Goal: Task Accomplishment & Management: Use online tool/utility

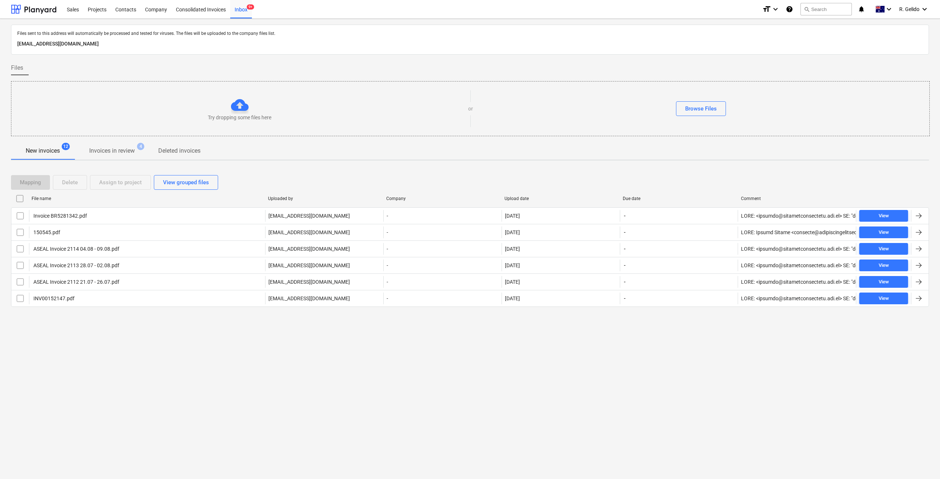
click at [238, 8] on div "Inbox 9+" at bounding box center [241, 9] width 22 height 19
click at [224, 379] on div "Files sent to this address will automatically be processed and tested for virus…" at bounding box center [470, 249] width 940 height 461
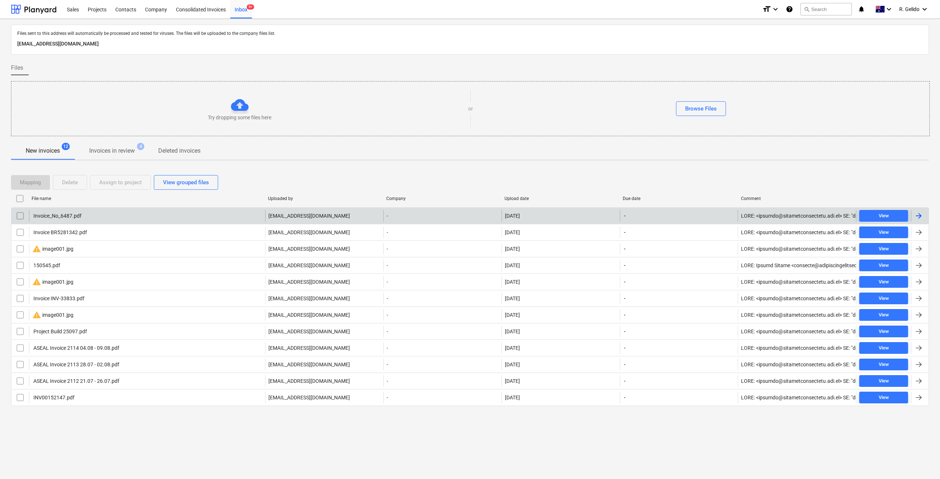
click at [163, 218] on div "Invoice_No_6487.pdf" at bounding box center [147, 216] width 236 height 12
click at [397, 223] on div "Invoice_No_6487.pdf charbel@projectbuildgroup.com.au - 22.08.2025 - View" at bounding box center [470, 215] width 918 height 17
click at [107, 222] on div "Invoice_No_6487.pdf charbel@projectbuildgroup.com.au - 22.08.2025 - View" at bounding box center [470, 215] width 918 height 17
click at [363, 216] on div "[EMAIL_ADDRESS][DOMAIN_NAME]" at bounding box center [324, 216] width 118 height 12
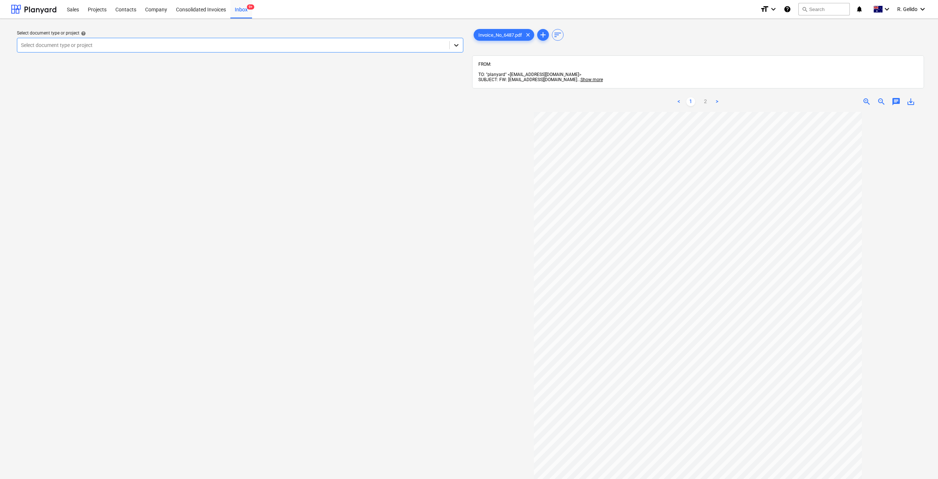
click at [458, 47] on icon at bounding box center [455, 44] width 7 height 7
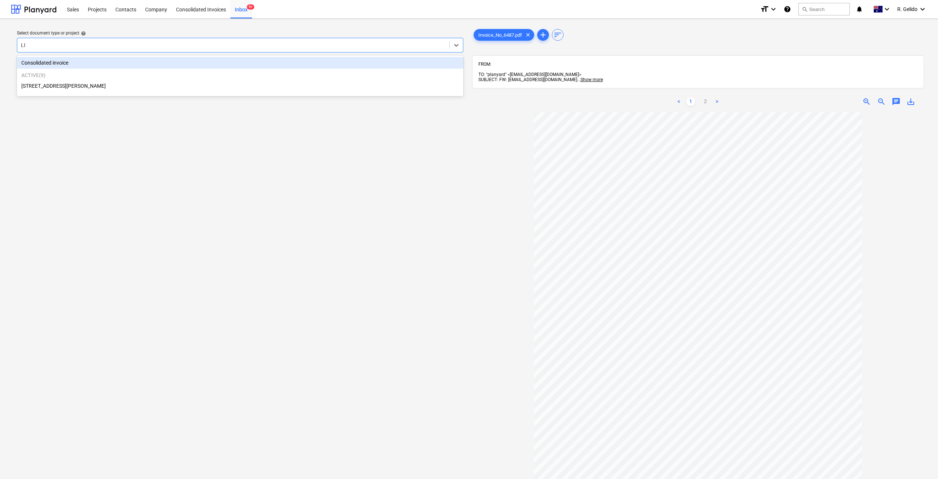
type input "LIL"
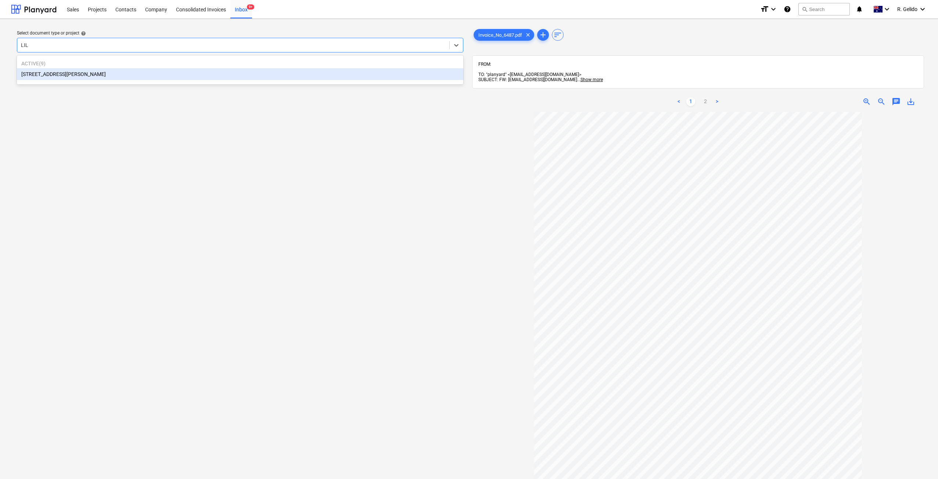
click at [73, 74] on div "3 Emmerick Street, Lilyfield" at bounding box center [240, 74] width 446 height 12
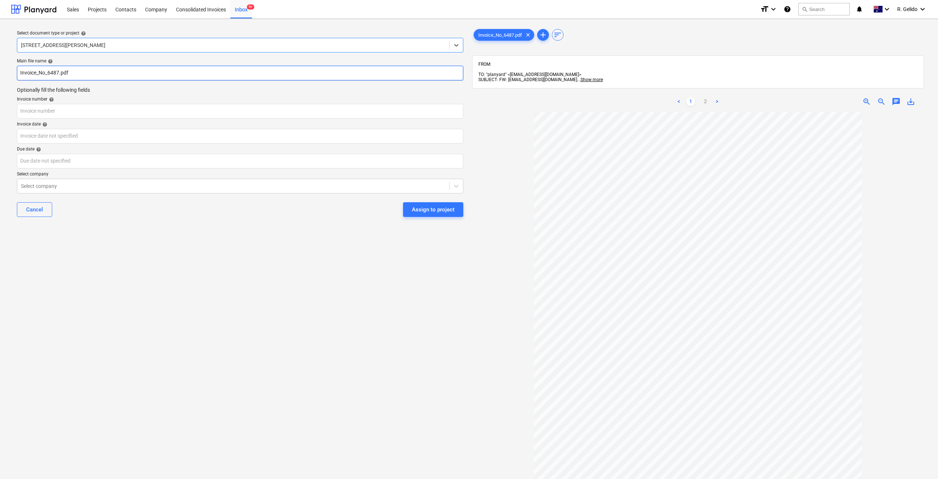
click at [18, 71] on input "Invoice_No_6487.pdf" at bounding box center [240, 73] width 446 height 15
drag, startPoint x: 10, startPoint y: 72, endPoint x: 0, endPoint y: 65, distance: 12.1
click at [2, 71] on div "Select document type or project help 3 Emmerick Street, Lilyfield Main file nam…" at bounding box center [469, 299] width 938 height 561
type input "RSE Invoice_No_6487.pdf"
click at [55, 115] on input "text" at bounding box center [240, 111] width 446 height 15
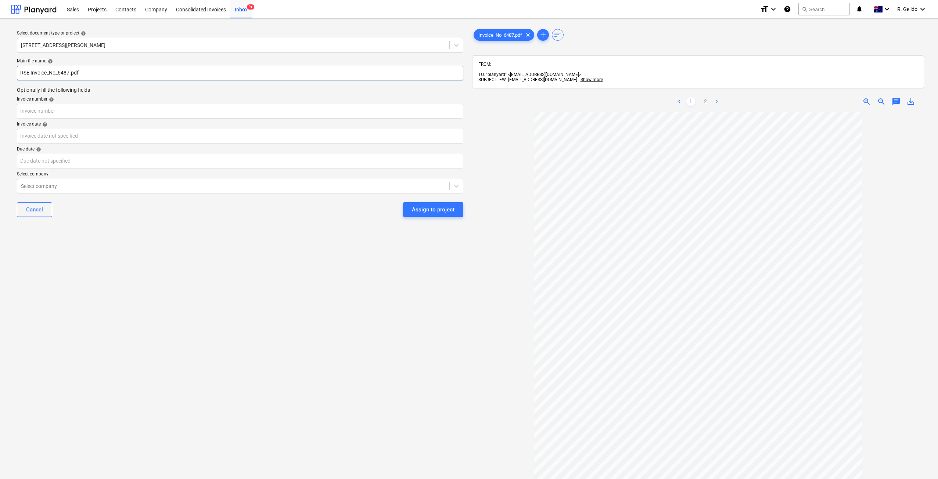
click at [64, 72] on input "RSE Invoice_No_6487.pdf" at bounding box center [240, 73] width 446 height 15
click at [63, 115] on input "text" at bounding box center [240, 111] width 446 height 15
type input "6487"
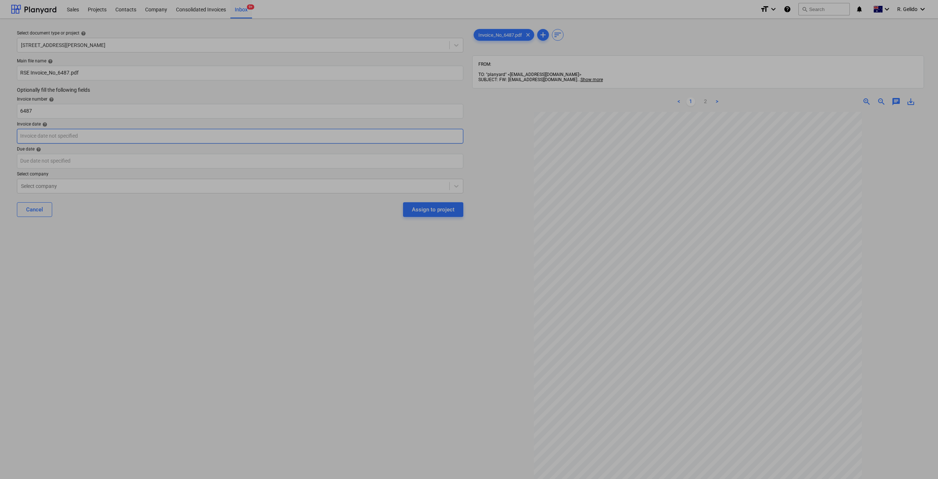
click at [61, 137] on body "Sales Projects Contacts Company Consolidated Invoices Inbox 9+ format_size keyb…" at bounding box center [469, 239] width 938 height 479
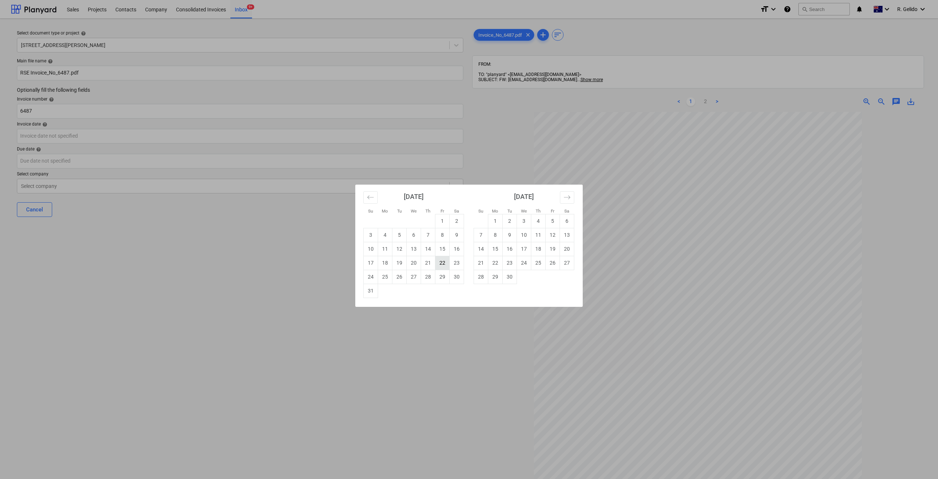
click at [443, 263] on td "22" at bounding box center [442, 263] width 14 height 14
type input "[DATE]"
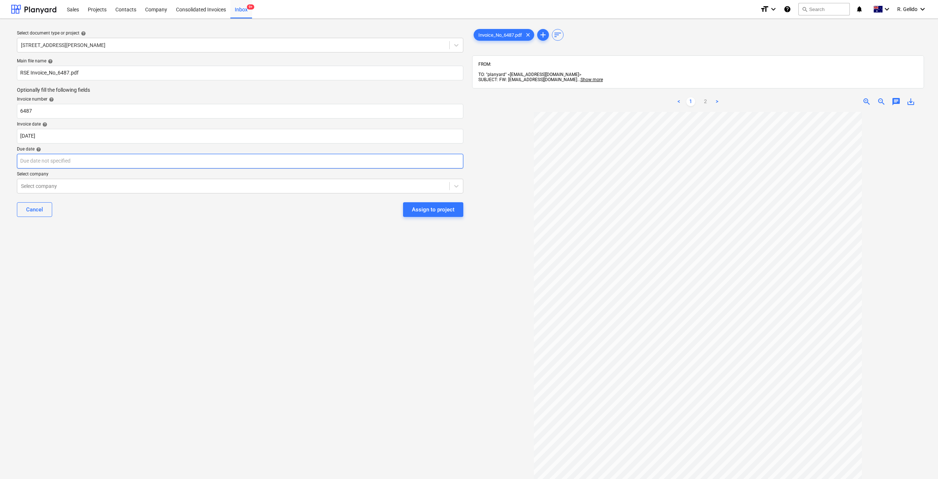
click at [93, 160] on body "Sales Projects Contacts Company Consolidated Invoices Inbox 9+ format_size keyb…" at bounding box center [469, 239] width 938 height 479
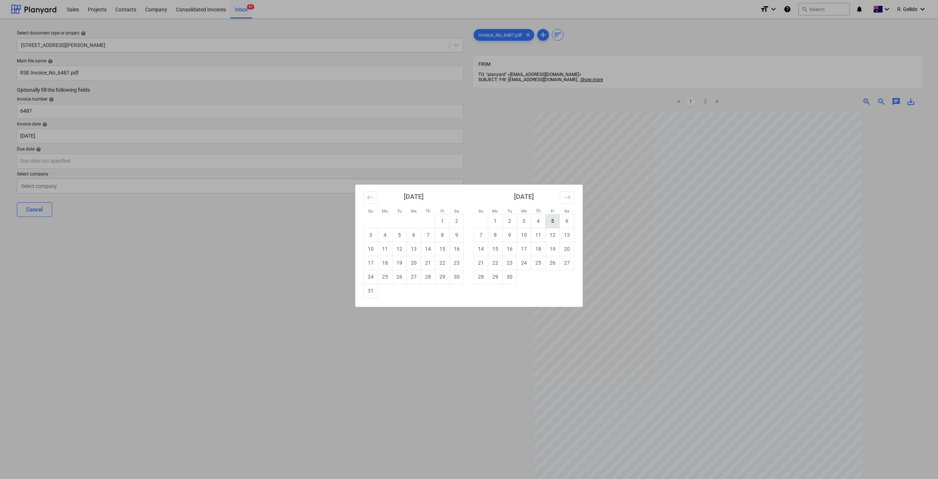
click at [547, 221] on td "5" at bounding box center [552, 221] width 14 height 14
type input "[DATE]"
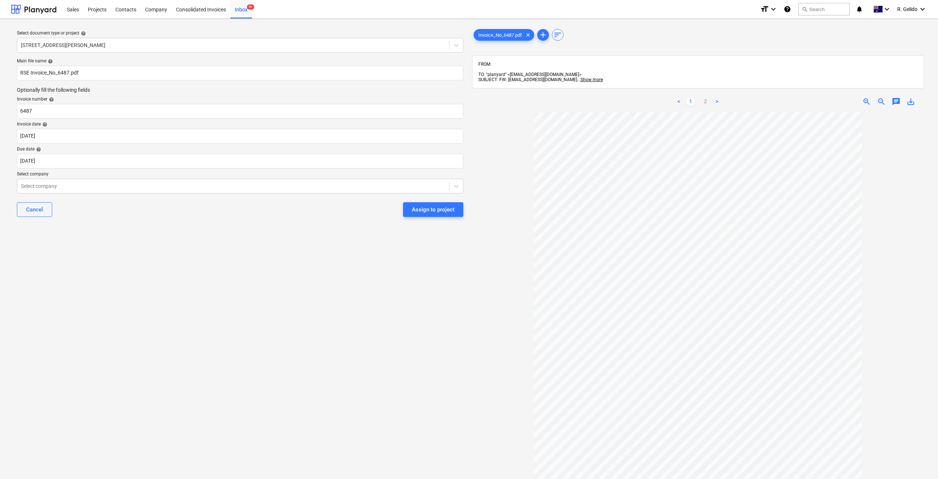
click at [360, 331] on div "Select document type or project help 3 Emmerick Street, Lilyfield Main file nam…" at bounding box center [240, 299] width 458 height 549
click at [155, 185] on div at bounding box center [233, 186] width 425 height 7
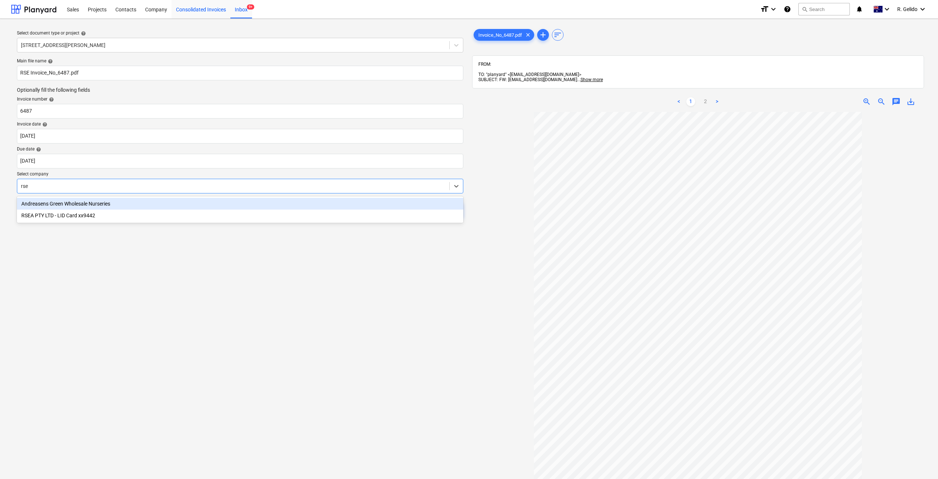
type input "rse"
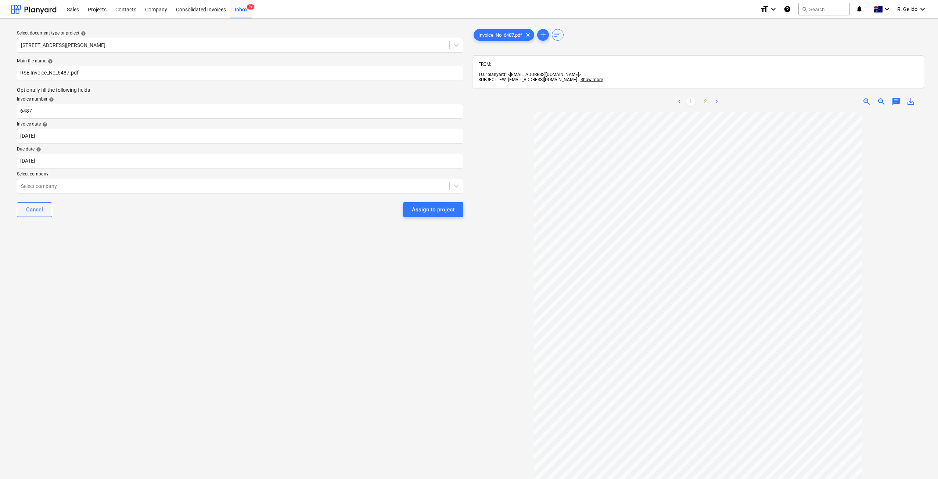
scroll to position [4, 0]
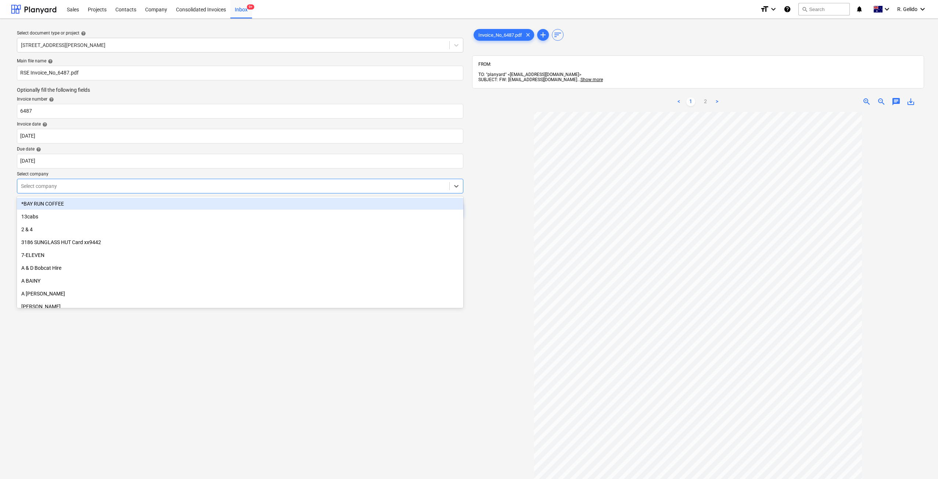
click at [104, 185] on div at bounding box center [233, 186] width 425 height 7
paste input "RSE Groups"
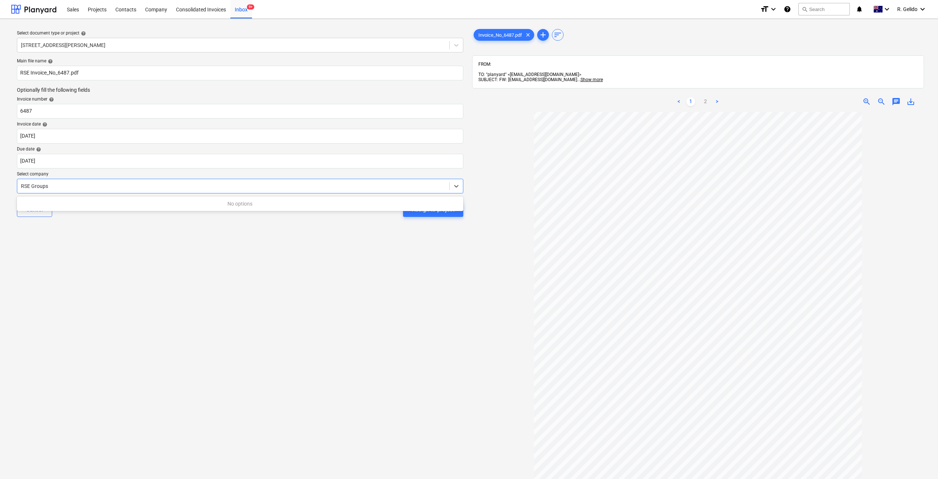
click at [252, 206] on div "No options" at bounding box center [240, 204] width 446 height 12
type input "RSE Groups"
click at [230, 282] on div "Select document type or project help 3 Emmerick Street, Lilyfield Main file nam…" at bounding box center [240, 299] width 458 height 549
click at [454, 185] on icon at bounding box center [455, 186] width 7 height 7
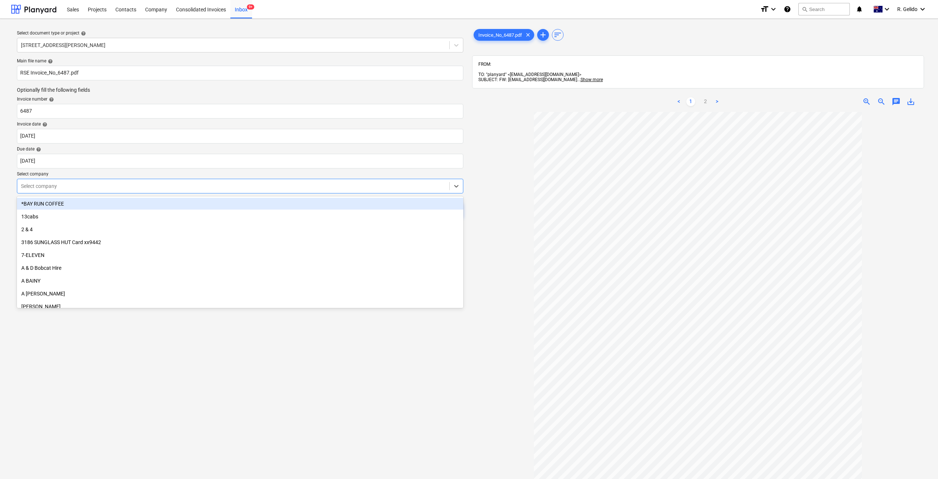
paste input "RSE Groups"
type input "RSE Groups"
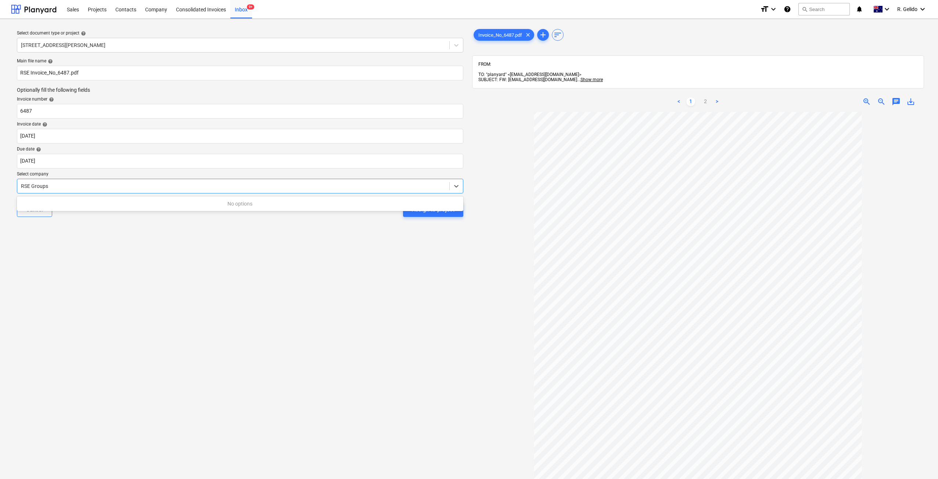
click at [154, 199] on div "No options" at bounding box center [240, 204] width 446 height 12
click at [60, 186] on div at bounding box center [233, 186] width 425 height 7
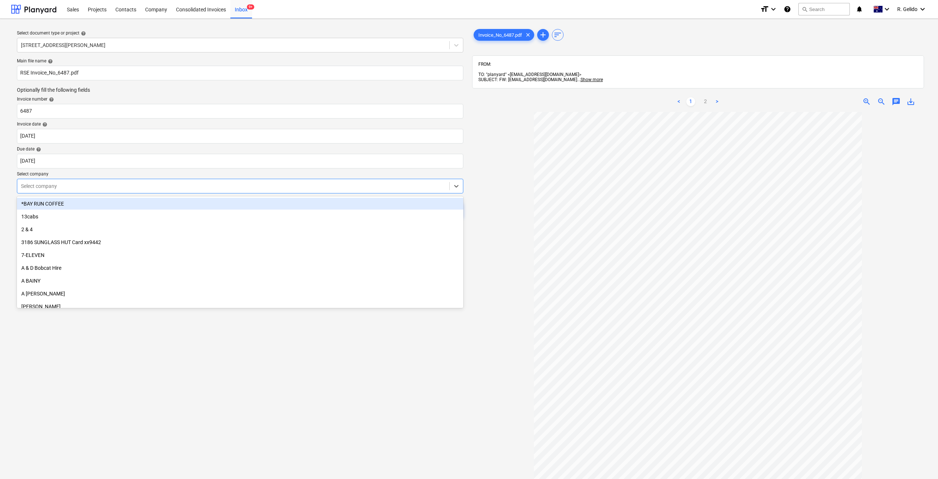
click at [55, 187] on div at bounding box center [233, 186] width 425 height 7
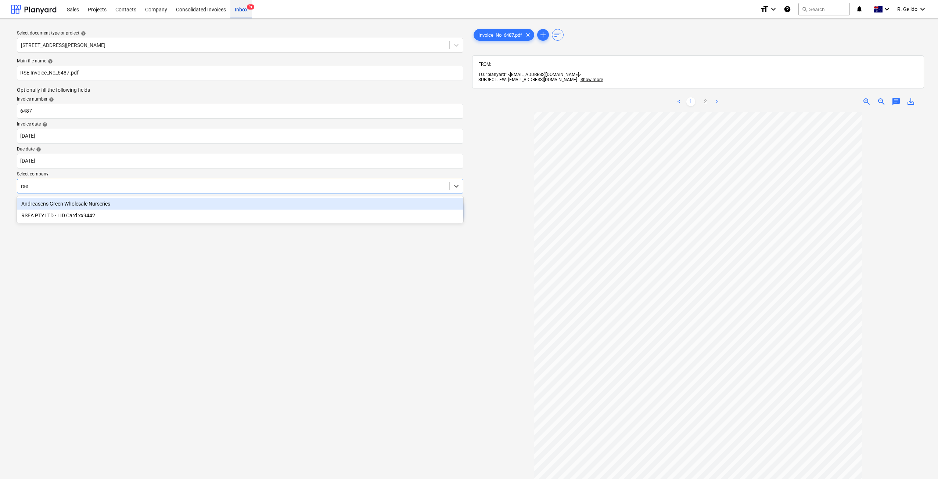
type input "rse"
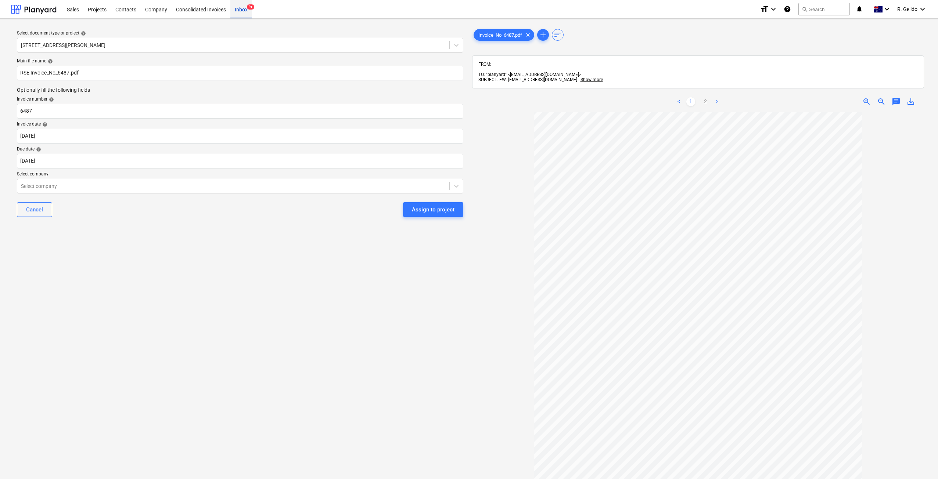
click at [238, 8] on div "Inbox 9+" at bounding box center [241, 9] width 22 height 19
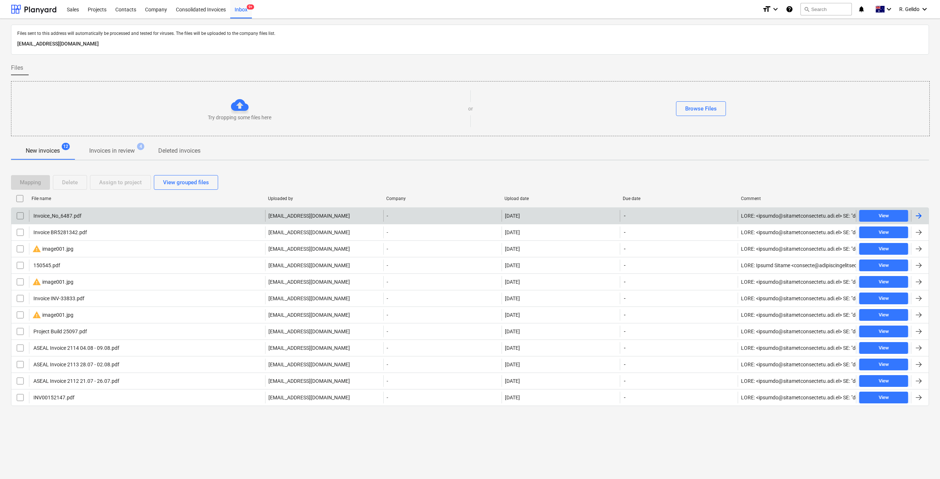
click at [91, 220] on div "Invoice_No_6487.pdf" at bounding box center [147, 216] width 236 height 12
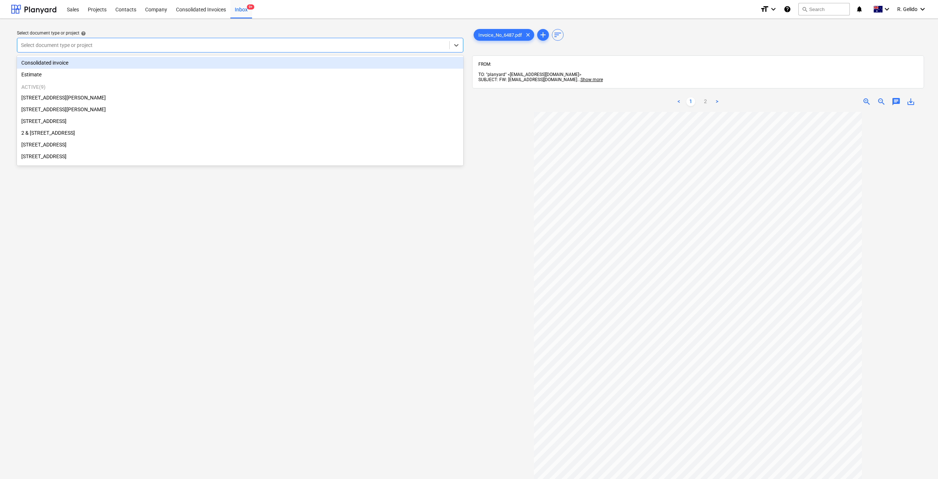
click at [121, 46] on div at bounding box center [233, 44] width 425 height 7
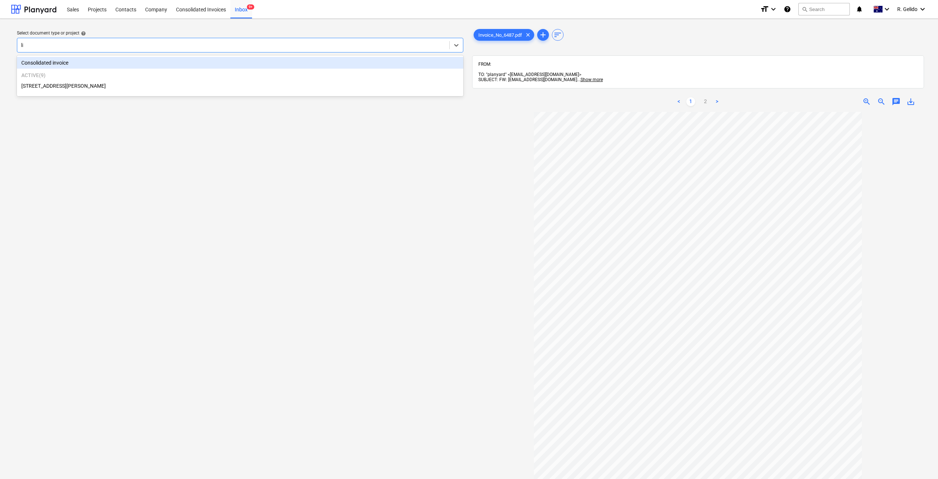
type input "lil"
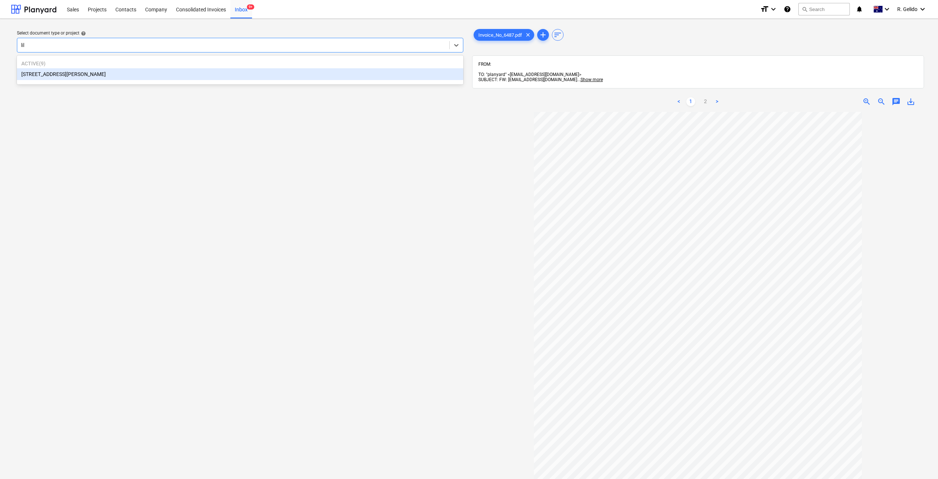
click at [98, 74] on div "[STREET_ADDRESS][PERSON_NAME]" at bounding box center [240, 74] width 446 height 12
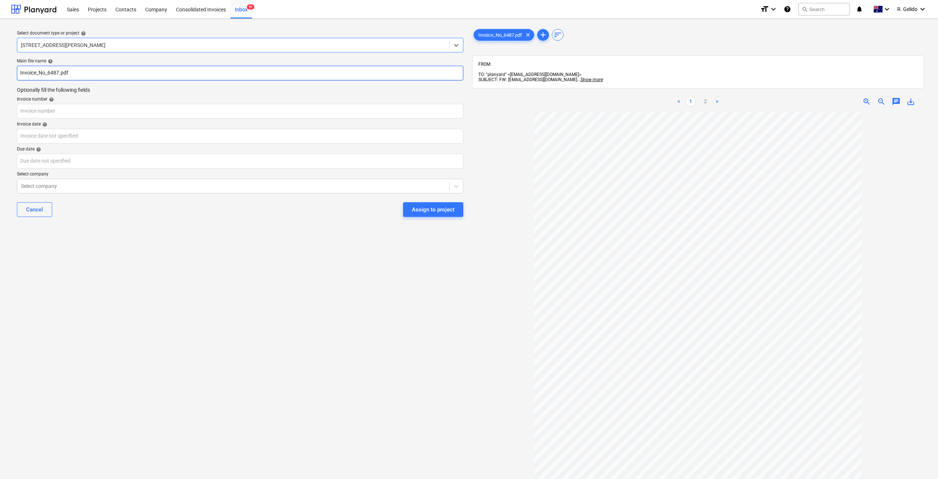
click at [20, 72] on input "Invoice_No_6487.pdf" at bounding box center [240, 73] width 446 height 15
type input "RSE Invoice_No_6487.pdf"
click at [44, 112] on input "text" at bounding box center [240, 111] width 446 height 15
type input "6487"
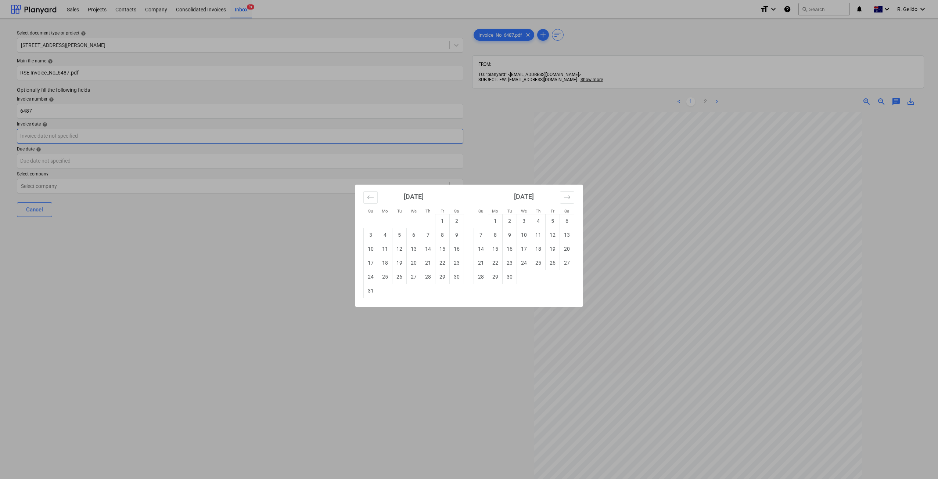
click at [45, 133] on body "Sales Projects Contacts Company Consolidated Invoices Inbox 9+ format_size keyb…" at bounding box center [469, 239] width 938 height 479
click at [444, 264] on td "22" at bounding box center [442, 263] width 14 height 14
type input "[DATE]"
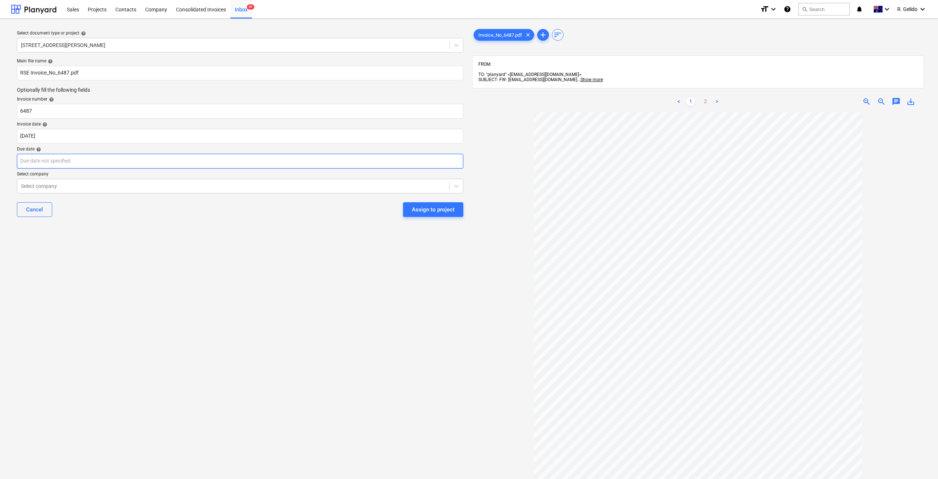
click at [68, 164] on body "Sales Projects Contacts Company Consolidated Invoices Inbox 9+ format_size keyb…" at bounding box center [469, 239] width 938 height 479
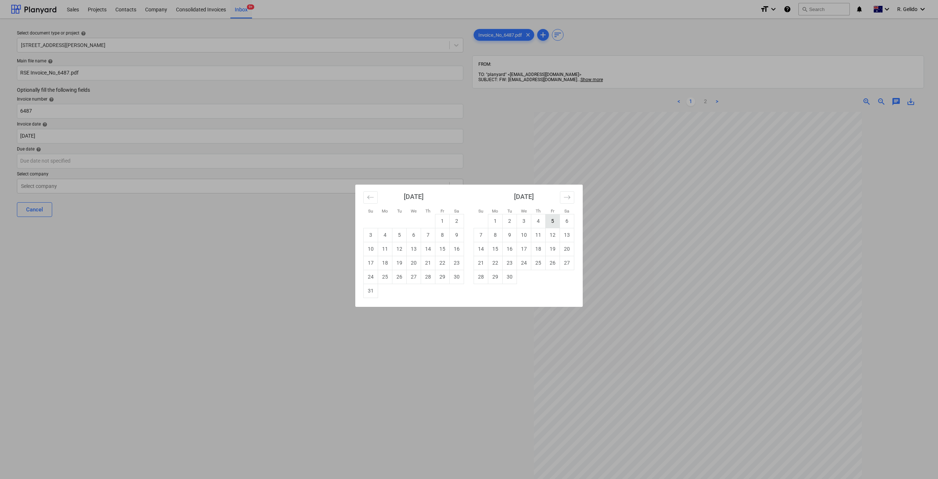
click at [552, 223] on td "5" at bounding box center [552, 221] width 14 height 14
type input "[DATE]"
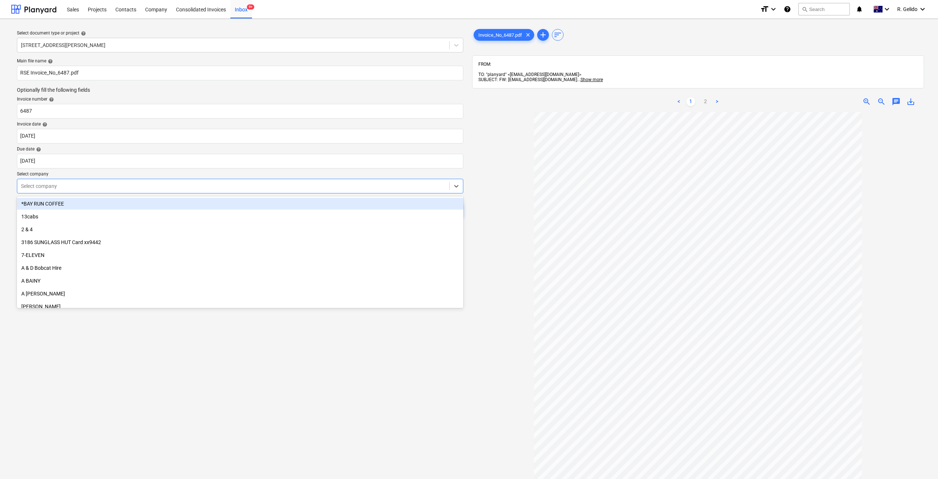
click at [51, 184] on div at bounding box center [233, 186] width 425 height 7
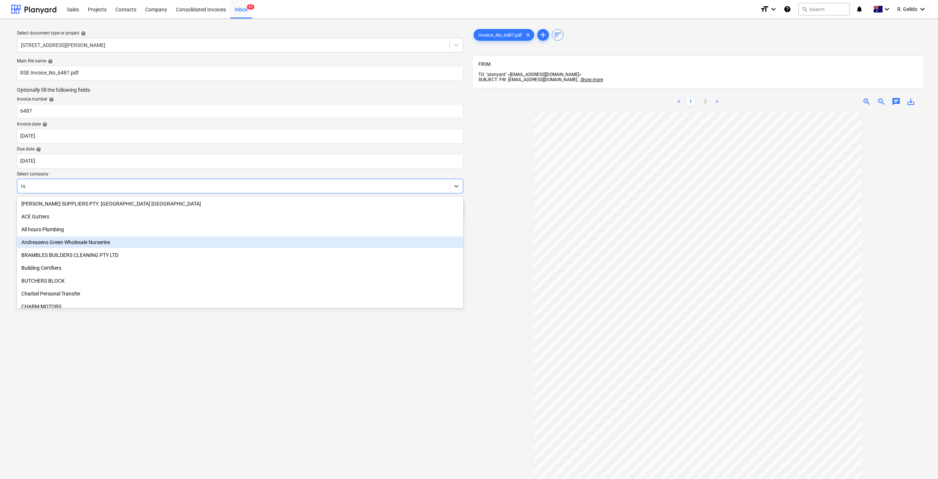
type input "r"
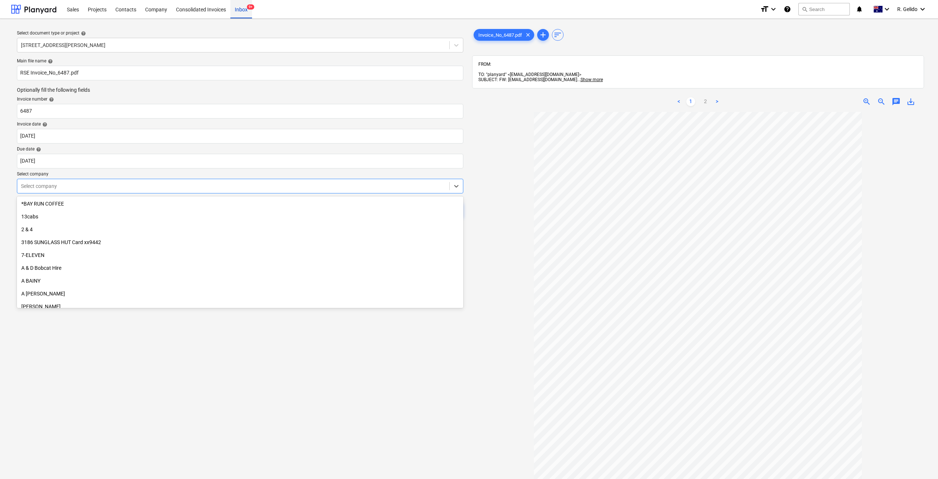
click at [238, 17] on div "Inbox 9+" at bounding box center [241, 9] width 22 height 19
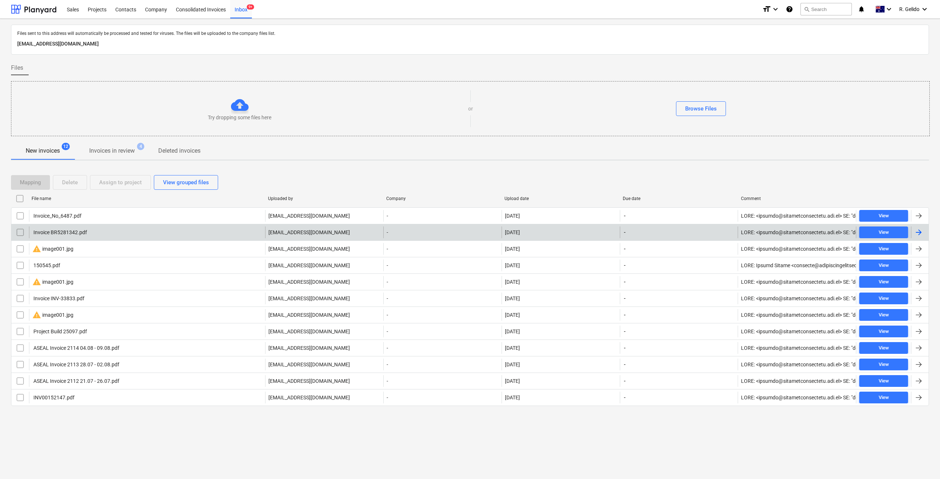
click at [101, 231] on div "Invoice BR5281342.pdf" at bounding box center [147, 233] width 236 height 12
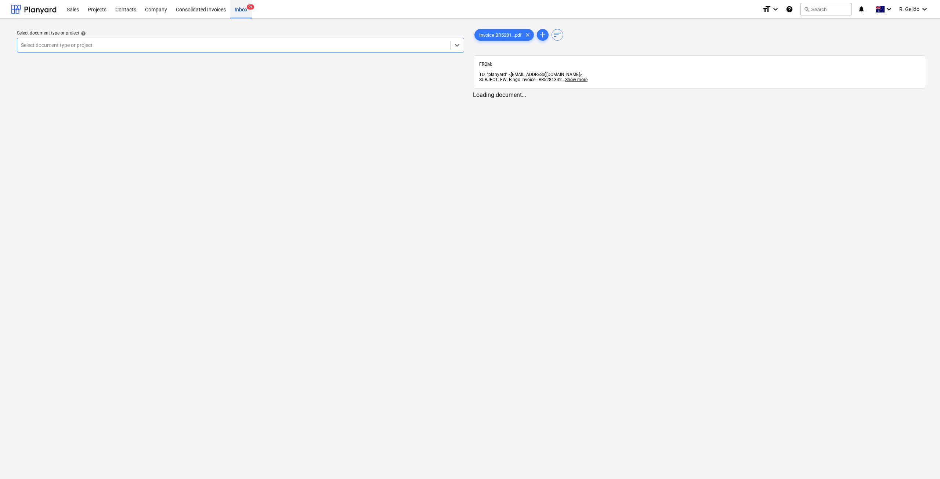
click at [232, 10] on div "Inbox 9+" at bounding box center [241, 9] width 22 height 19
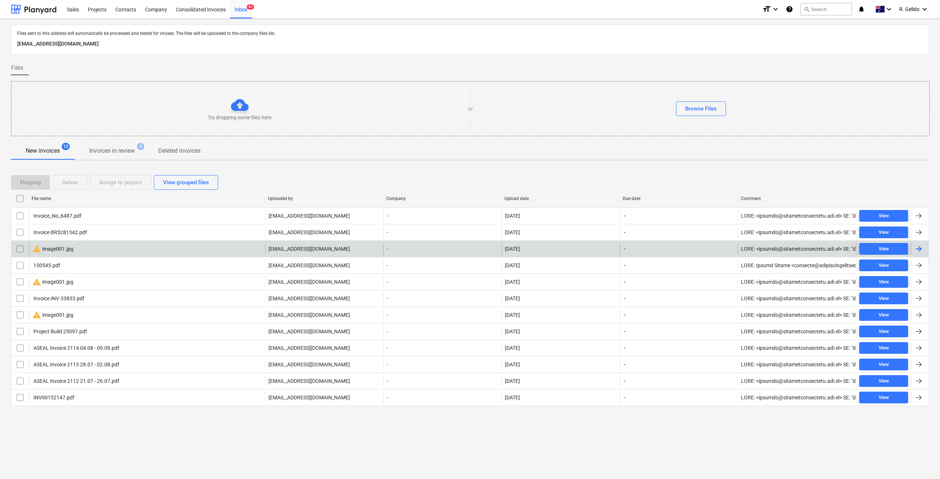
click at [127, 255] on div "warning image001.jpg" at bounding box center [147, 249] width 236 height 12
click at [21, 253] on input "checkbox" at bounding box center [20, 249] width 12 height 12
click at [76, 184] on div "Delete" at bounding box center [70, 183] width 16 height 10
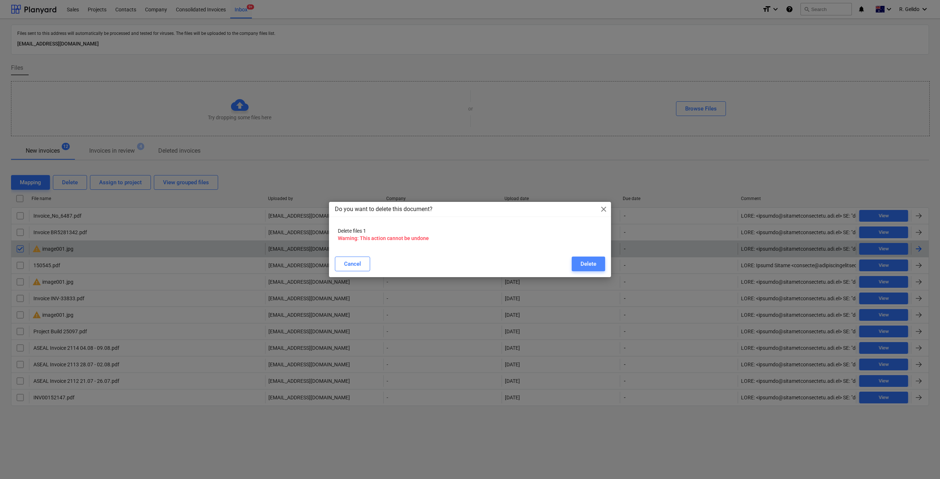
click at [592, 263] on div "Delete" at bounding box center [589, 264] width 16 height 10
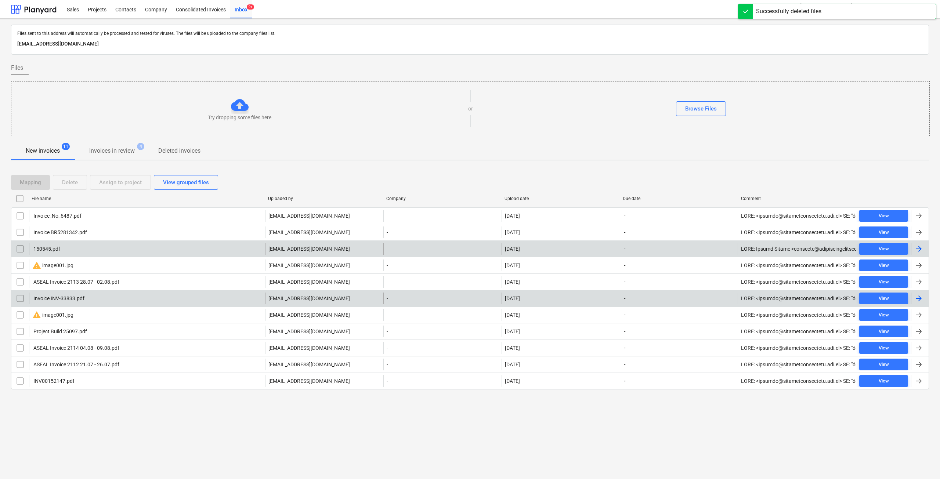
click at [67, 299] on div "Invoice INV-33833.pdf" at bounding box center [58, 299] width 52 height 6
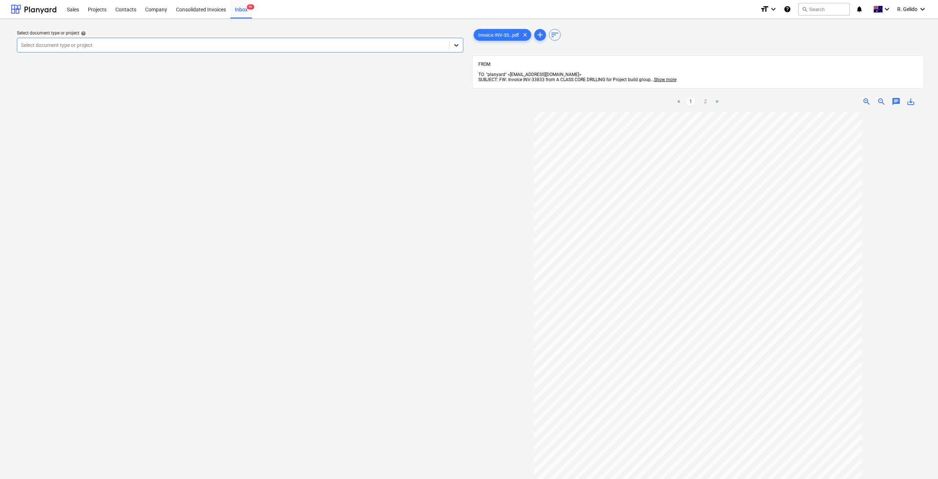
click at [459, 45] on icon at bounding box center [455, 44] width 7 height 7
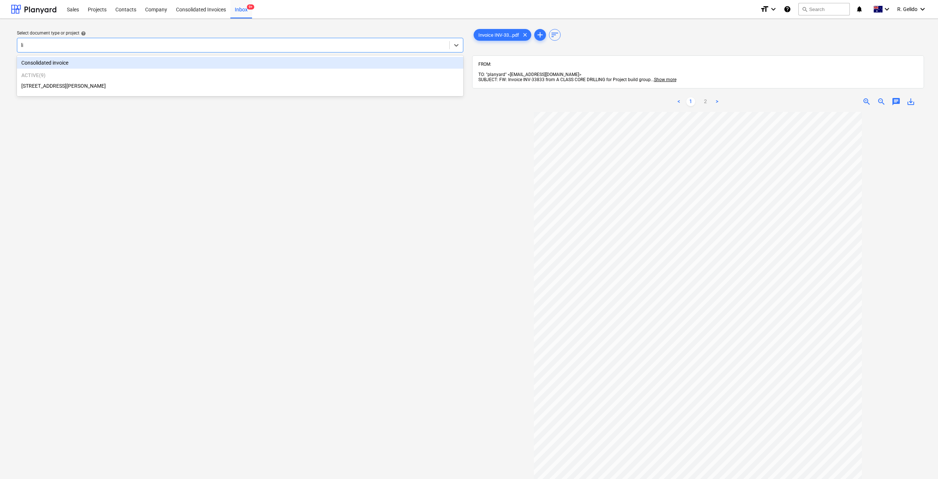
type input "lil"
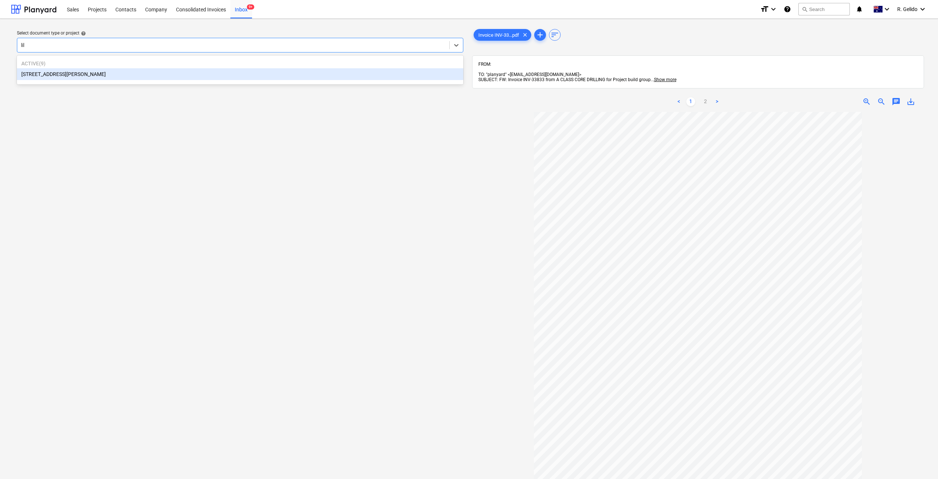
click at [103, 75] on div "[STREET_ADDRESS][PERSON_NAME]" at bounding box center [240, 74] width 446 height 12
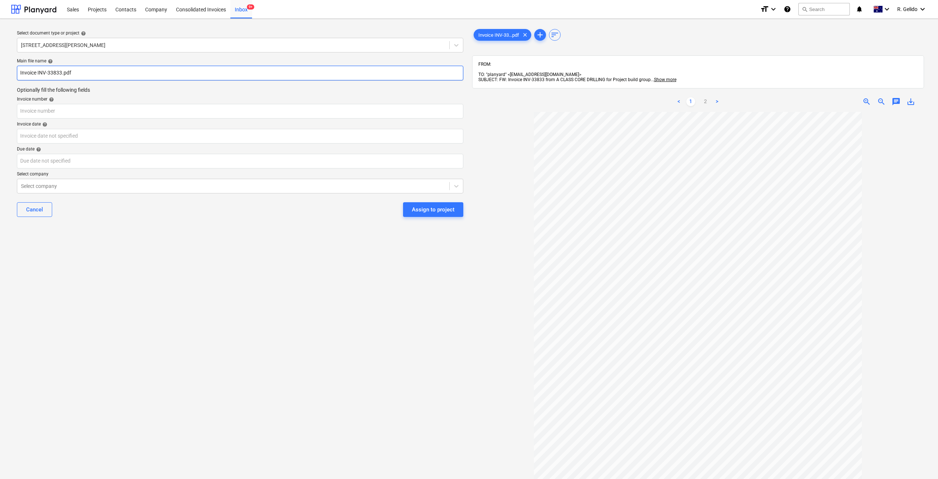
click at [21, 72] on input "Invoice INV-33833.pdf" at bounding box center [240, 73] width 446 height 15
click at [85, 73] on input "A Class Core Invoice INV-33833.pdf" at bounding box center [240, 73] width 446 height 15
click at [71, 71] on input "A Class Core Invoice INV-33833.pdf" at bounding box center [240, 73] width 446 height 15
type input "A Class Core Invoice INV-33833.pdf"
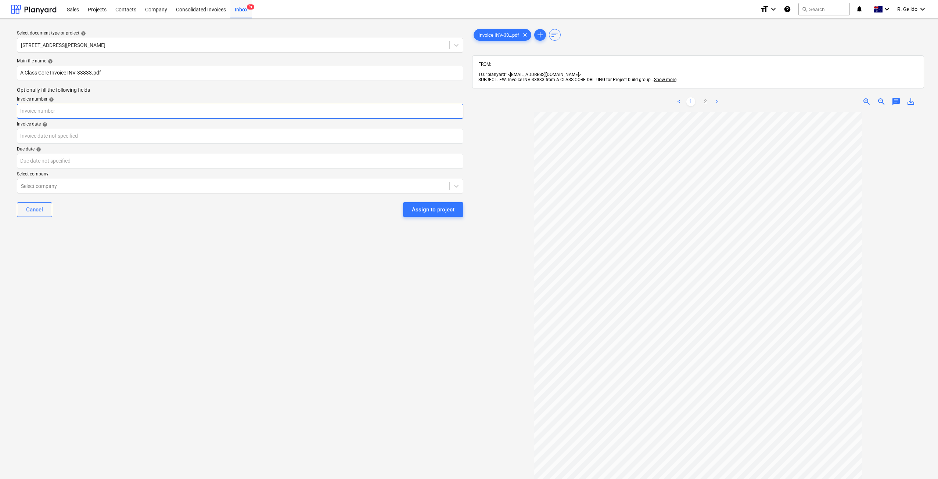
click at [52, 116] on input "text" at bounding box center [240, 111] width 446 height 15
paste input "INV-33833"
type input "INV-33833"
click at [60, 140] on body "Sales Projects Contacts Company Consolidated Invoices Inbox 9+ format_size keyb…" at bounding box center [469, 239] width 938 height 479
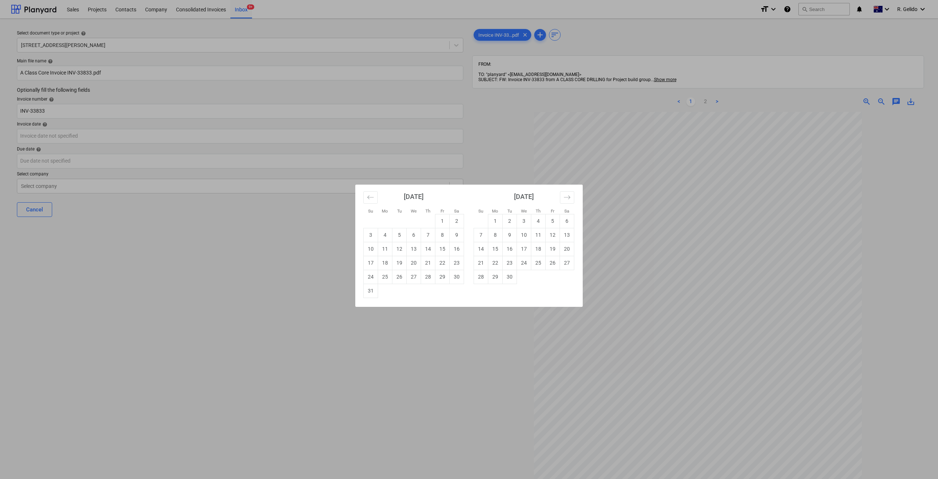
click at [442, 267] on td "22" at bounding box center [442, 263] width 14 height 14
type input "[DATE]"
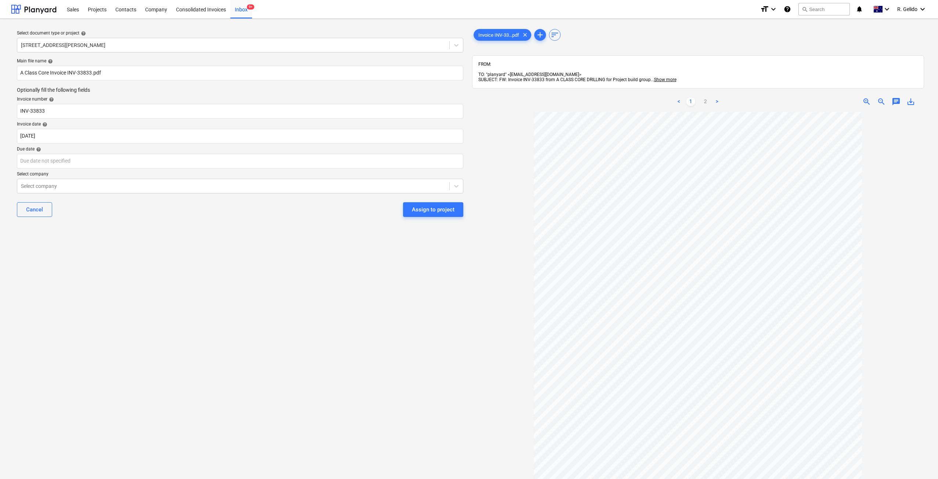
scroll to position [7, 0]
click at [65, 161] on body "Sales Projects Contacts Company Consolidated Invoices Inbox 9+ format_size keyb…" at bounding box center [469, 239] width 938 height 479
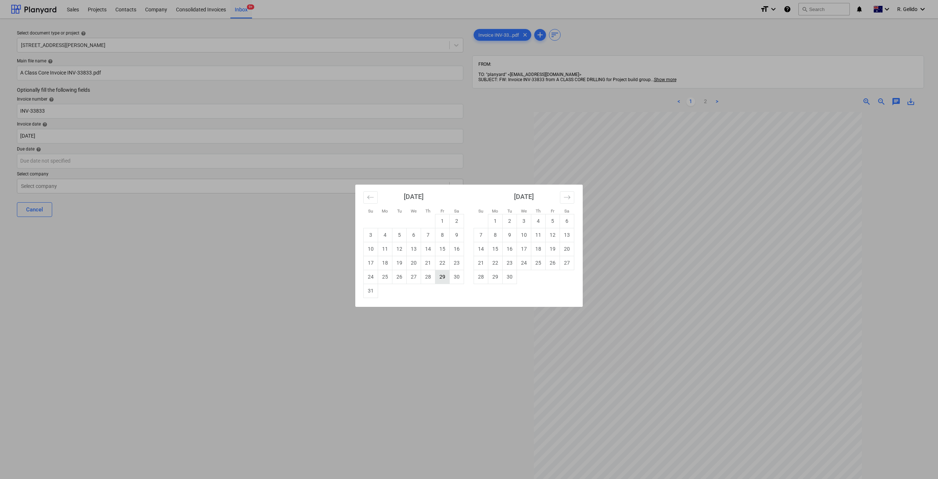
click at [442, 274] on td "29" at bounding box center [442, 277] width 14 height 14
type input "[DATE]"
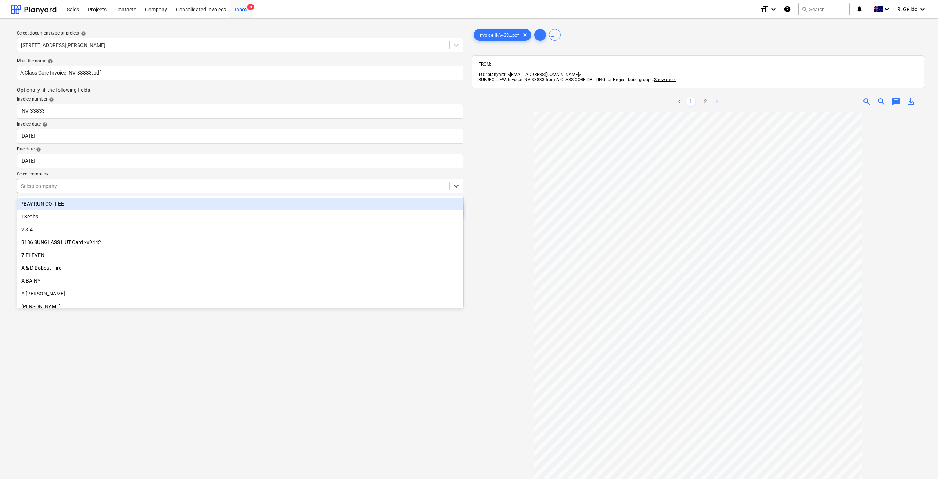
click at [123, 188] on div at bounding box center [233, 186] width 425 height 7
type input "a"
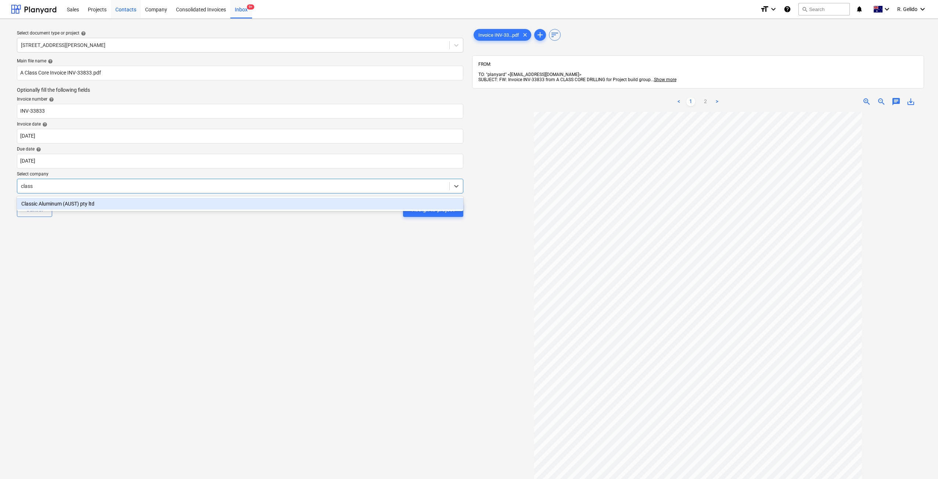
type input "class"
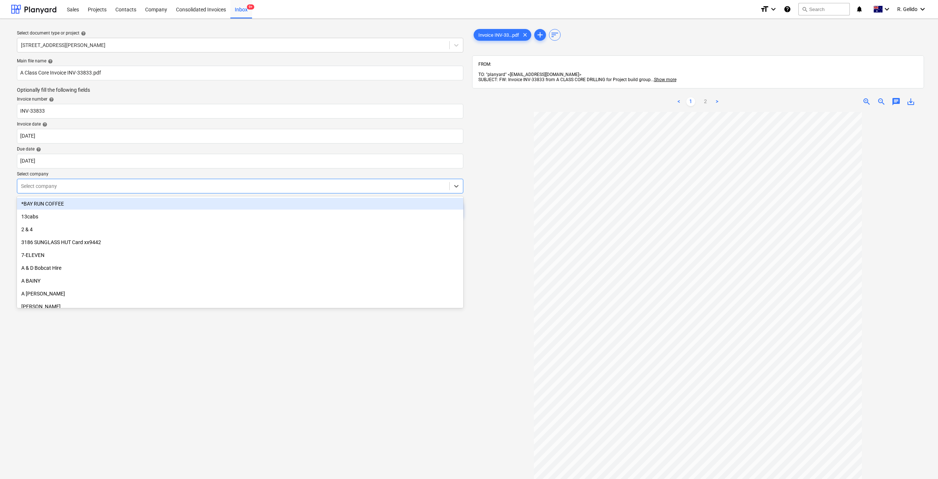
click at [51, 187] on div at bounding box center [233, 186] width 425 height 7
type input "a c"
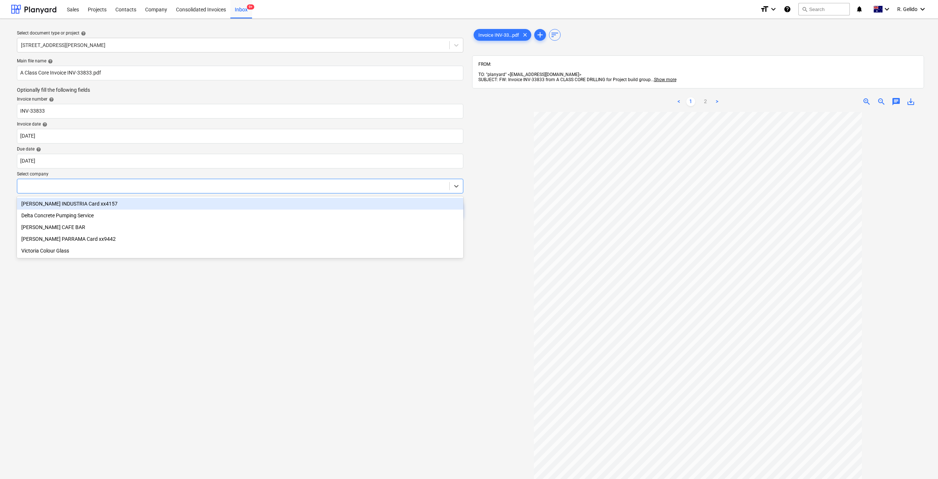
click at [39, 183] on div at bounding box center [233, 186] width 425 height 7
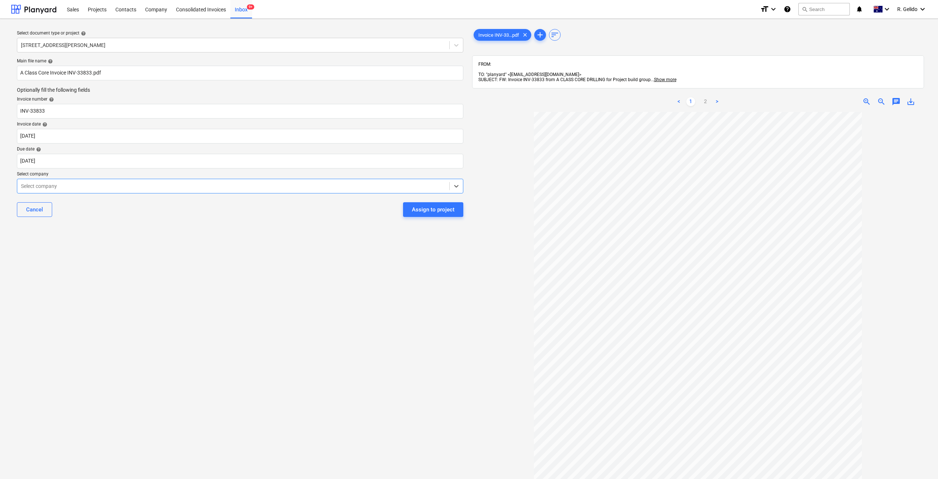
click at [39, 183] on div at bounding box center [233, 186] width 425 height 7
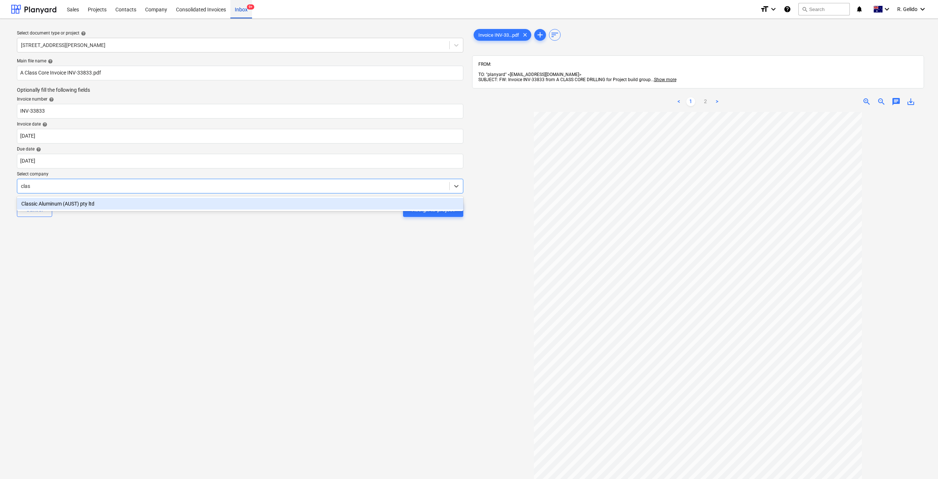
type input "clas"
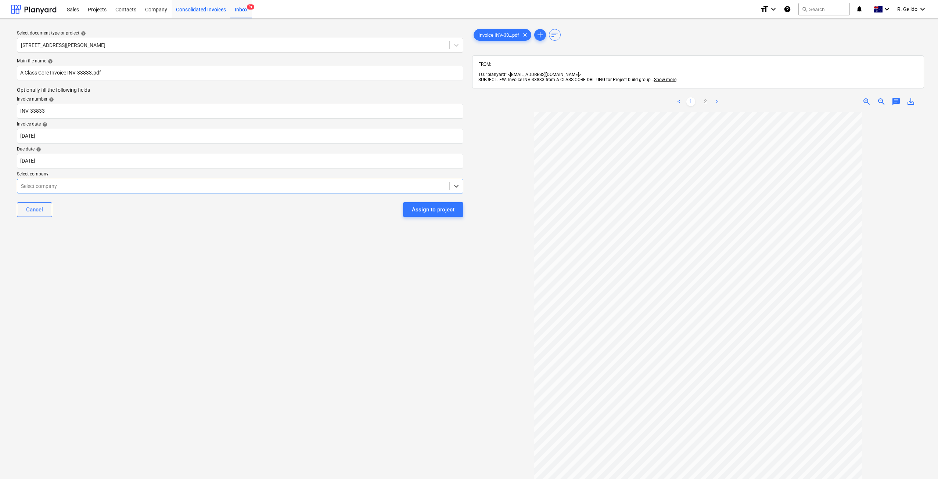
click at [195, 12] on div "Consolidated Invoices" at bounding box center [201, 9] width 59 height 19
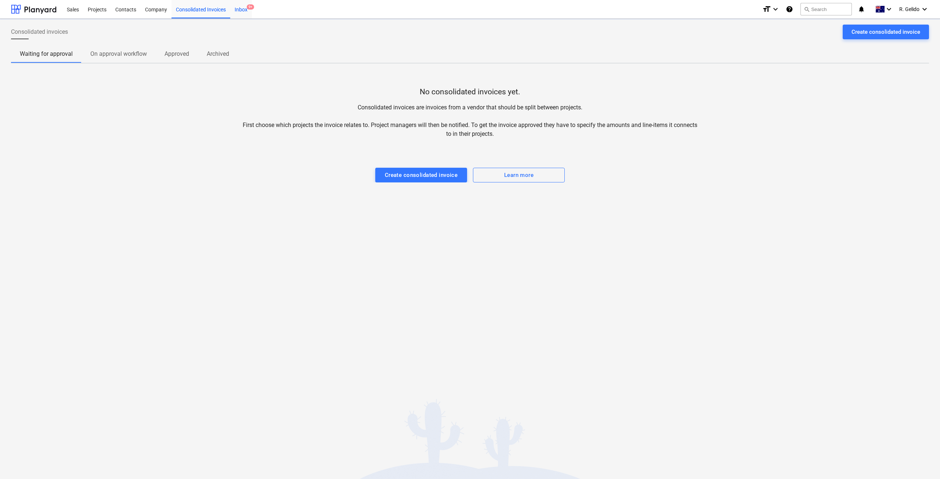
click at [243, 10] on div "Inbox 9+" at bounding box center [241, 9] width 22 height 19
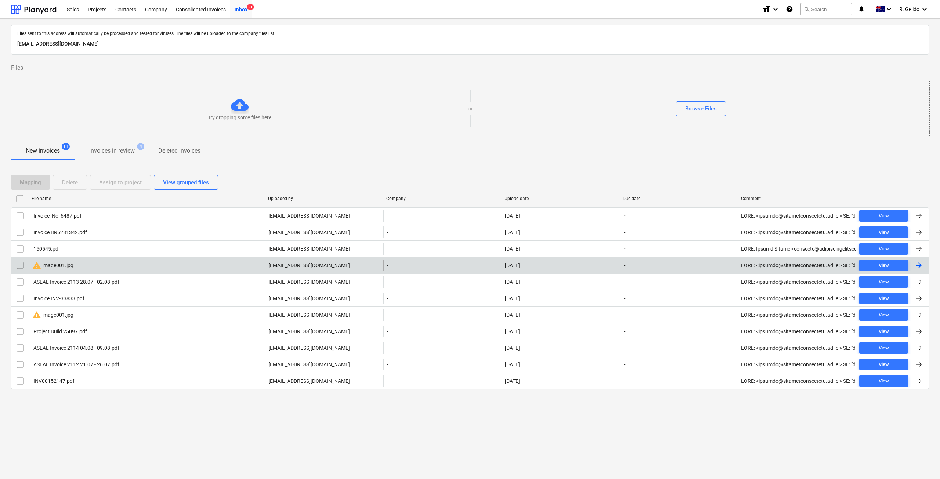
click at [120, 264] on div "warning image001.jpg" at bounding box center [147, 266] width 236 height 12
click at [21, 263] on input "checkbox" at bounding box center [20, 266] width 12 height 12
click at [72, 184] on div "Delete" at bounding box center [70, 183] width 16 height 10
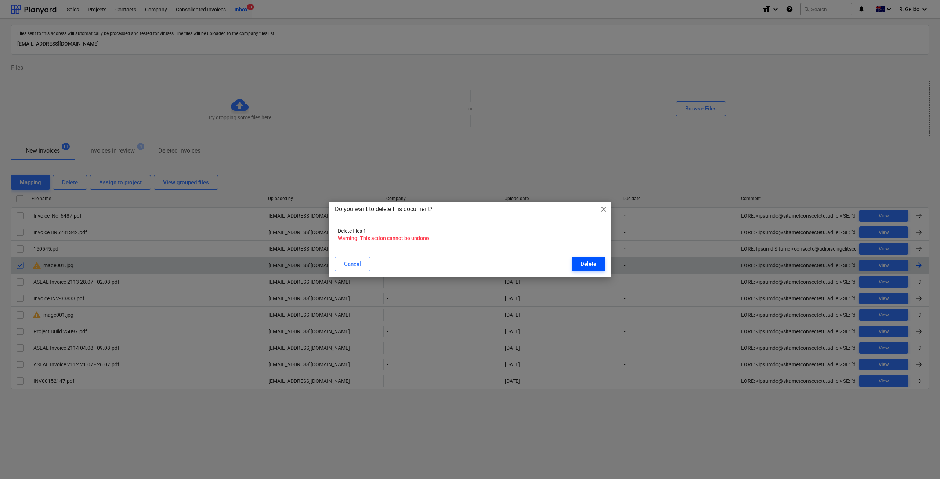
drag, startPoint x: 585, startPoint y: 266, endPoint x: 575, endPoint y: 264, distance: 10.2
click at [585, 266] on div "Delete" at bounding box center [589, 264] width 16 height 10
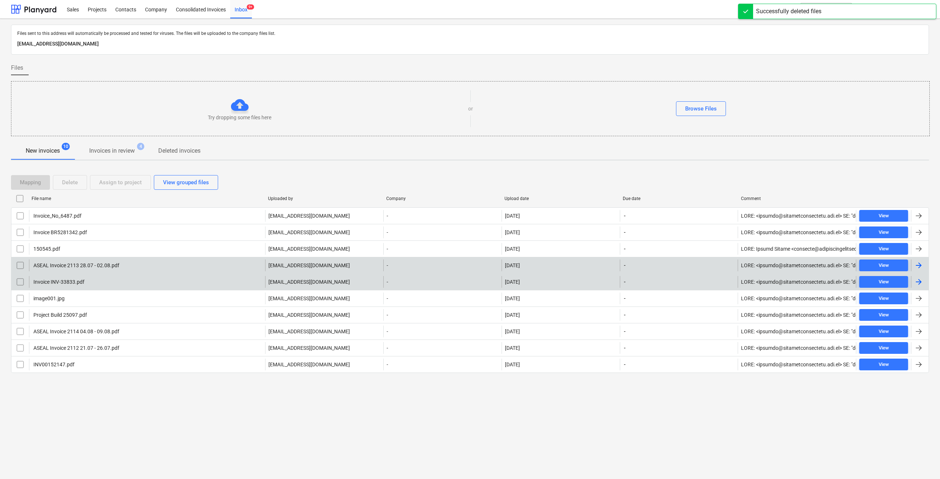
click at [111, 278] on div "Invoice INV-33833.pdf" at bounding box center [147, 282] width 236 height 12
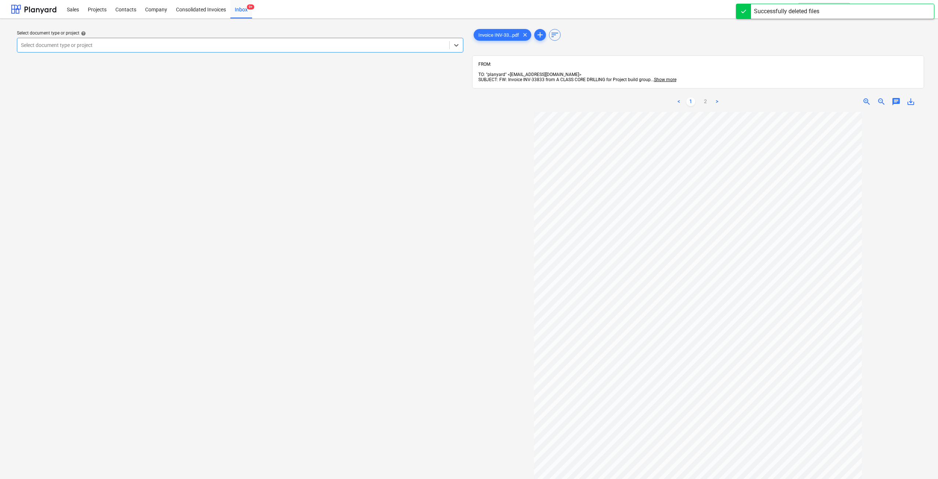
click at [219, 50] on div "Select document type or project" at bounding box center [233, 45] width 432 height 10
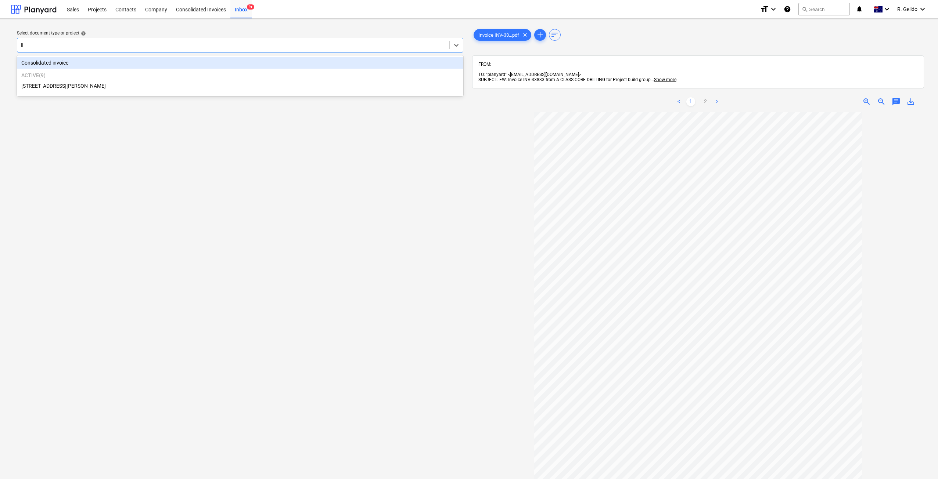
type input "lil"
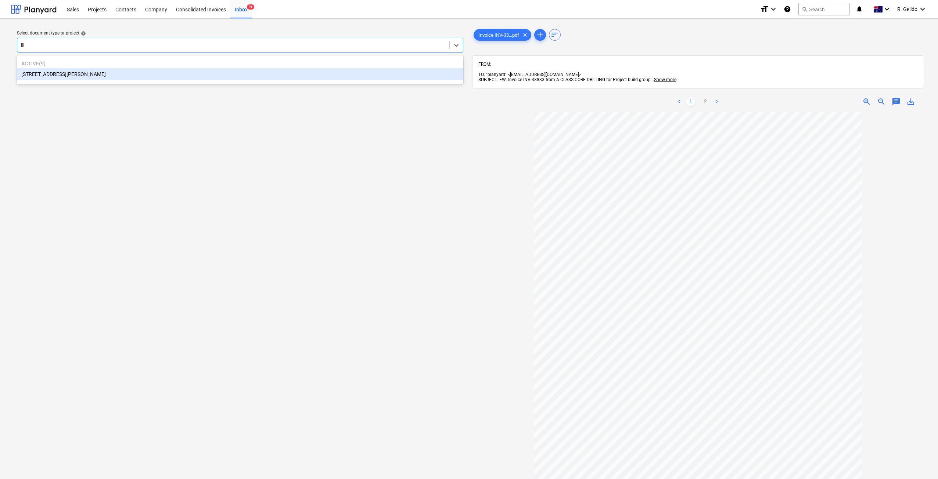
click at [138, 78] on div "[STREET_ADDRESS][PERSON_NAME]" at bounding box center [240, 74] width 446 height 12
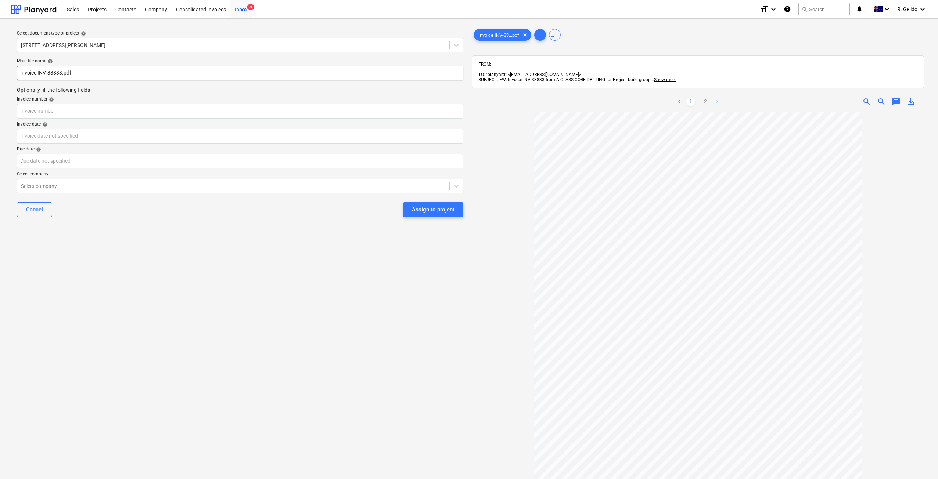
click at [20, 72] on input "Invoice INV-33833.pdf" at bounding box center [240, 73] width 446 height 15
click at [28, 74] on input "Class Core Invoice INV-33833.pdf" at bounding box center [240, 73] width 446 height 15
drag, startPoint x: 64, startPoint y: 71, endPoint x: 88, endPoint y: 71, distance: 23.5
click at [88, 71] on input "Class Core Invoice INV-33833.pdf" at bounding box center [240, 73] width 446 height 15
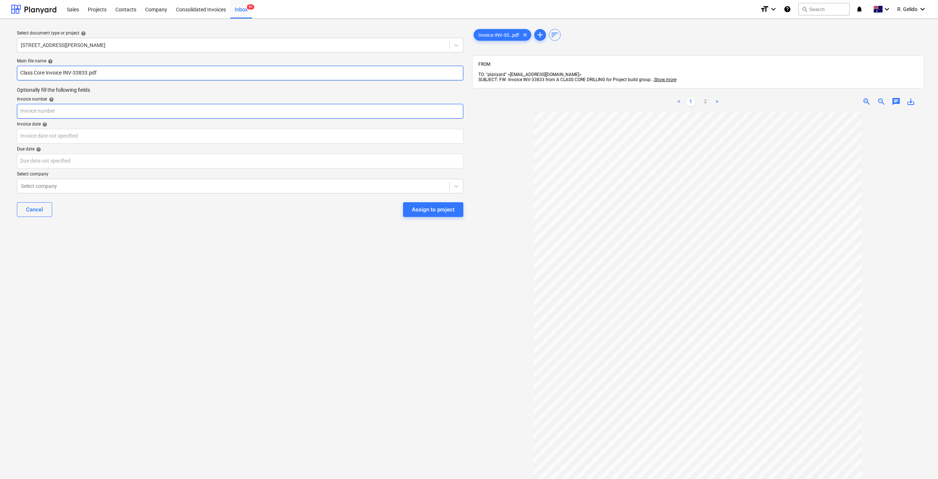
type input "Class Core Invoice INV-33833.pdf"
click at [40, 115] on input "text" at bounding box center [240, 111] width 446 height 15
paste input "INV-33833"
type input "INV-33833"
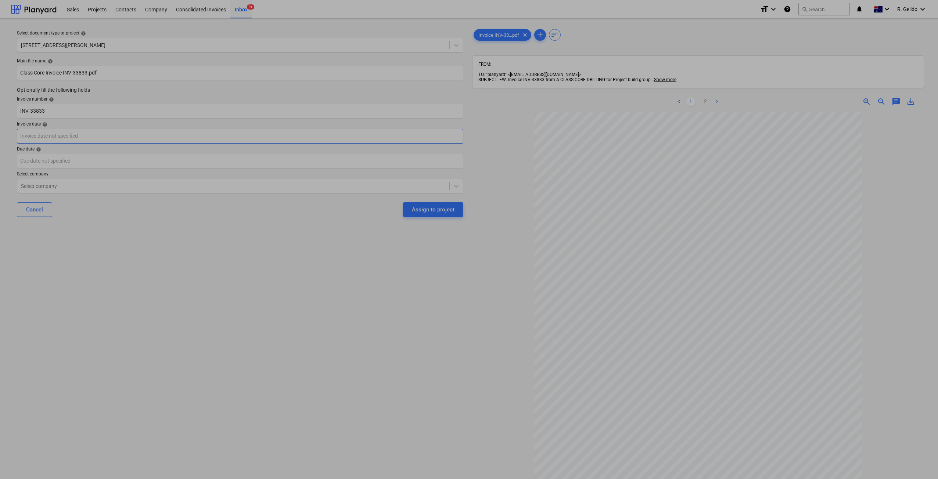
click at [37, 140] on body "Sales Projects Contacts Company Consolidated Invoices Inbox 9+ format_size keyb…" at bounding box center [469, 239] width 938 height 479
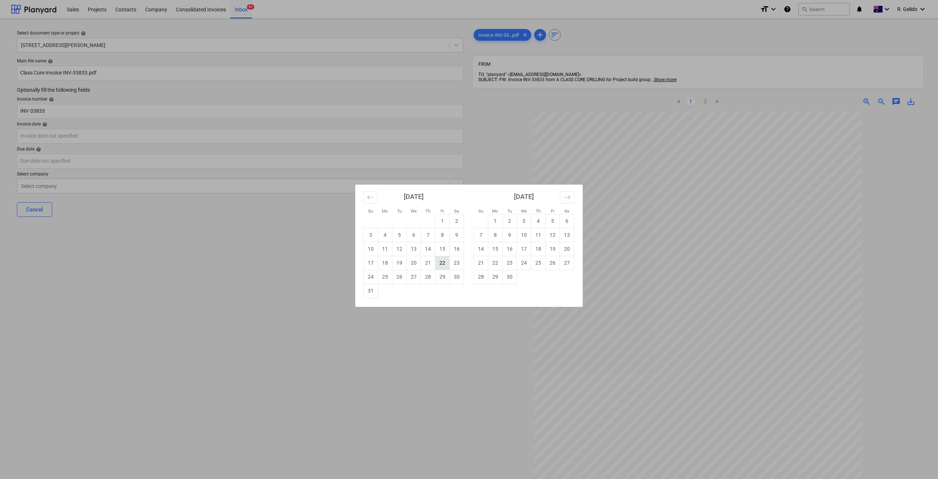
click at [438, 266] on td "22" at bounding box center [442, 263] width 14 height 14
type input "[DATE]"
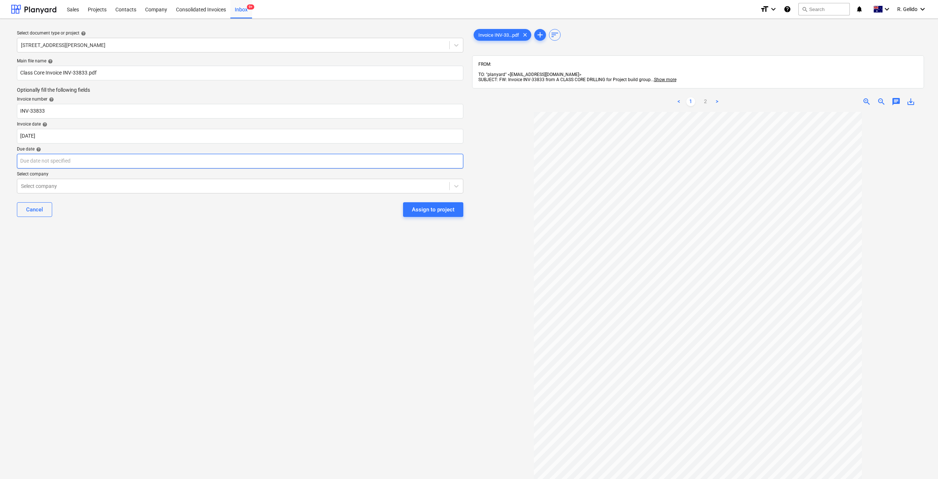
click at [62, 161] on body "Sales Projects Contacts Company Consolidated Invoices Inbox 9+ format_size keyb…" at bounding box center [469, 239] width 938 height 479
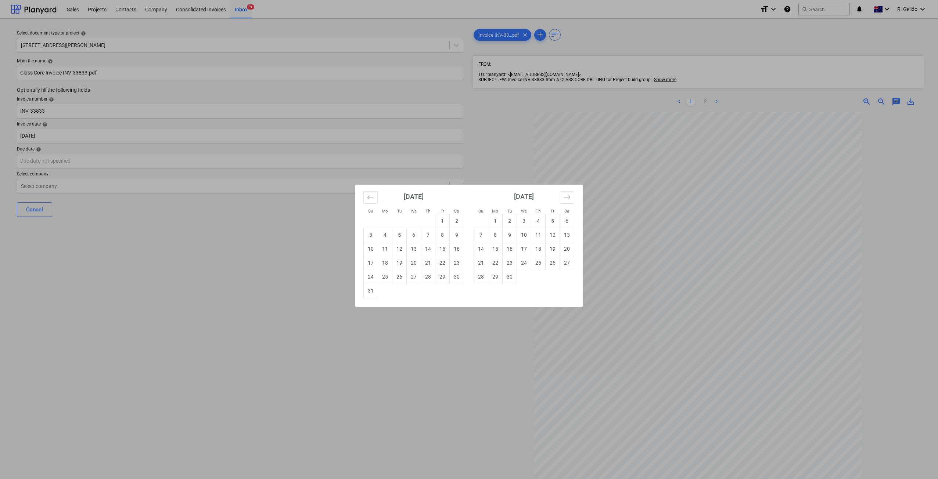
drag, startPoint x: 442, startPoint y: 274, endPoint x: 437, endPoint y: 274, distance: 4.4
click at [440, 274] on td "29" at bounding box center [442, 277] width 14 height 14
type input "[DATE]"
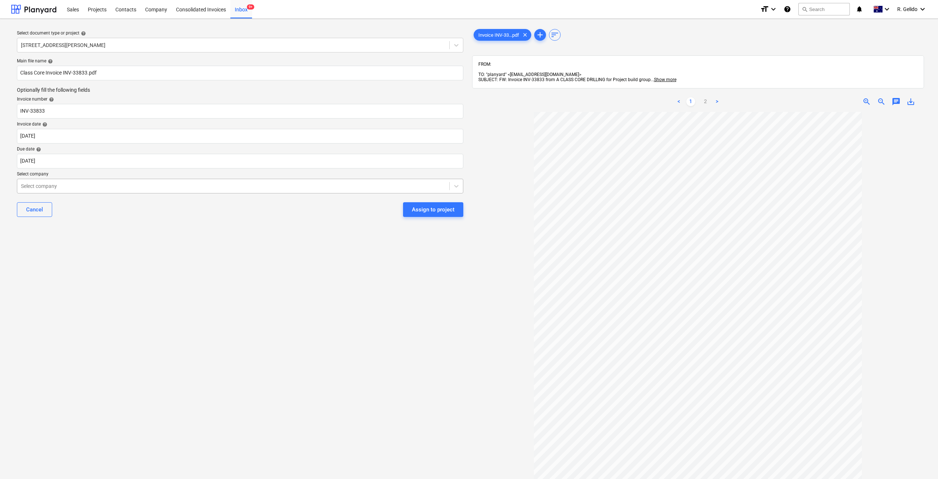
click at [93, 189] on div at bounding box center [233, 186] width 425 height 7
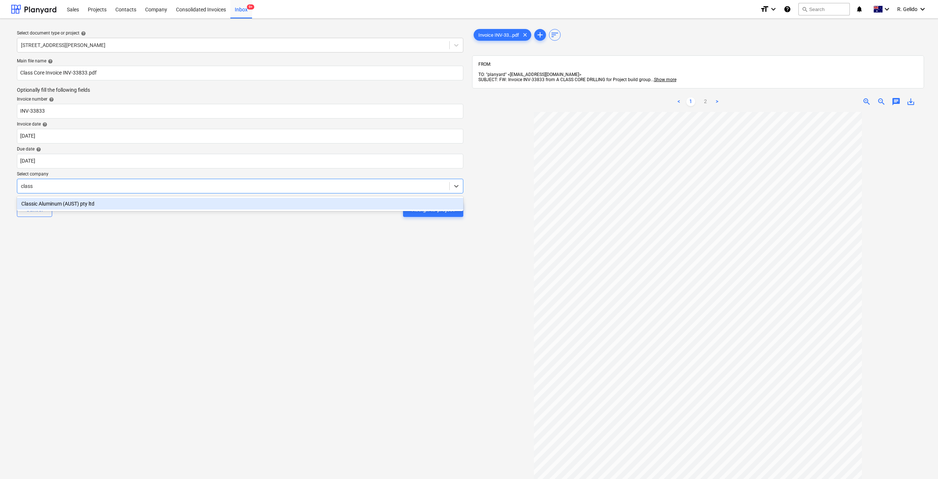
type input "class"
click at [126, 240] on div "Select document type or project help 3 Emmerick Street, Lilyfield Main file nam…" at bounding box center [240, 299] width 458 height 549
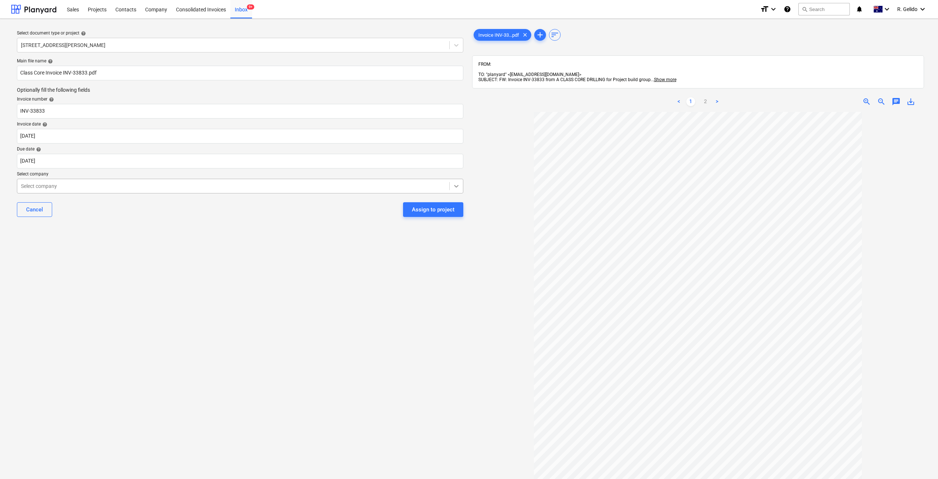
click at [456, 188] on icon at bounding box center [455, 186] width 7 height 7
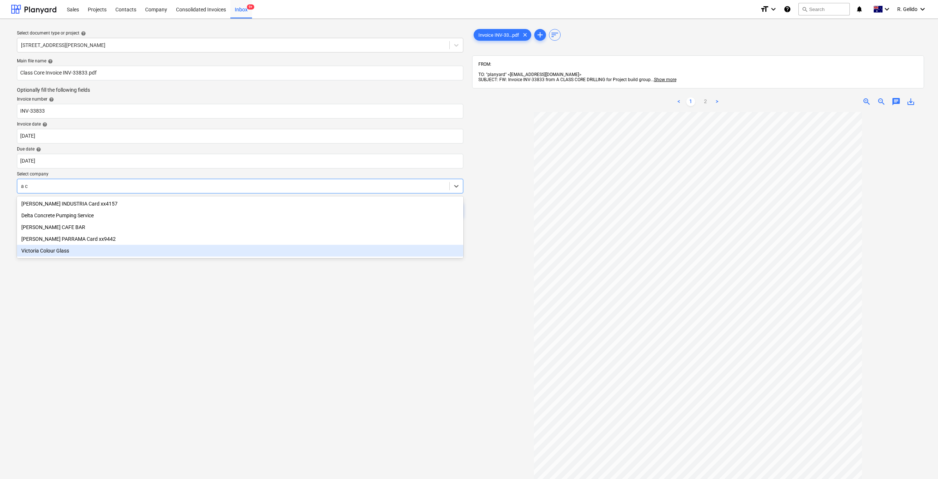
type input "a c"
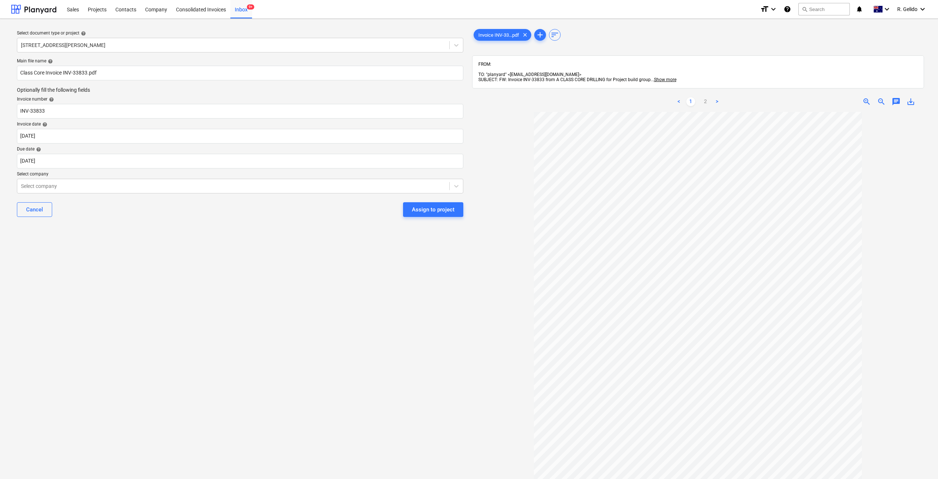
click at [176, 352] on div "Select document type or project help 3 Emmerick Street, Lilyfield Main file nam…" at bounding box center [240, 299] width 458 height 549
click at [235, 5] on div "Inbox 9+" at bounding box center [241, 9] width 22 height 19
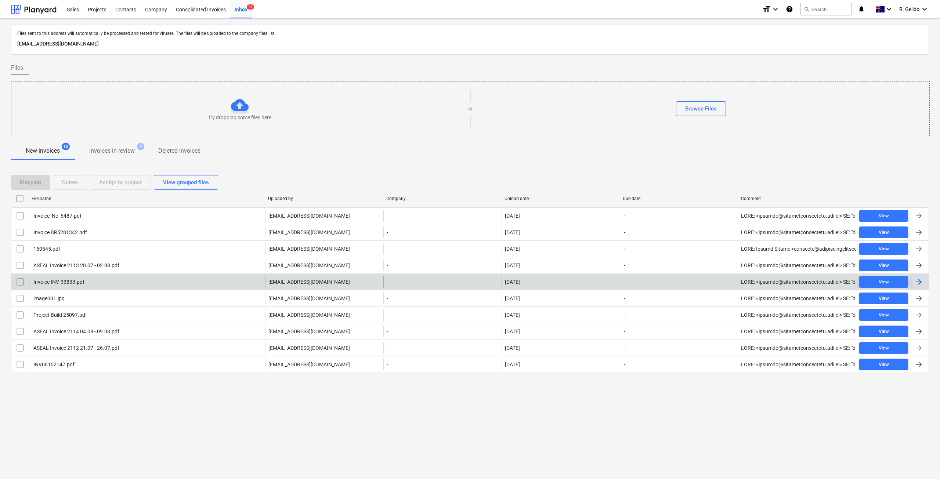
drag, startPoint x: 165, startPoint y: 402, endPoint x: 155, endPoint y: 278, distance: 123.8
click at [165, 400] on div "Files sent to this address will automatically be processed and tested for virus…" at bounding box center [470, 249] width 940 height 461
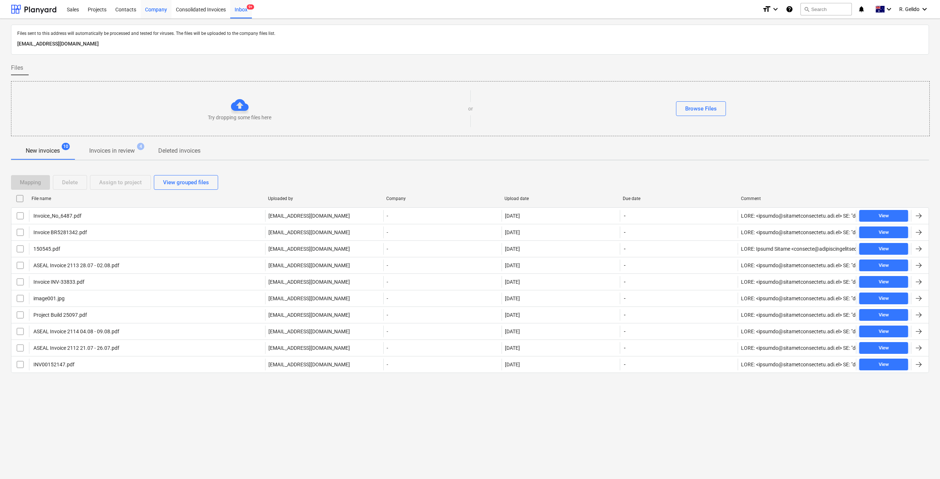
click at [156, 14] on div "Company" at bounding box center [156, 9] width 31 height 19
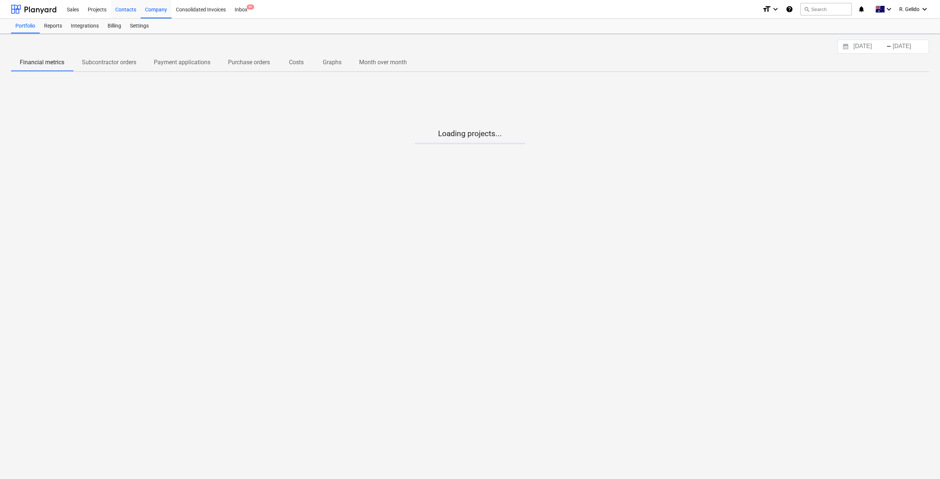
click at [124, 8] on div "Contacts" at bounding box center [126, 9] width 30 height 19
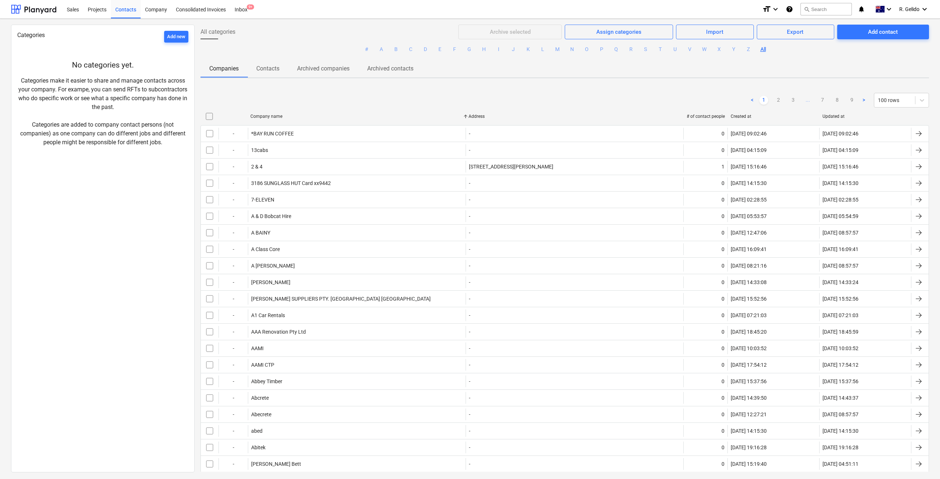
click at [226, 66] on p "Companies" at bounding box center [223, 68] width 29 height 9
click at [385, 105] on div "< 1 2 3 ... 7 8 9 > 100 rows" at bounding box center [565, 100] width 729 height 15
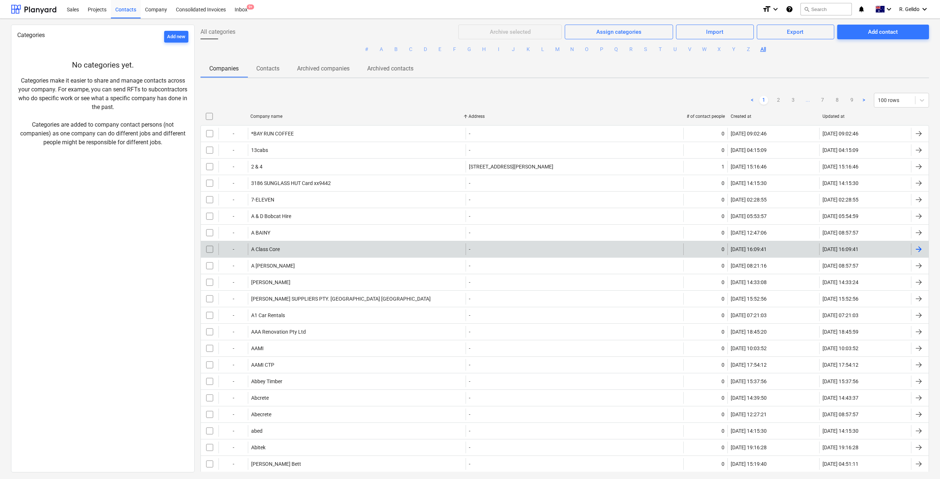
click at [919, 246] on div at bounding box center [918, 249] width 9 height 9
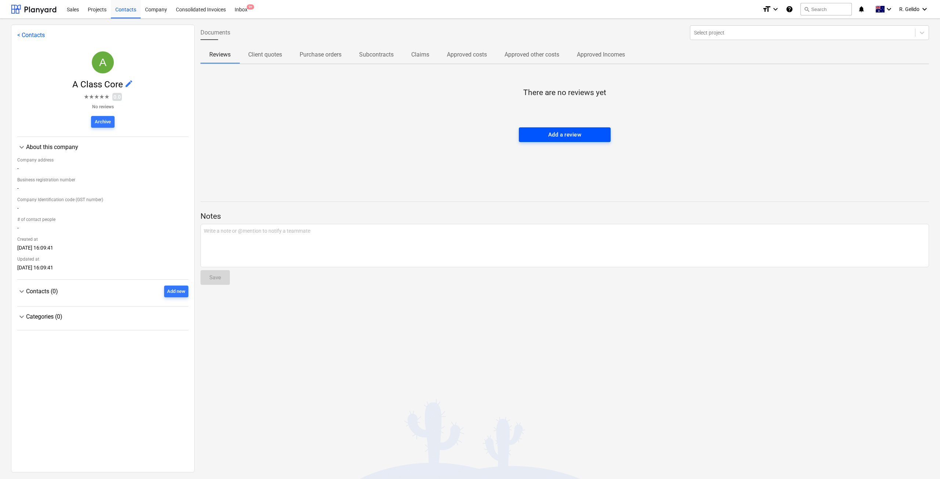
click at [565, 138] on div "Add a review" at bounding box center [564, 135] width 33 height 10
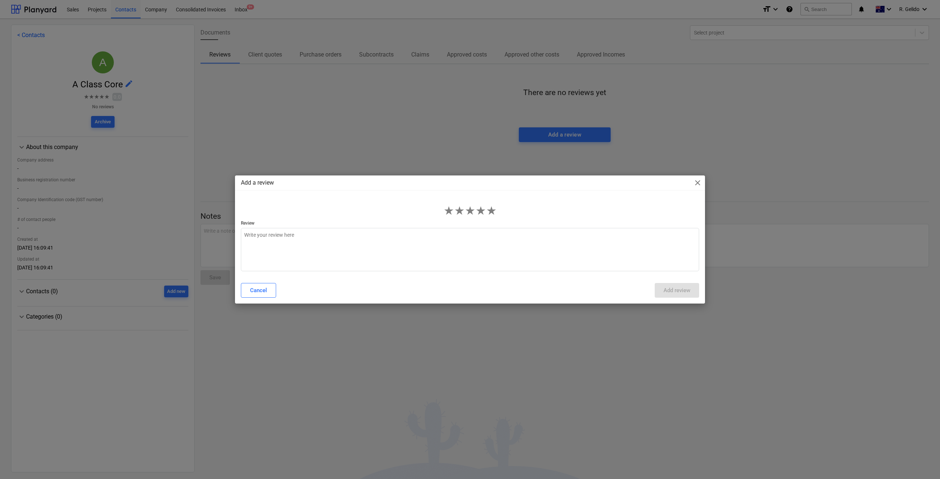
click at [699, 182] on span "close" at bounding box center [697, 182] width 9 height 9
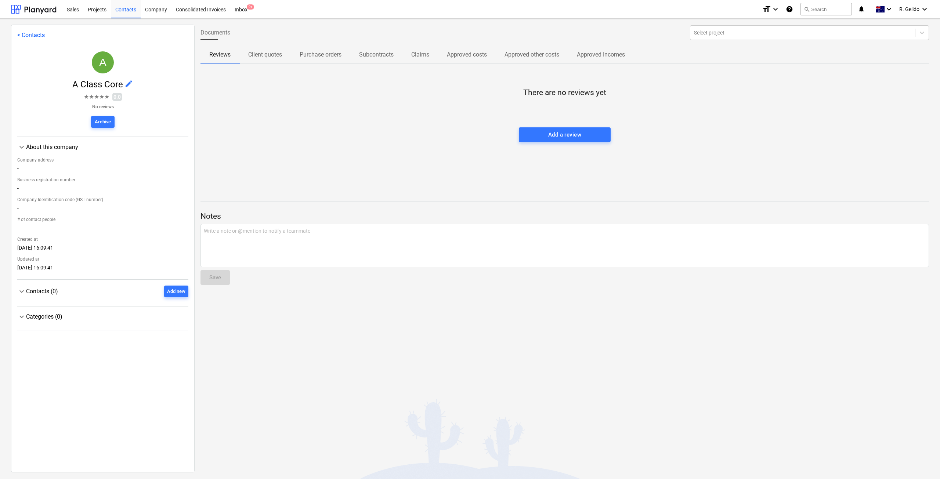
type textarea "x"
click at [57, 320] on div "Categories (0)" at bounding box center [107, 316] width 162 height 7
click at [56, 295] on span "Contacts (0)" at bounding box center [42, 291] width 32 height 7
click at [223, 52] on p "Reviews" at bounding box center [219, 54] width 21 height 9
click at [50, 148] on div "About this company" at bounding box center [107, 147] width 162 height 7
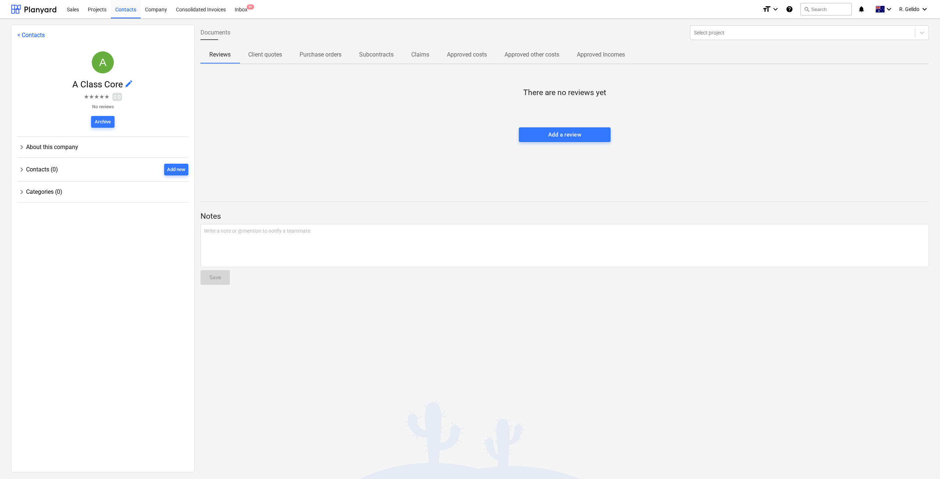
click at [50, 148] on div "About this company" at bounding box center [107, 147] width 162 height 7
click at [38, 162] on div "Company address" at bounding box center [102, 160] width 171 height 11
click at [130, 11] on div "Contacts" at bounding box center [126, 9] width 30 height 19
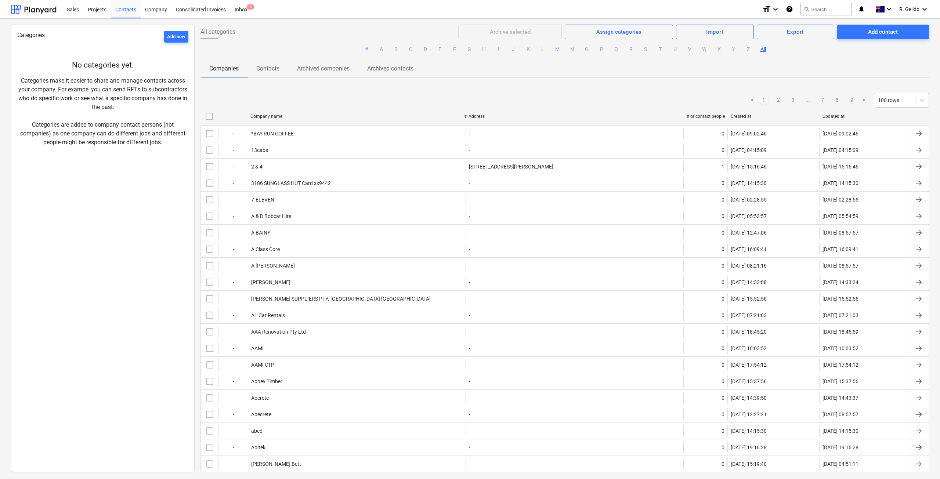
scroll to position [1342, 0]
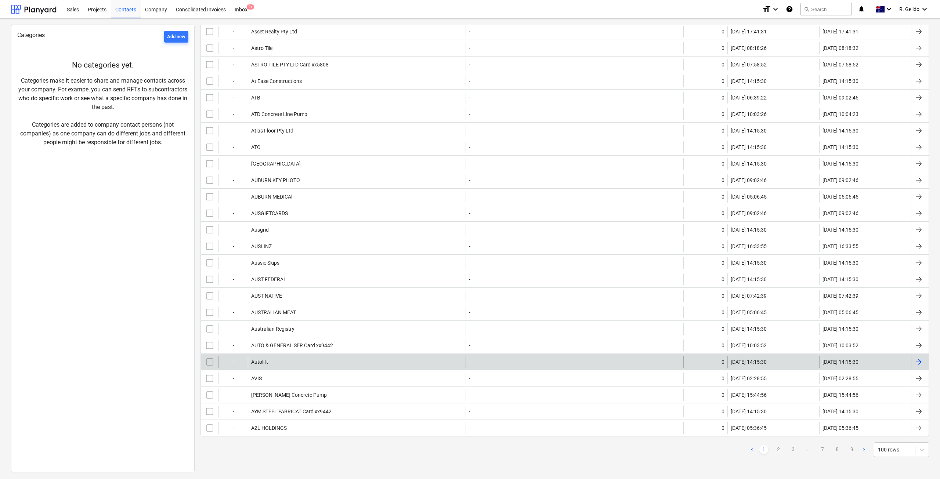
click at [286, 362] on div "Autolift" at bounding box center [357, 362] width 218 height 12
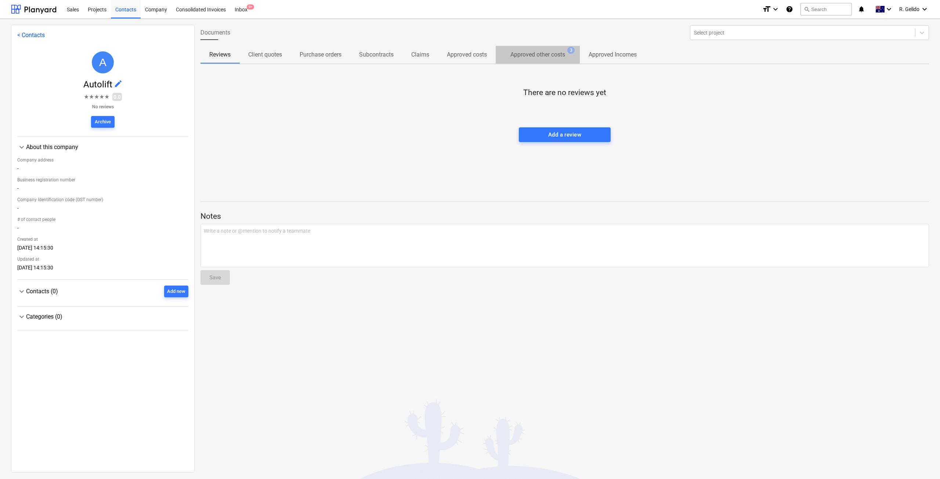
click at [540, 56] on p "Approved other costs" at bounding box center [537, 54] width 55 height 9
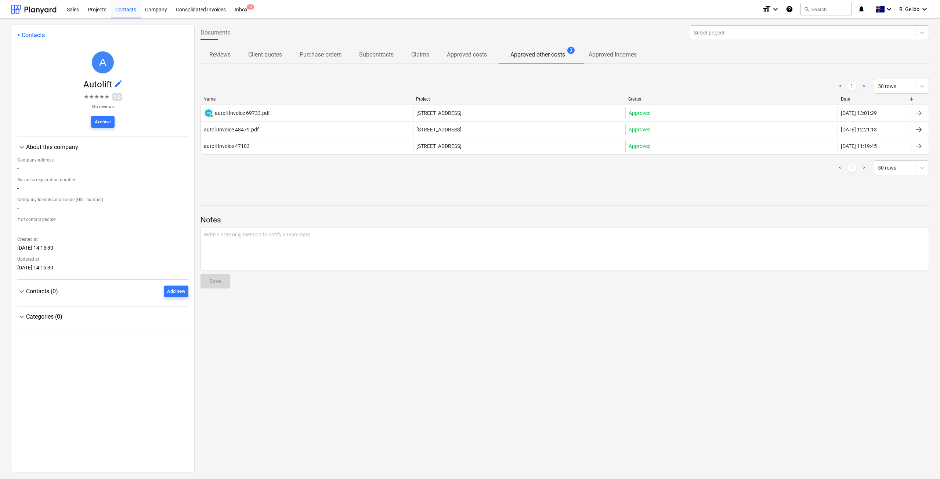
click at [480, 53] on p "Approved costs" at bounding box center [467, 54] width 40 height 9
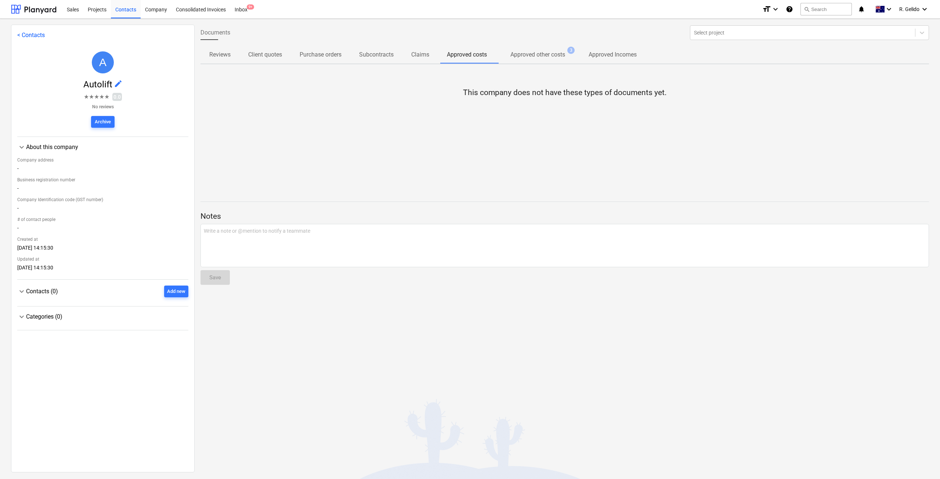
click at [414, 54] on p "Claims" at bounding box center [420, 54] width 18 height 9
click at [308, 53] on p "Purchase orders" at bounding box center [321, 54] width 42 height 9
click at [385, 52] on p "Subcontracts" at bounding box center [376, 54] width 35 height 9
click at [269, 351] on div "Documents Select project Reviews Client quotes Purchase orders Subcontracts Cla…" at bounding box center [565, 248] width 740 height 447
drag, startPoint x: 128, startPoint y: 8, endPoint x: 451, endPoint y: 13, distance: 323.2
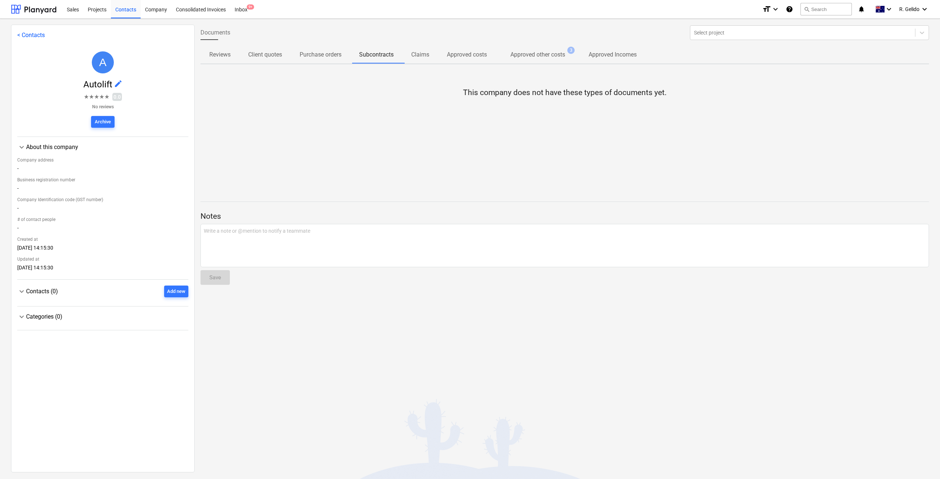
click at [128, 8] on div "Contacts" at bounding box center [126, 9] width 30 height 19
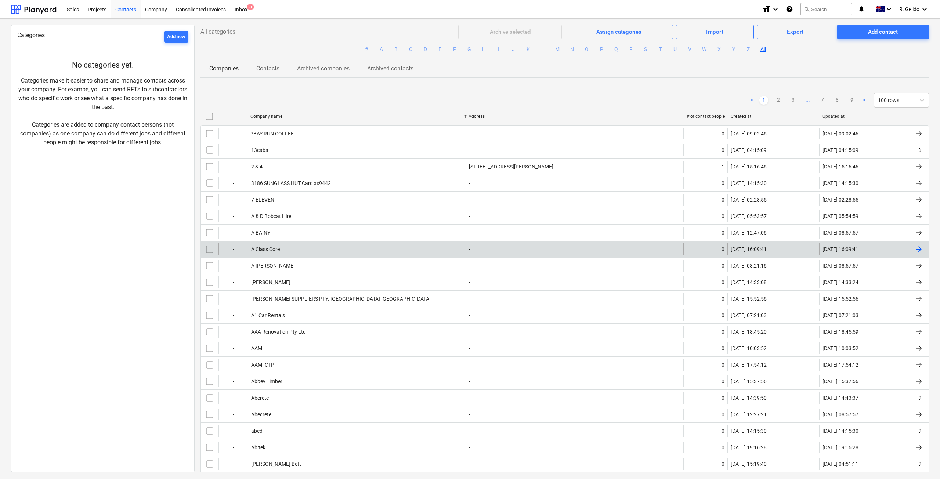
click at [310, 246] on div "A Class Core" at bounding box center [357, 249] width 218 height 12
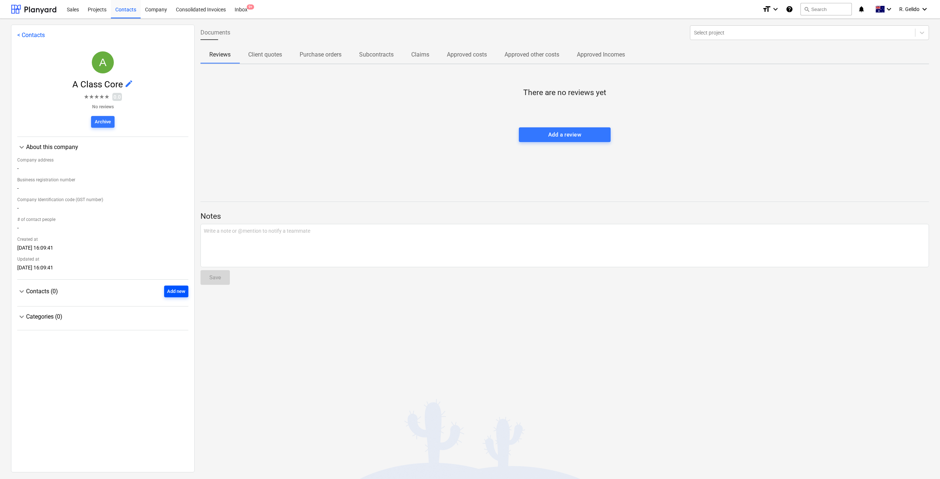
click at [174, 293] on div "Add new" at bounding box center [176, 292] width 18 height 8
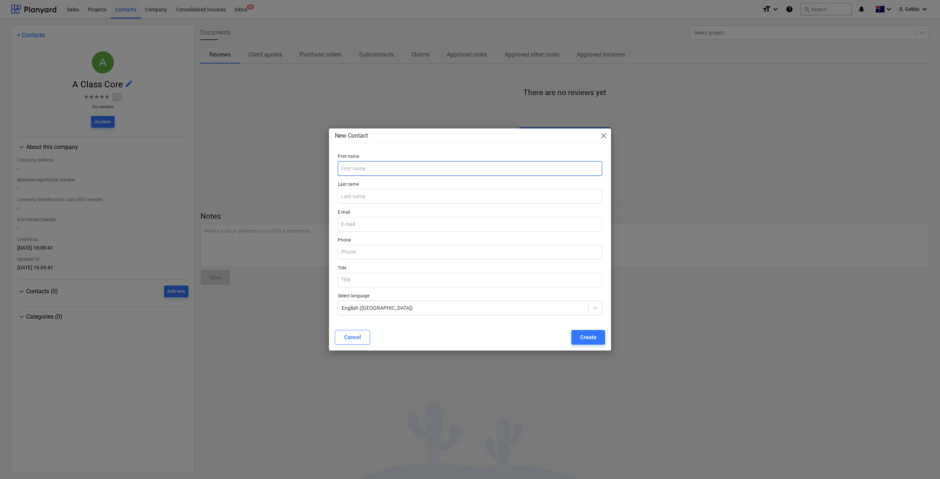
click at [362, 166] on input "text" at bounding box center [470, 168] width 264 height 15
click at [378, 223] on input "email" at bounding box center [470, 224] width 264 height 15
click at [368, 285] on input "text" at bounding box center [470, 280] width 264 height 15
click at [368, 338] on button "Cancel" at bounding box center [352, 337] width 35 height 15
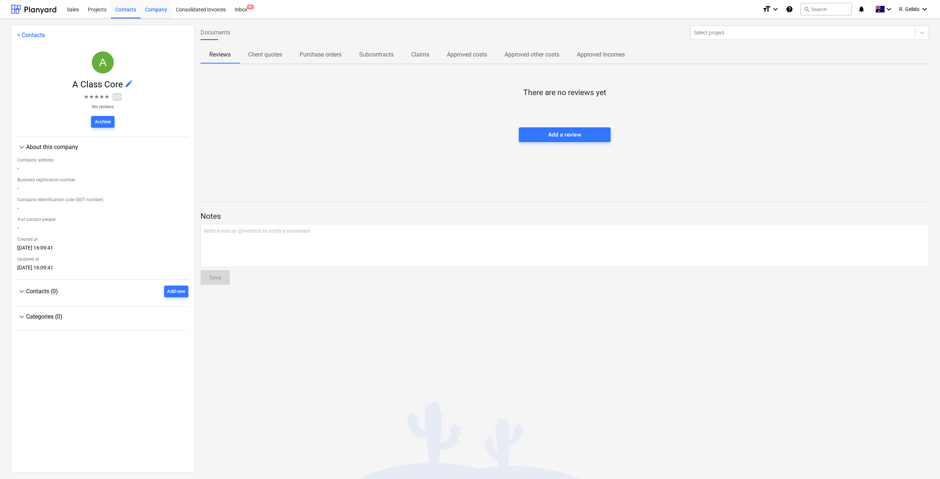
click at [156, 8] on div "Company" at bounding box center [156, 9] width 31 height 19
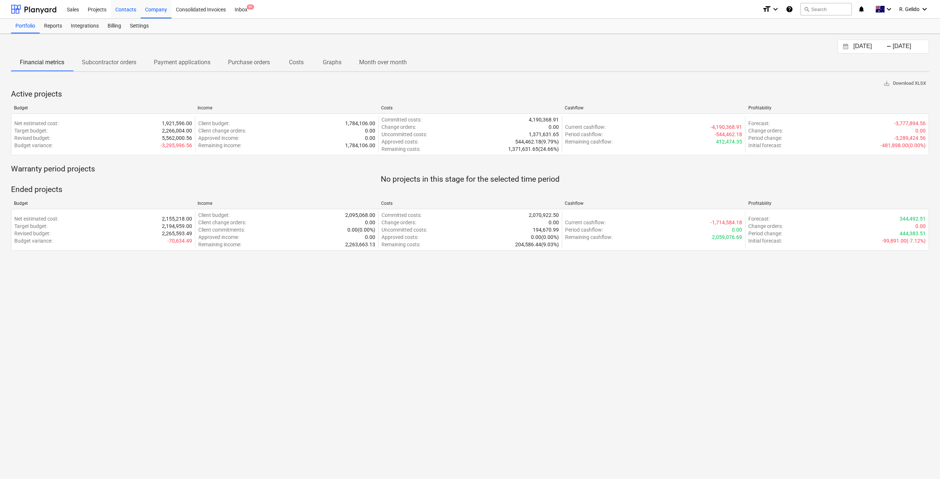
click at [130, 7] on div "Contacts" at bounding box center [126, 9] width 30 height 19
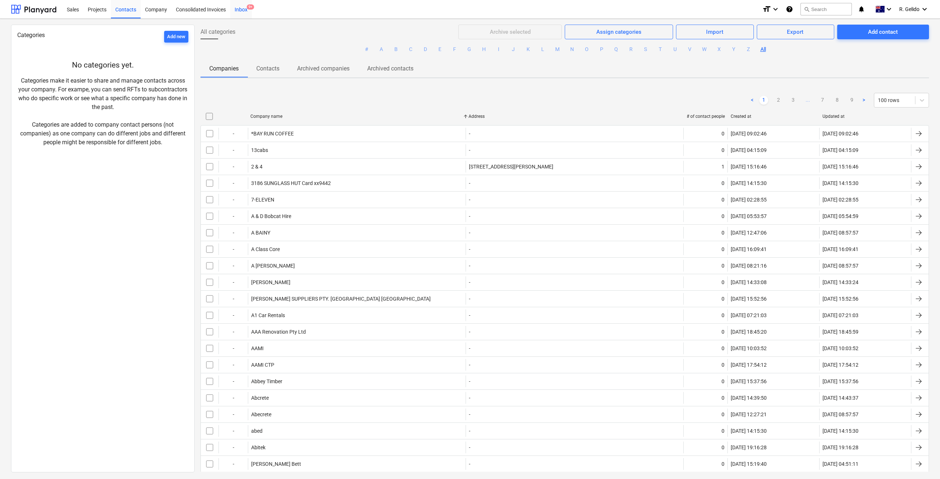
click at [236, 11] on div "Inbox 9+" at bounding box center [241, 9] width 22 height 19
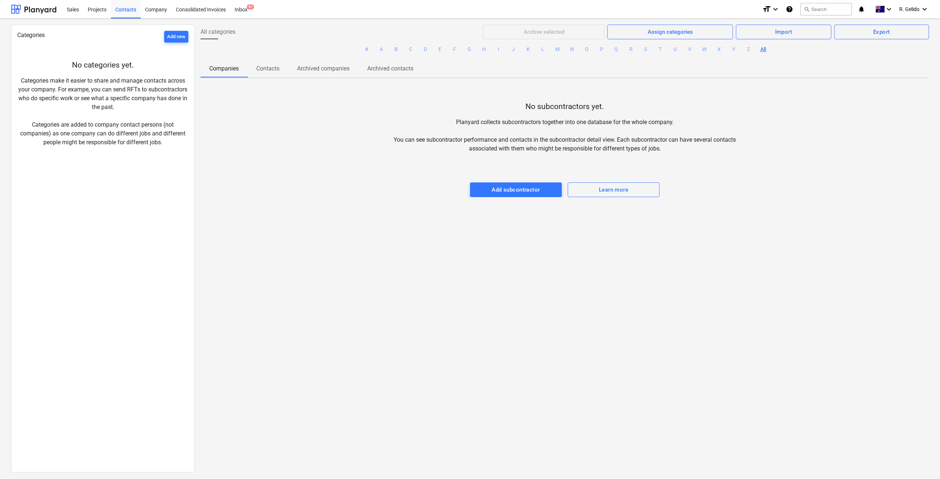
click at [541, 287] on div "All categories Archive selected Assign categories Import Export # A B C D E F G…" at bounding box center [565, 248] width 740 height 447
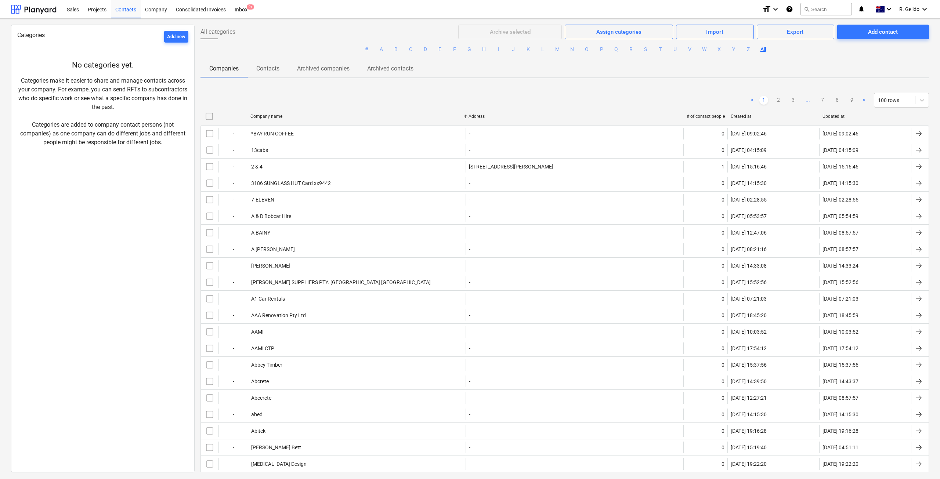
click at [96, 38] on div "Categories Add new" at bounding box center [102, 35] width 171 height 9
click at [164, 37] on button "Add new" at bounding box center [176, 37] width 24 height 12
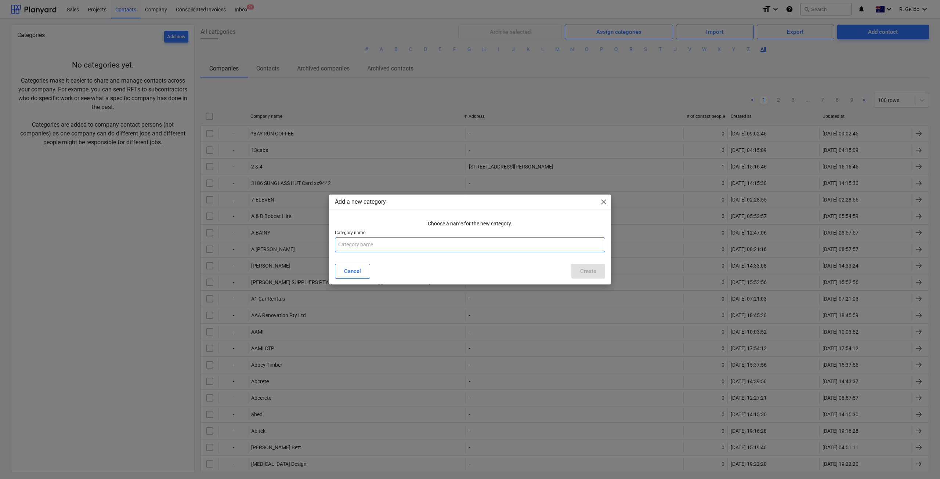
click at [380, 250] on input "text" at bounding box center [470, 245] width 270 height 15
click at [602, 200] on span "close" at bounding box center [603, 202] width 9 height 9
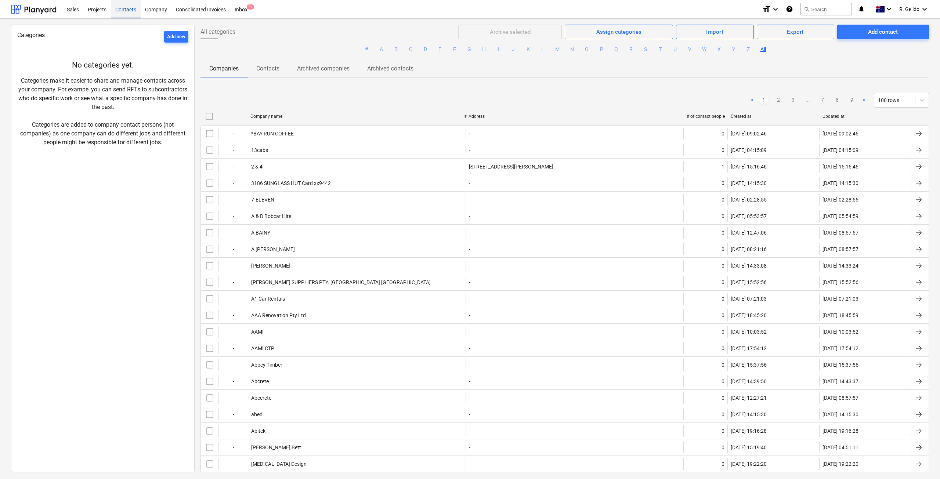
drag, startPoint x: 122, startPoint y: 17, endPoint x: 129, endPoint y: 9, distance: 9.9
click at [122, 17] on div "Contacts" at bounding box center [126, 9] width 30 height 19
click at [891, 29] on div "Add contact" at bounding box center [883, 32] width 30 height 10
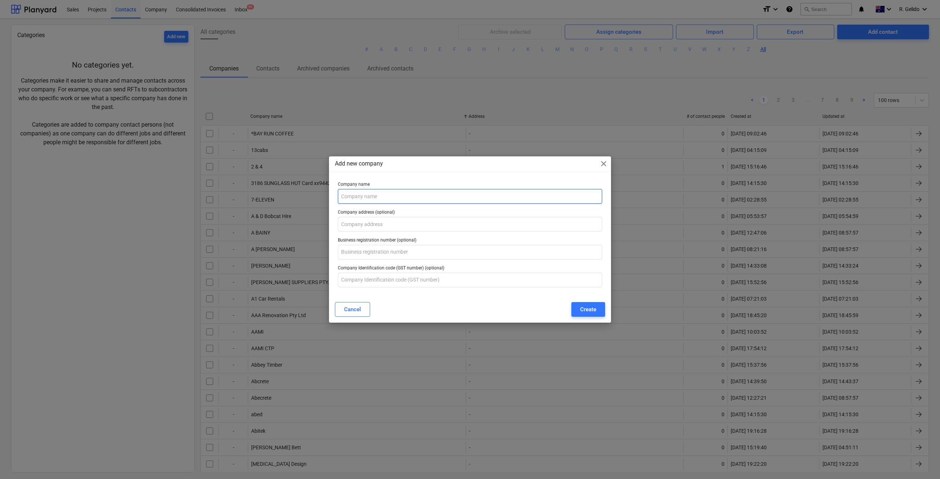
click at [365, 198] on input "text" at bounding box center [470, 196] width 264 height 15
click at [391, 224] on input "text" at bounding box center [470, 224] width 264 height 15
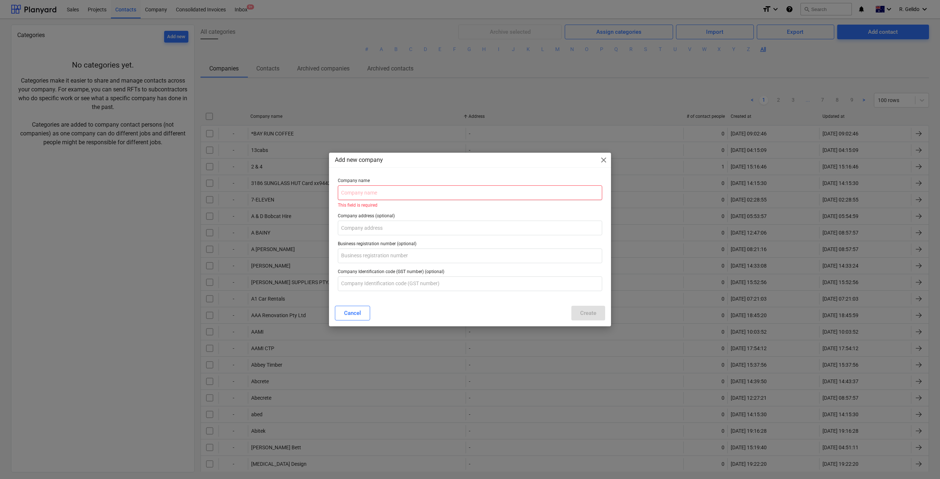
click at [375, 195] on input "text" at bounding box center [470, 192] width 264 height 15
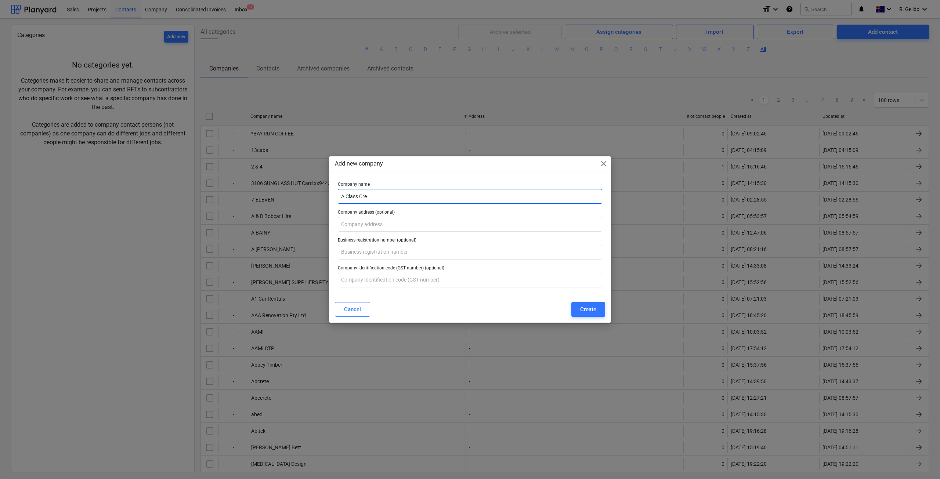
drag, startPoint x: 403, startPoint y: 199, endPoint x: 325, endPoint y: 190, distance: 78.8
click at [325, 190] on div "Add new company close Company name A Class Cre Company address (optional) Busin…" at bounding box center [470, 239] width 940 height 479
click at [370, 195] on input "A Class Cre" at bounding box center [470, 196] width 264 height 15
click at [370, 195] on input "A Class Core" at bounding box center [470, 196] width 264 height 15
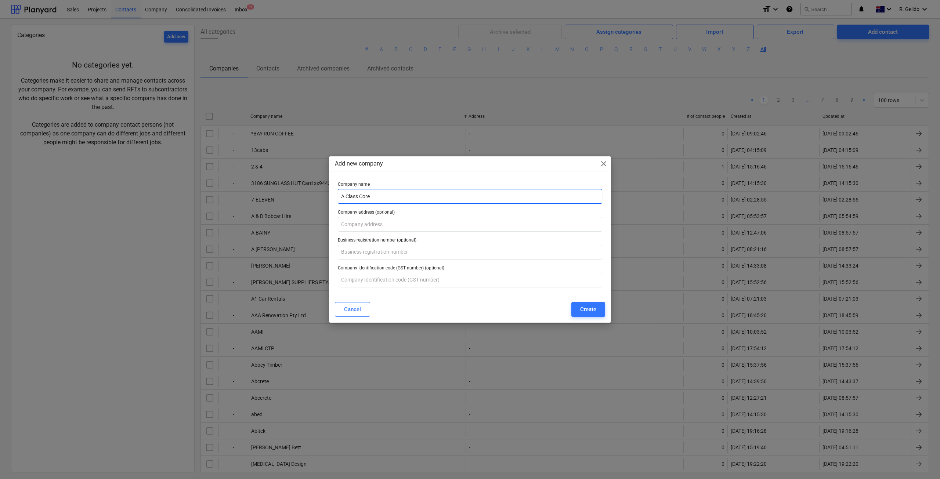
click at [370, 195] on input "A Class Core" at bounding box center [470, 196] width 264 height 15
type input "A Class Core"
click at [594, 305] on div "Create" at bounding box center [588, 310] width 16 height 10
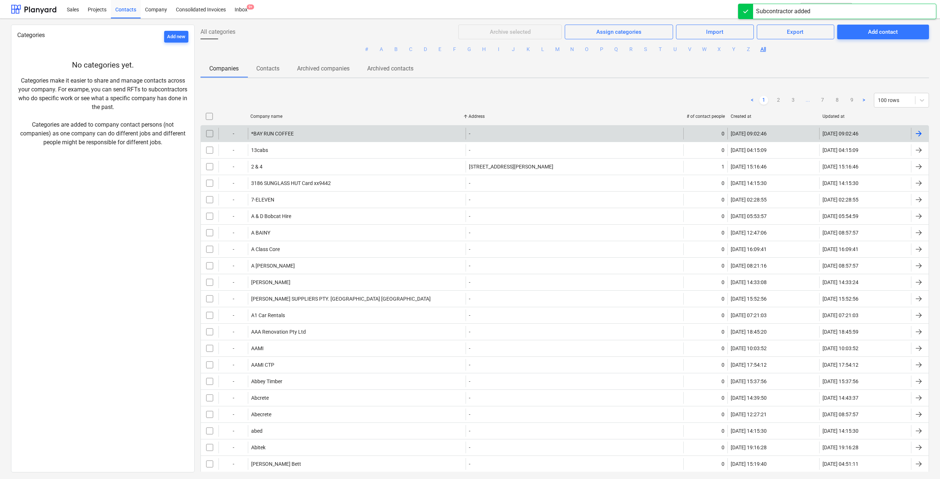
click at [315, 135] on div "*BAY RUN COFFEE" at bounding box center [357, 134] width 218 height 12
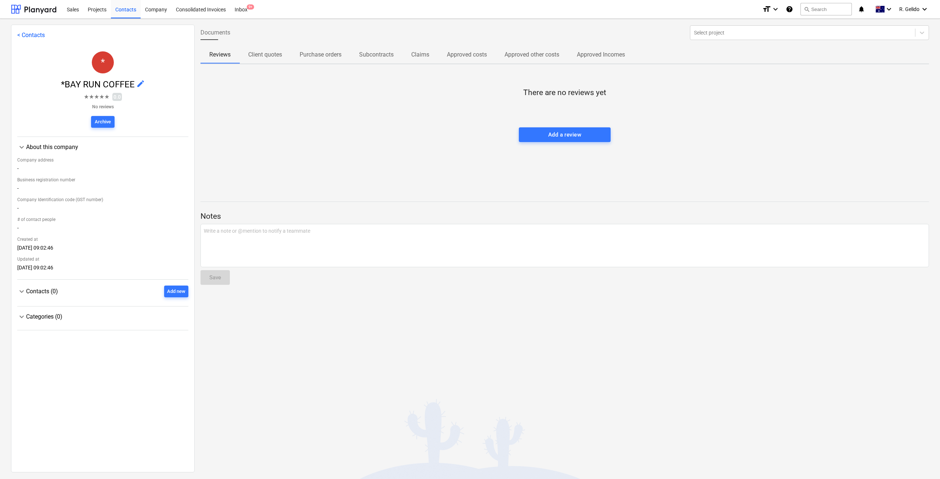
click at [596, 158] on div "There are no reviews yet Add a review" at bounding box center [565, 125] width 729 height 110
click at [126, 12] on div "Contacts" at bounding box center [126, 9] width 30 height 19
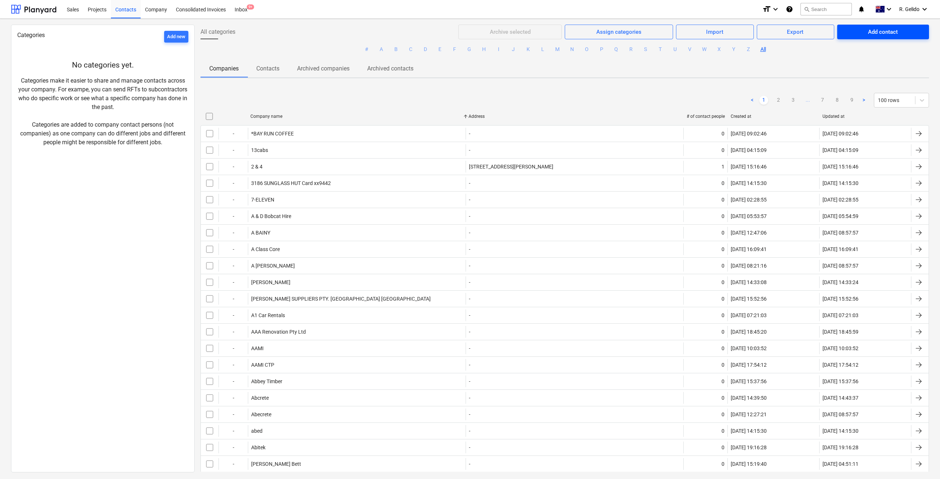
click at [870, 34] on div "Add contact" at bounding box center [883, 32] width 30 height 10
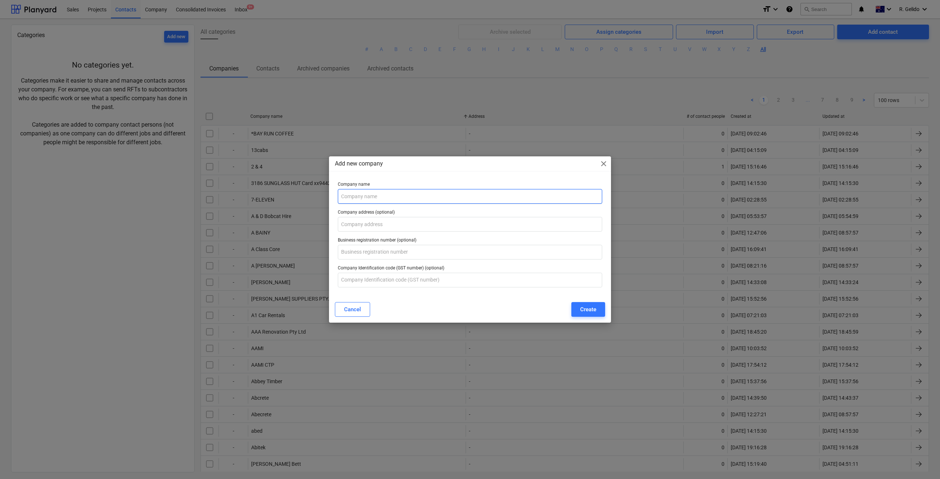
click at [374, 192] on input "text" at bounding box center [470, 196] width 264 height 15
paste input "RSE Groups"
type input "RSE Groups"
click at [589, 313] on div "Create" at bounding box center [588, 310] width 16 height 10
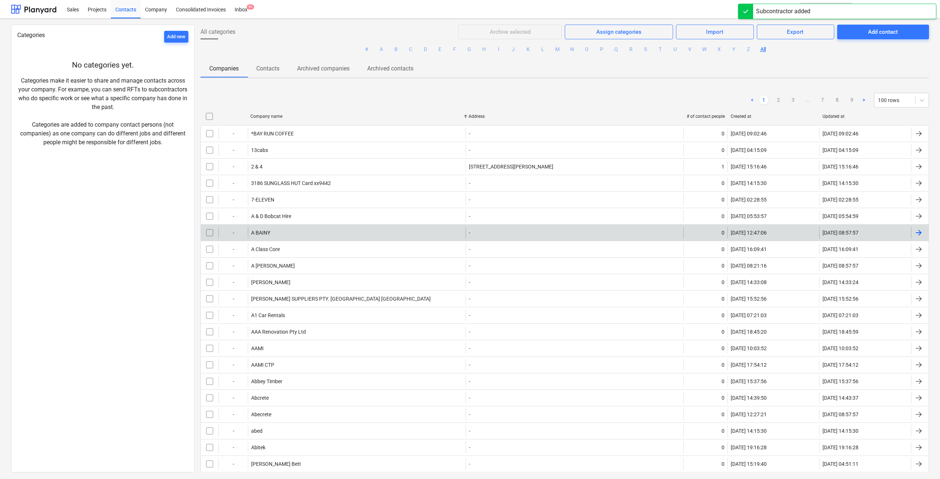
click at [278, 235] on div "A BAINY" at bounding box center [357, 233] width 218 height 12
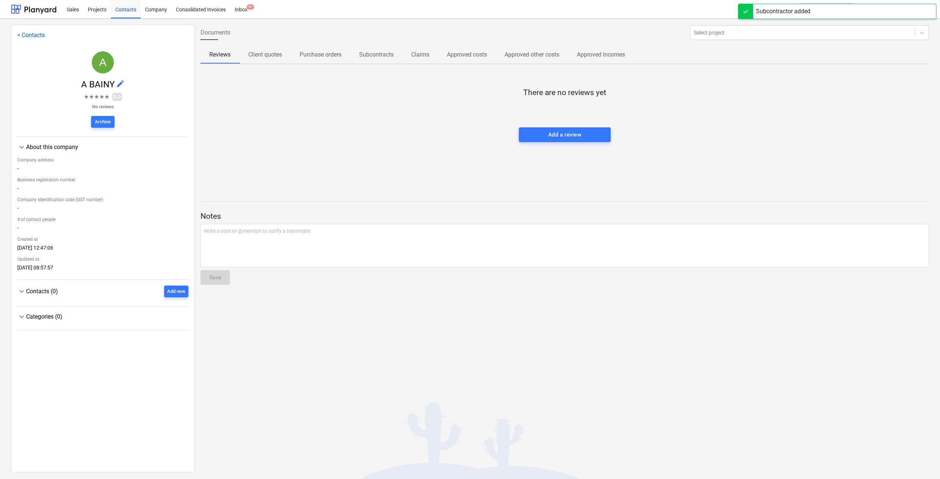
click at [84, 293] on div "Contacts (0) Add new" at bounding box center [107, 292] width 162 height 12
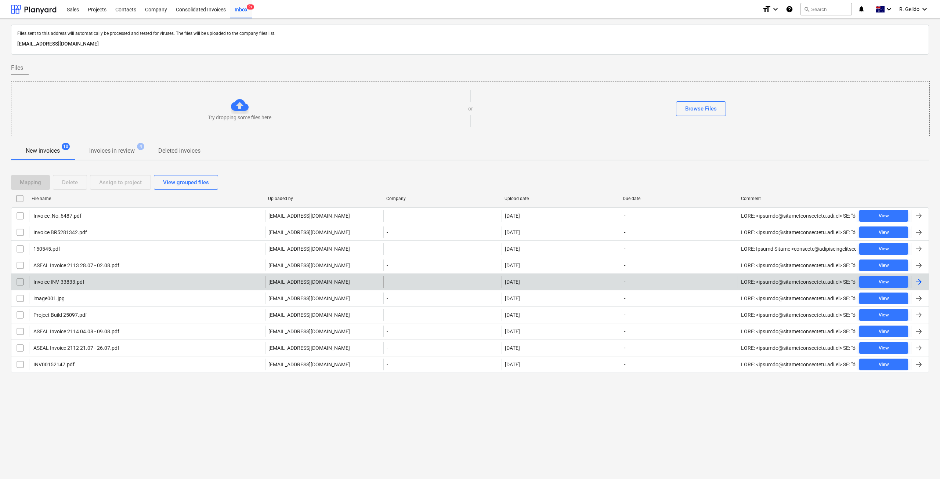
click at [80, 286] on div "Invoice INV-33833.pdf" at bounding box center [147, 282] width 236 height 12
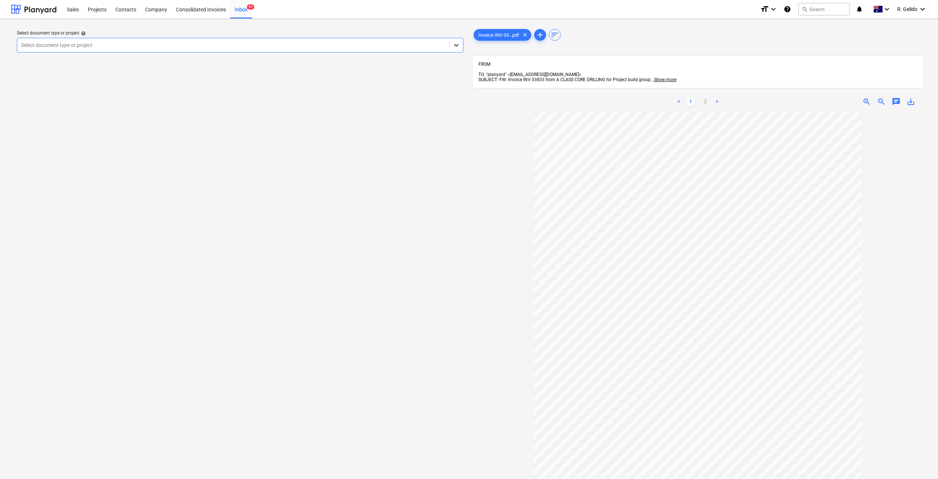
click at [458, 46] on icon at bounding box center [455, 44] width 7 height 7
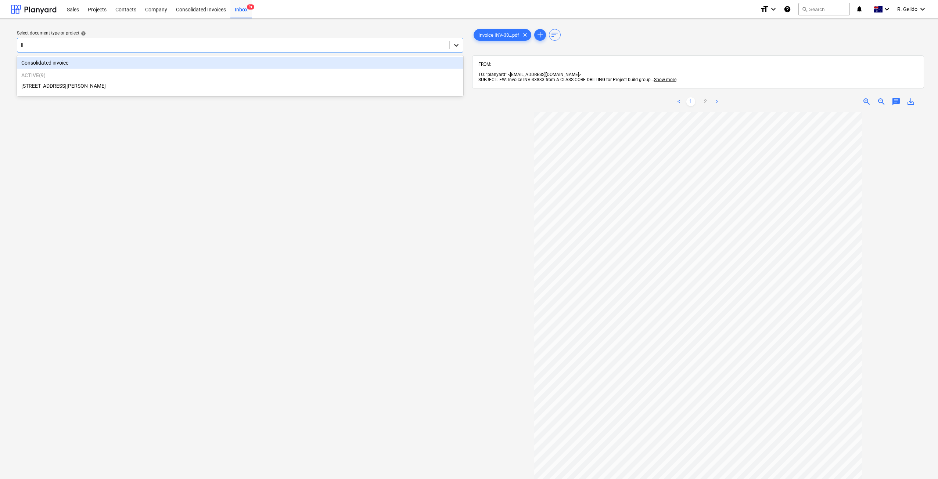
type input "lil"
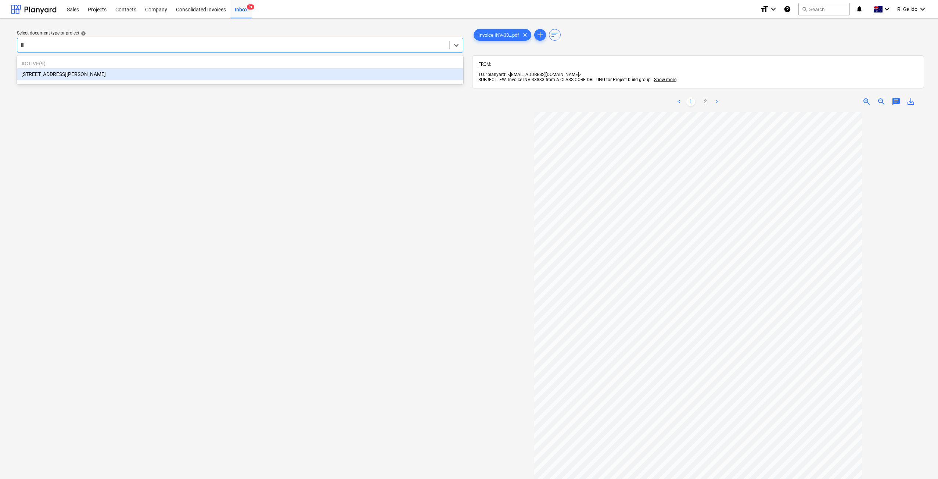
click at [364, 76] on div "[STREET_ADDRESS][PERSON_NAME]" at bounding box center [240, 74] width 446 height 12
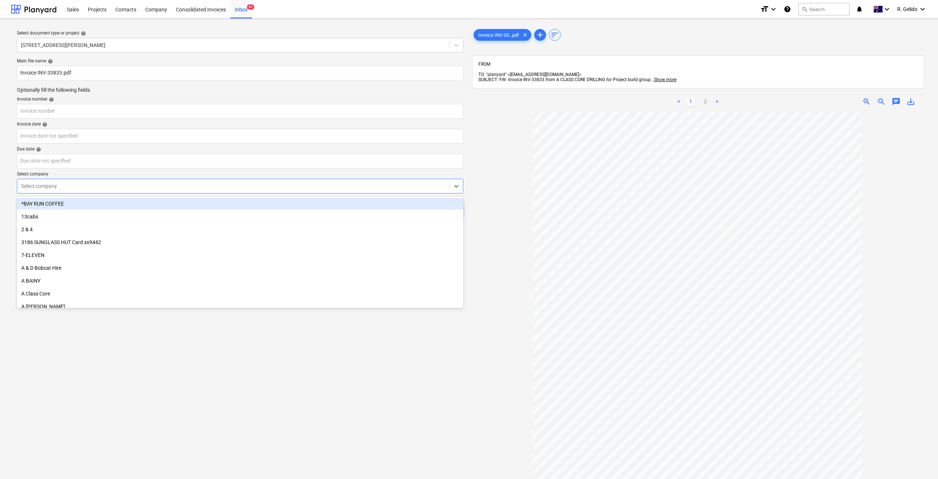
click at [61, 189] on div at bounding box center [233, 186] width 425 height 7
type input "cl"
click at [57, 206] on div "A Class Core" at bounding box center [240, 204] width 446 height 12
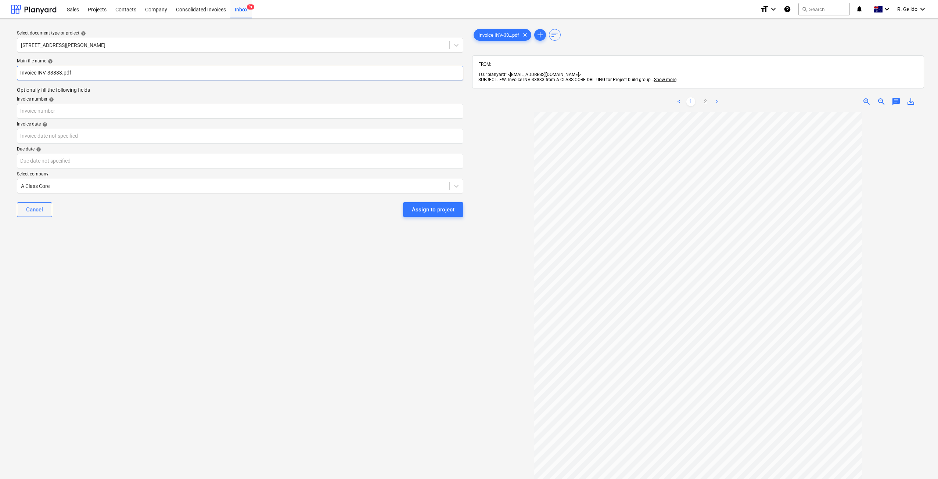
drag, startPoint x: 37, startPoint y: 69, endPoint x: 62, endPoint y: 72, distance: 24.4
click at [62, 72] on input "Invoice INV-33833.pdf" at bounding box center [240, 73] width 446 height 15
click at [47, 116] on input "text" at bounding box center [240, 111] width 446 height 15
paste input "INV-33833"
type input "INV-33833"
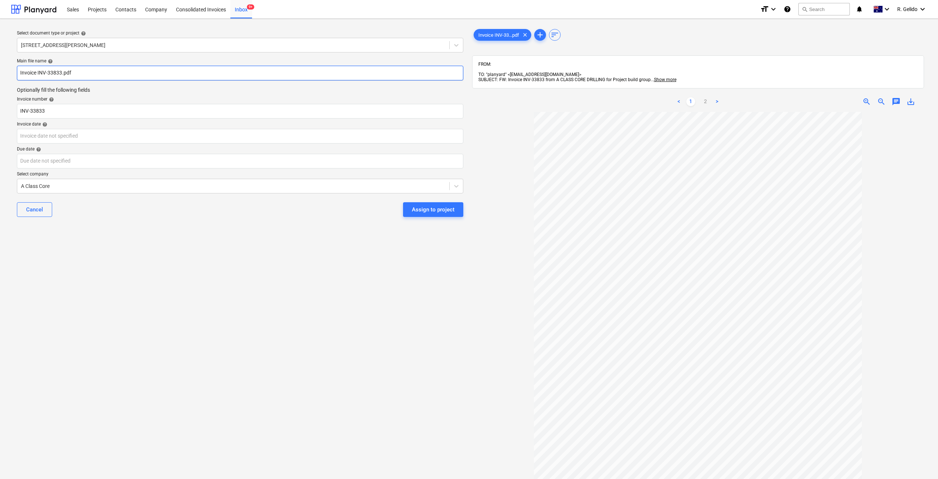
click at [20, 68] on input "Invoice INV-33833.pdf" at bounding box center [240, 73] width 446 height 15
type input "Class Core Invoice INV-33833.pdf"
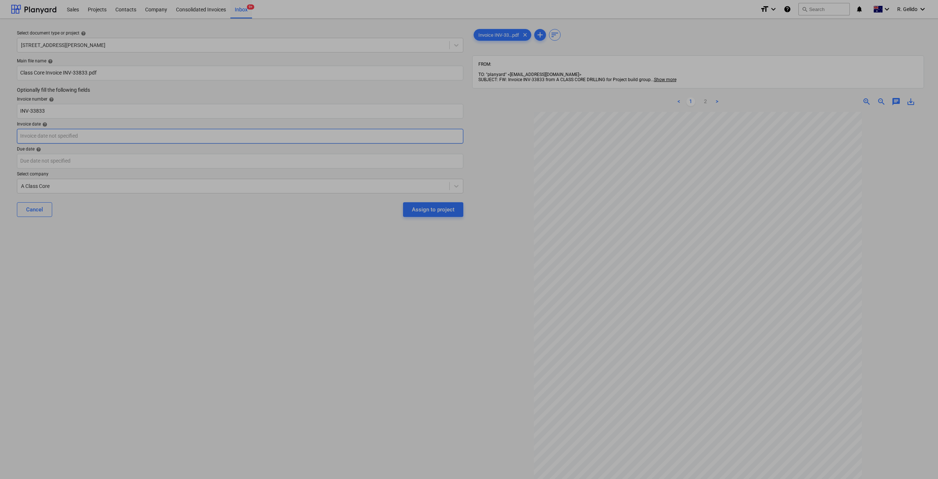
click at [66, 135] on body "Sales Projects Contacts Company Consolidated Invoices Inbox 9+ format_size keyb…" at bounding box center [469, 239] width 938 height 479
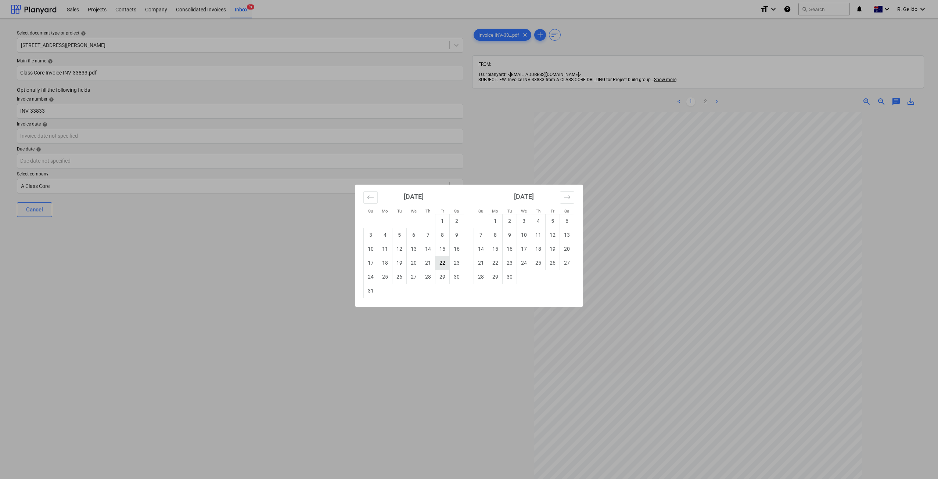
click at [440, 265] on td "22" at bounding box center [442, 263] width 14 height 14
type input "[DATE]"
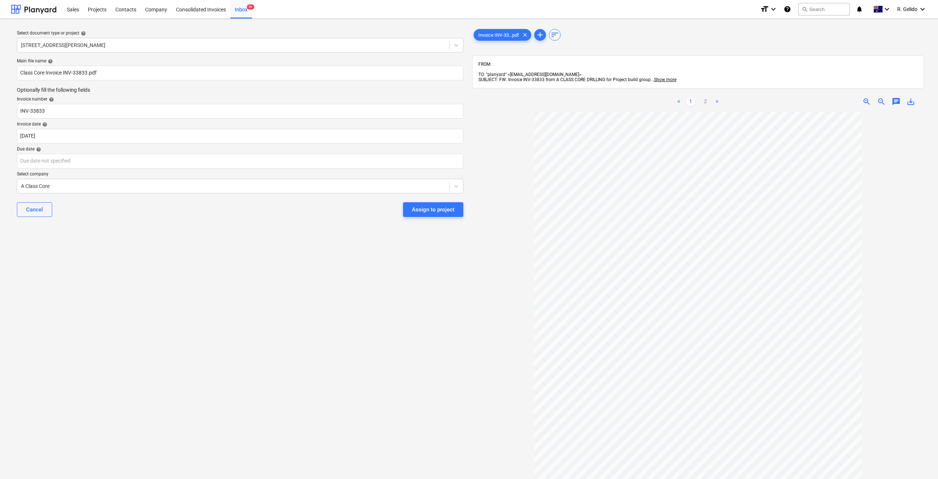
drag, startPoint x: 176, startPoint y: 220, endPoint x: 158, endPoint y: 200, distance: 27.0
click at [176, 220] on div "Cancel Assign to project" at bounding box center [240, 209] width 446 height 26
click at [105, 165] on body "Sales Projects Contacts Company Consolidated Invoices Inbox 9+ format_size keyb…" at bounding box center [469, 239] width 938 height 479
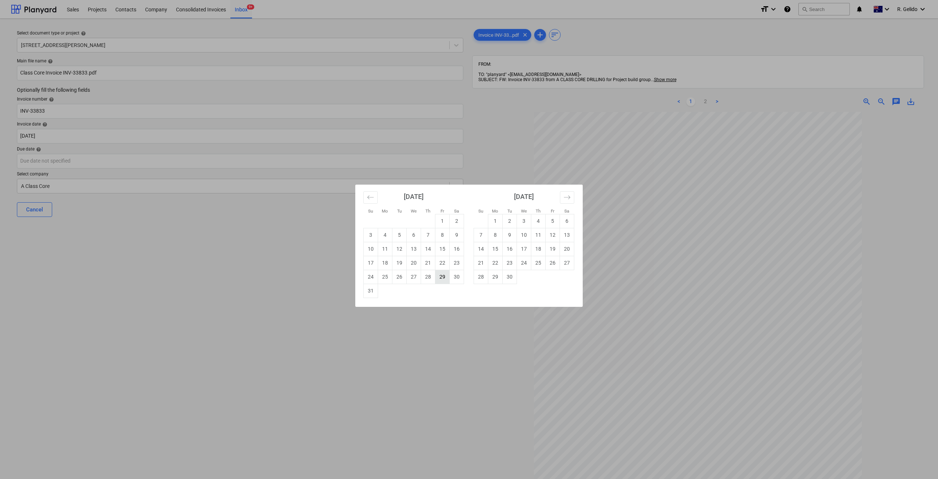
click at [442, 278] on td "29" at bounding box center [442, 277] width 14 height 14
type input "[DATE]"
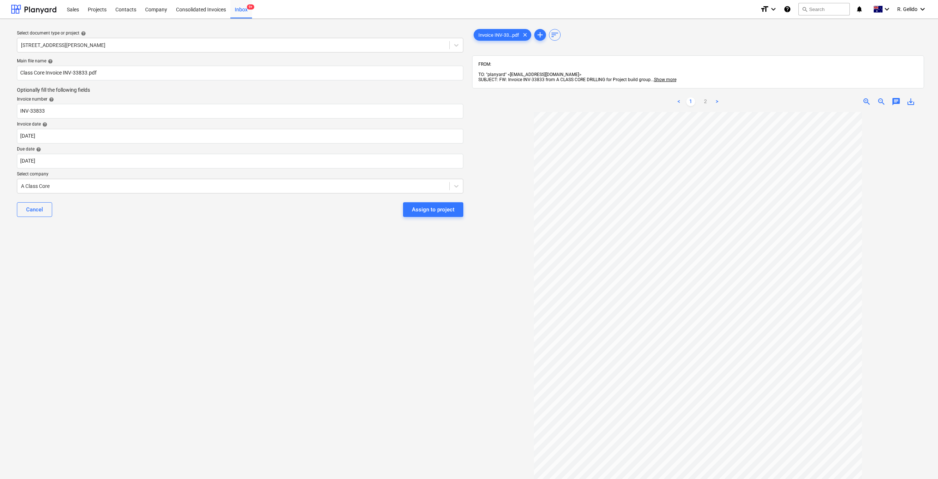
click at [224, 279] on div "Select document type or project help [STREET_ADDRESS][PERSON_NAME] file name he…" at bounding box center [240, 299] width 458 height 549
click at [451, 211] on div "Assign to project" at bounding box center [433, 210] width 43 height 10
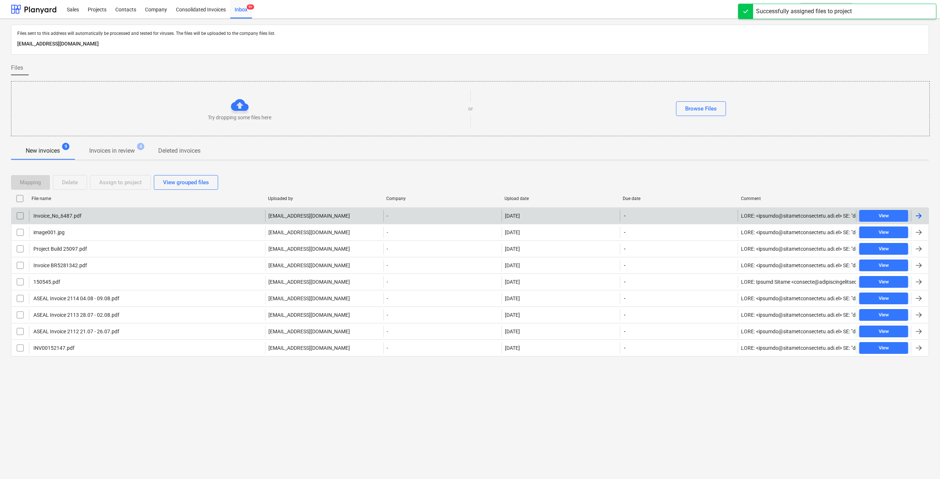
click at [109, 218] on div "Invoice_No_6487.pdf" at bounding box center [147, 216] width 236 height 12
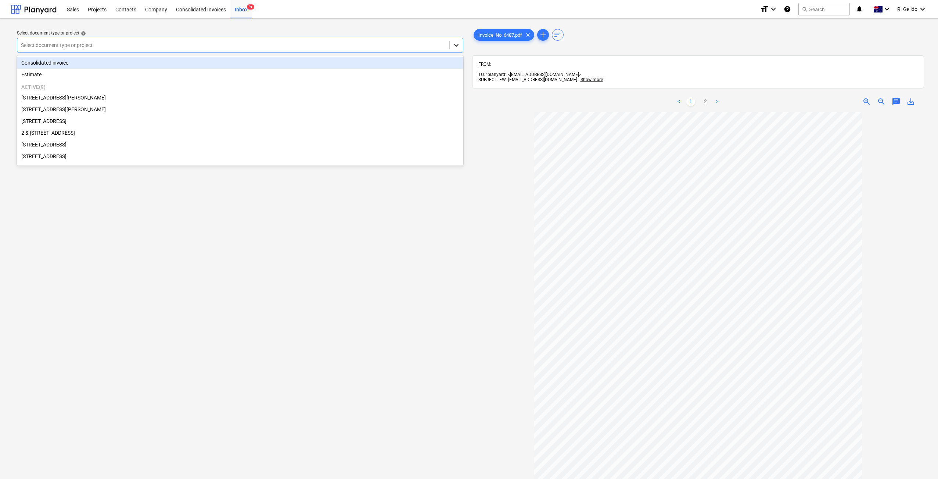
click at [458, 42] on icon at bounding box center [455, 44] width 7 height 7
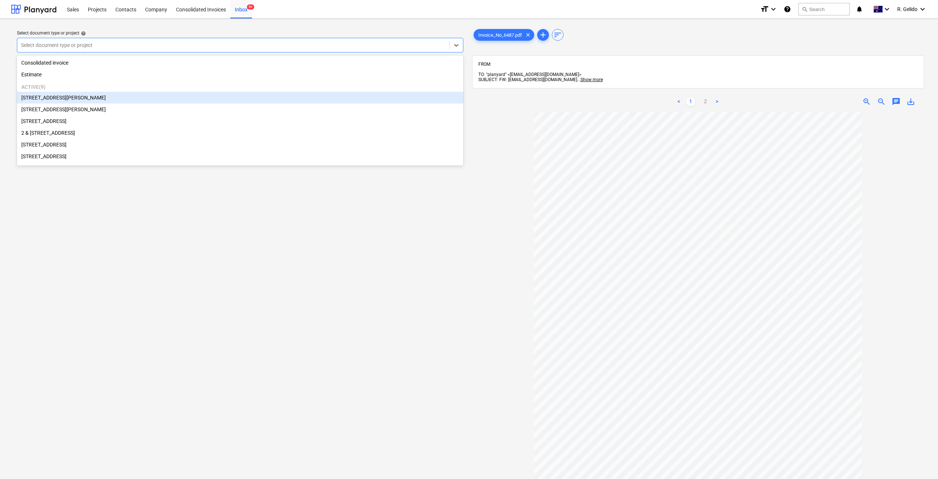
click at [87, 100] on div "[STREET_ADDRESS][PERSON_NAME]" at bounding box center [240, 98] width 446 height 12
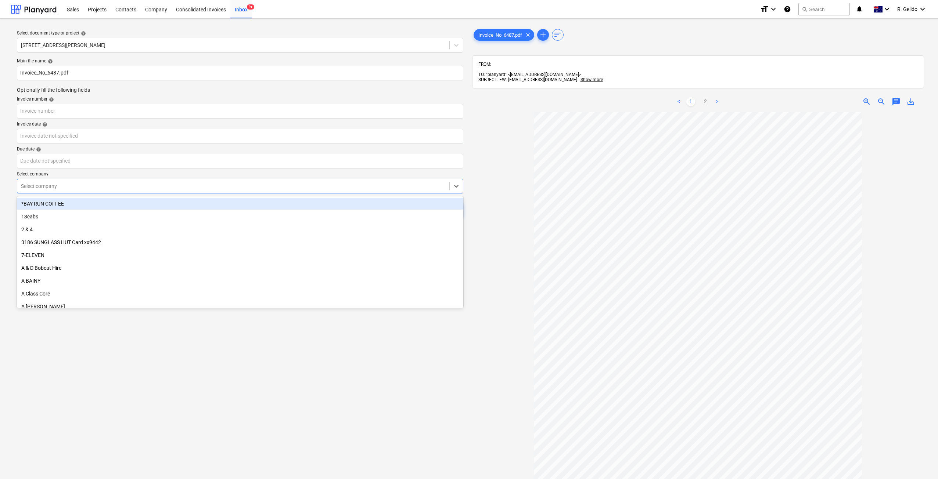
click at [54, 185] on div at bounding box center [233, 186] width 425 height 7
type input "rse"
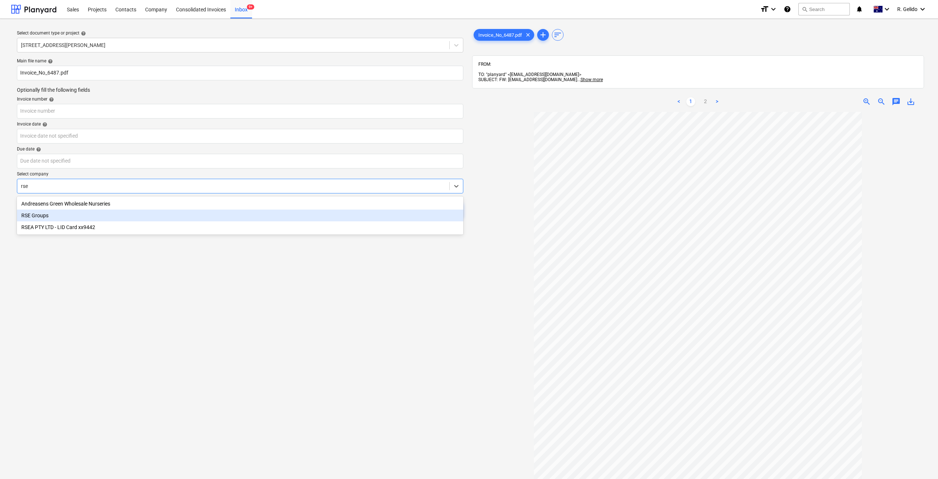
click at [61, 213] on div "RSE Groups" at bounding box center [240, 216] width 446 height 12
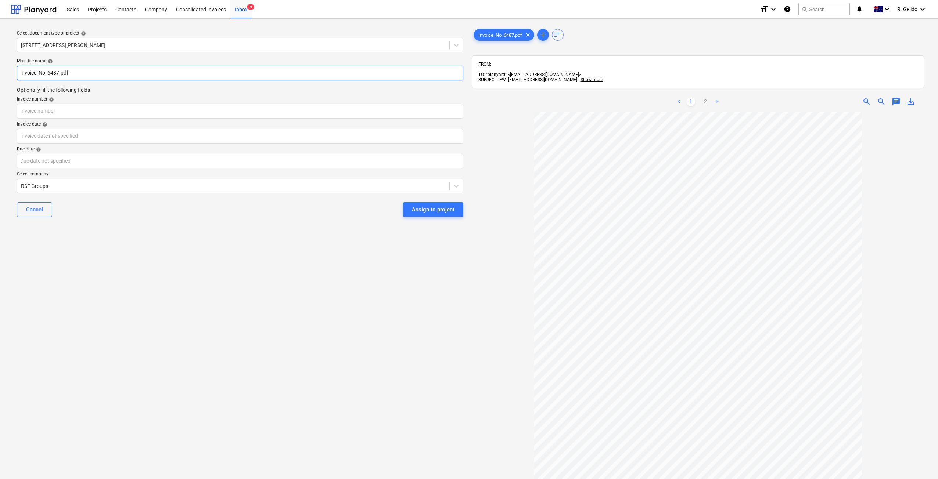
click at [18, 76] on input "Invoice_No_6487.pdf" at bounding box center [240, 73] width 446 height 15
type input "RSE Group Invoice_No_6487.pdf"
click at [61, 118] on input "text" at bounding box center [240, 111] width 446 height 15
type input "6487"
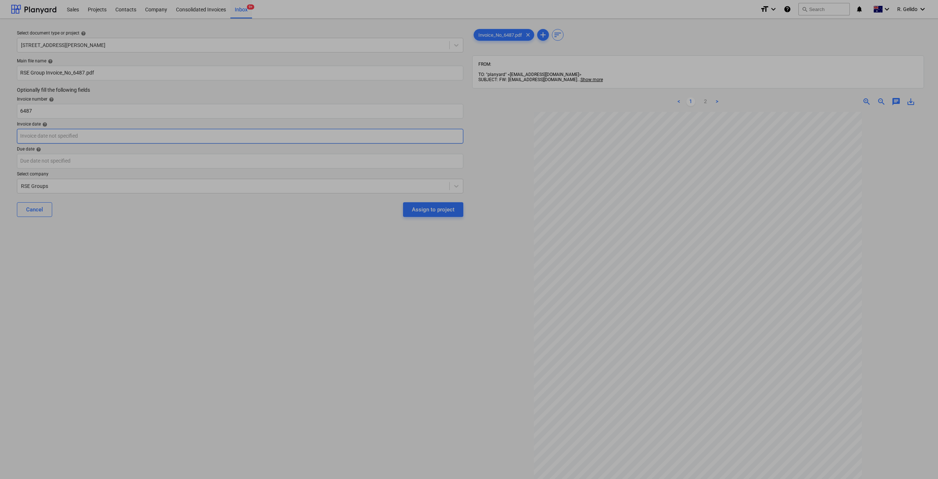
click at [113, 132] on body "Sales Projects Contacts Company Consolidated Invoices Inbox 9+ format_size keyb…" at bounding box center [469, 239] width 938 height 479
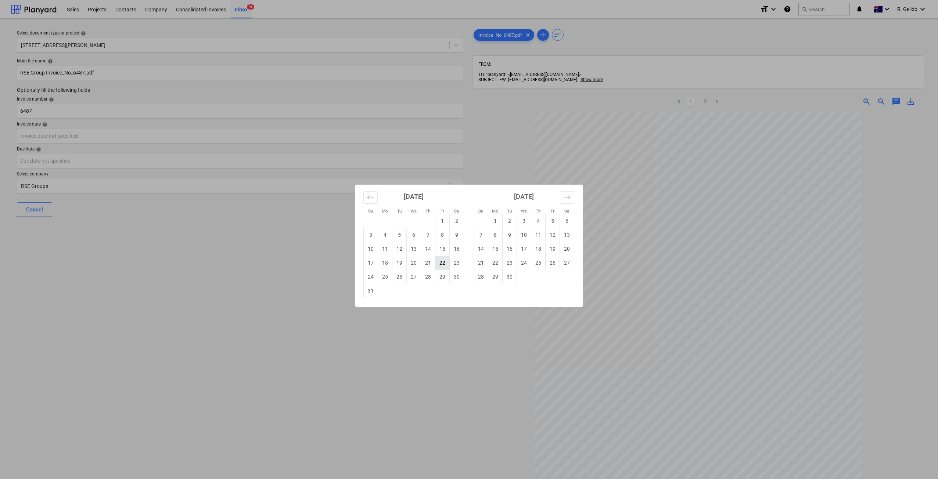
click at [446, 258] on td "22" at bounding box center [442, 263] width 14 height 14
type input "[DATE]"
click at [102, 161] on body "Sales Projects Contacts Company Consolidated Invoices Inbox 9+ format_size keyb…" at bounding box center [469, 239] width 938 height 479
drag, startPoint x: 550, startPoint y: 226, endPoint x: 458, endPoint y: 219, distance: 92.1
click at [550, 226] on td "5" at bounding box center [552, 221] width 14 height 14
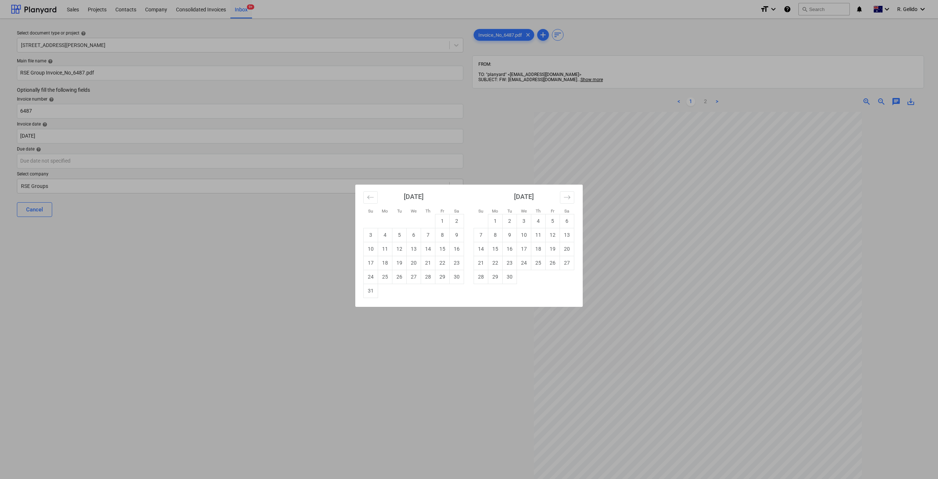
type input "[DATE]"
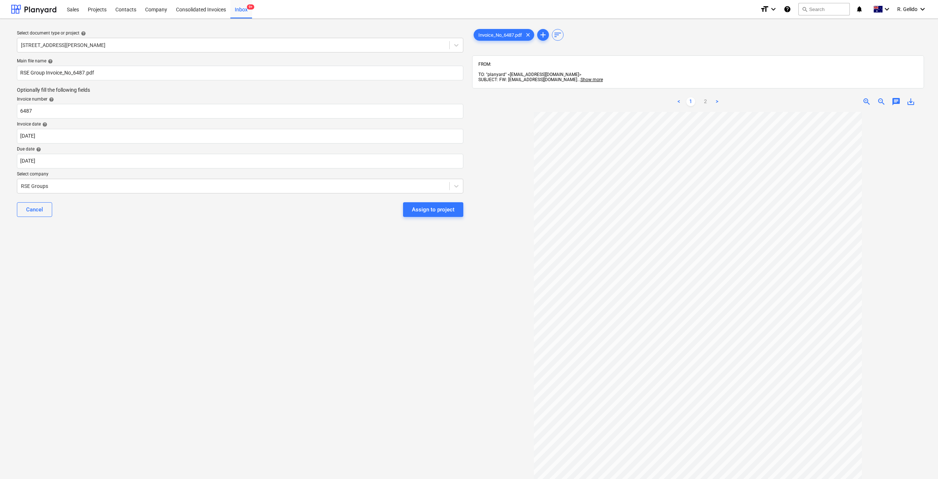
click at [152, 252] on div "Select document type or project help [STREET_ADDRESS][PERSON_NAME] file name he…" at bounding box center [240, 299] width 458 height 549
click at [429, 207] on div "Assign to project" at bounding box center [433, 210] width 43 height 10
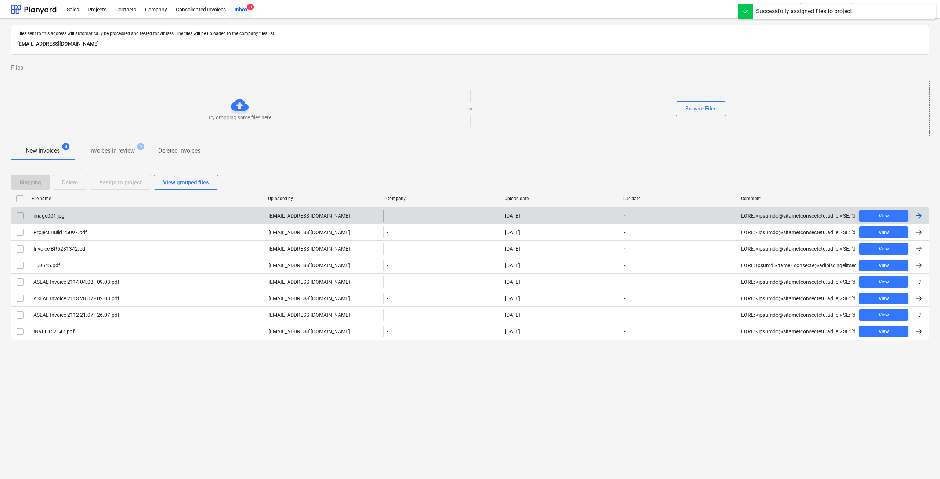
click at [87, 217] on div "image001.jpg" at bounding box center [147, 216] width 236 height 12
click at [18, 215] on input "checkbox" at bounding box center [20, 216] width 12 height 12
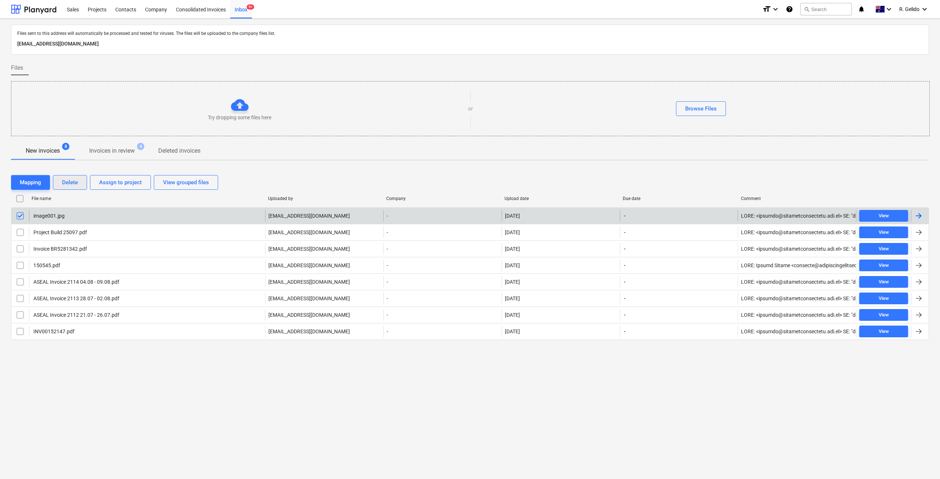
click at [72, 182] on div "Delete" at bounding box center [70, 183] width 16 height 10
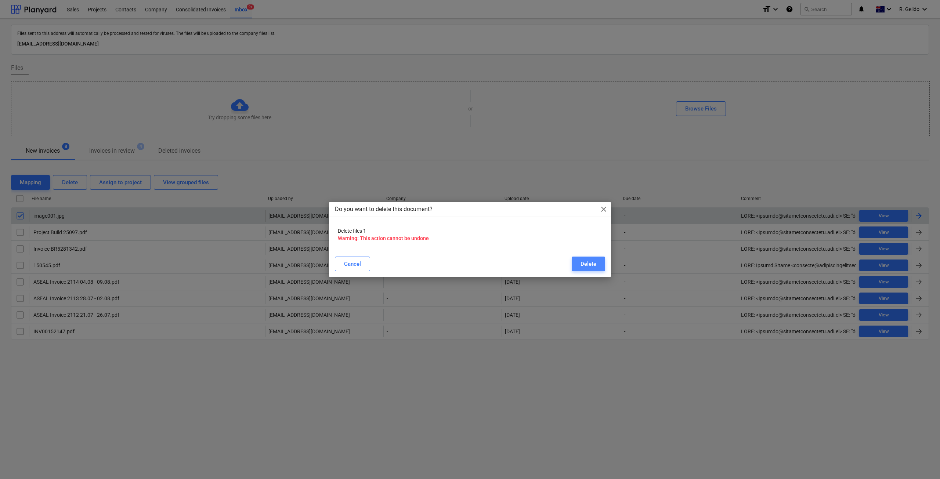
click at [572, 265] on button "Delete" at bounding box center [588, 264] width 33 height 15
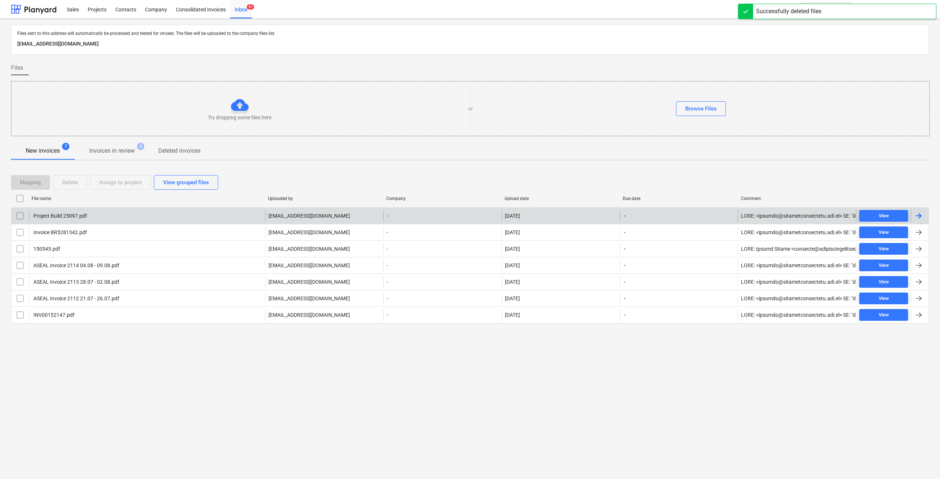
click at [96, 217] on div "Project Build 25097.pdf" at bounding box center [147, 216] width 236 height 12
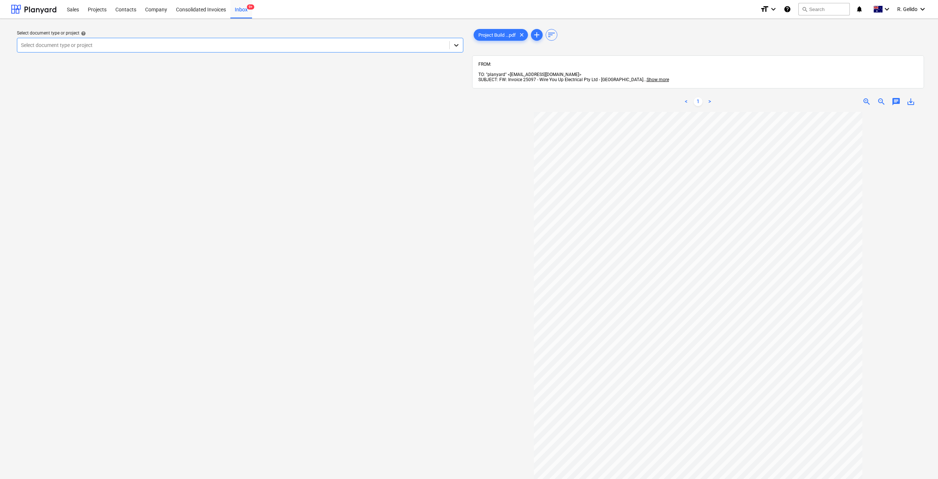
click at [454, 44] on icon at bounding box center [455, 44] width 7 height 7
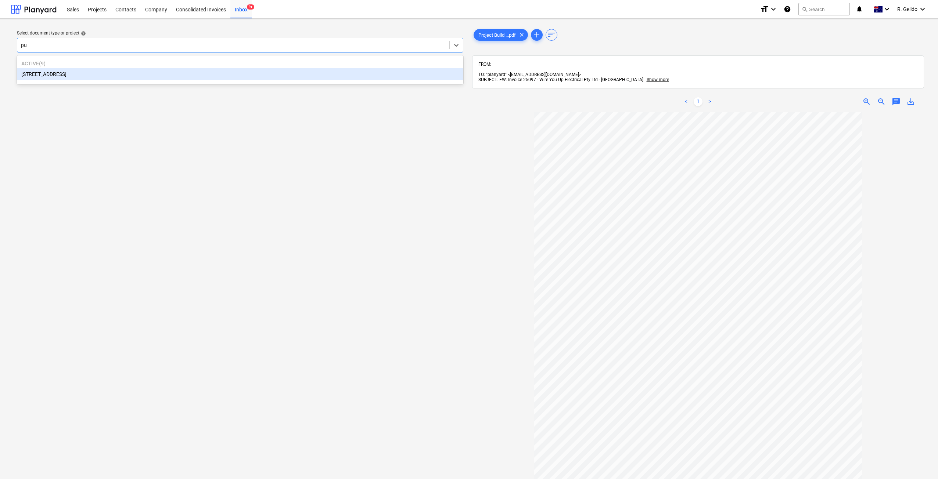
type input "put"
click at [178, 73] on div "[STREET_ADDRESS]" at bounding box center [240, 74] width 446 height 12
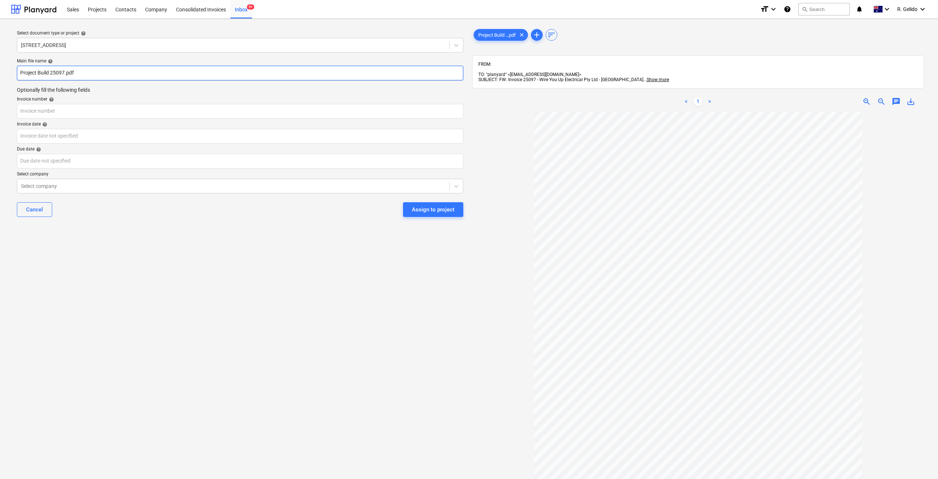
drag, startPoint x: 50, startPoint y: 76, endPoint x: 3, endPoint y: 76, distance: 47.0
click at [3, 76] on div "Select document type or project help [STREET_ADDRESS] file name help Project Bu…" at bounding box center [469, 299] width 938 height 561
click at [68, 73] on input "Wire You up Inv 25097.pdf" at bounding box center [240, 73] width 446 height 15
type input "Wire You up Inv 25097.pdf"
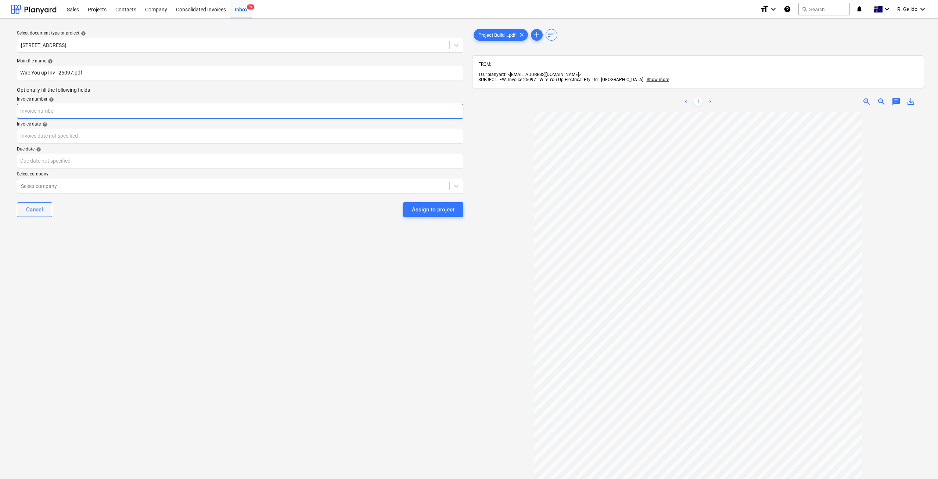
click at [65, 113] on input "text" at bounding box center [240, 111] width 446 height 15
paste input "25097"
type input "25097"
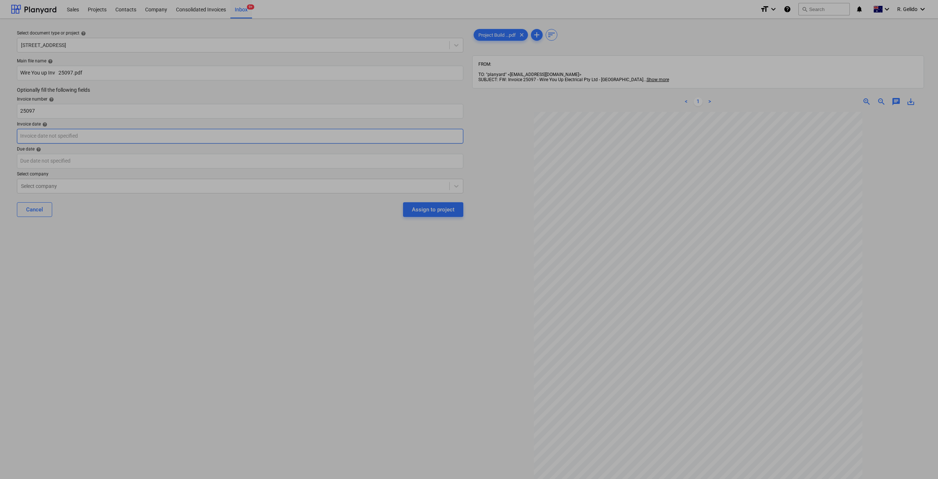
click at [59, 142] on body "Sales Projects Contacts Company Consolidated Invoices Inbox 9+ format_size keyb…" at bounding box center [469, 239] width 938 height 479
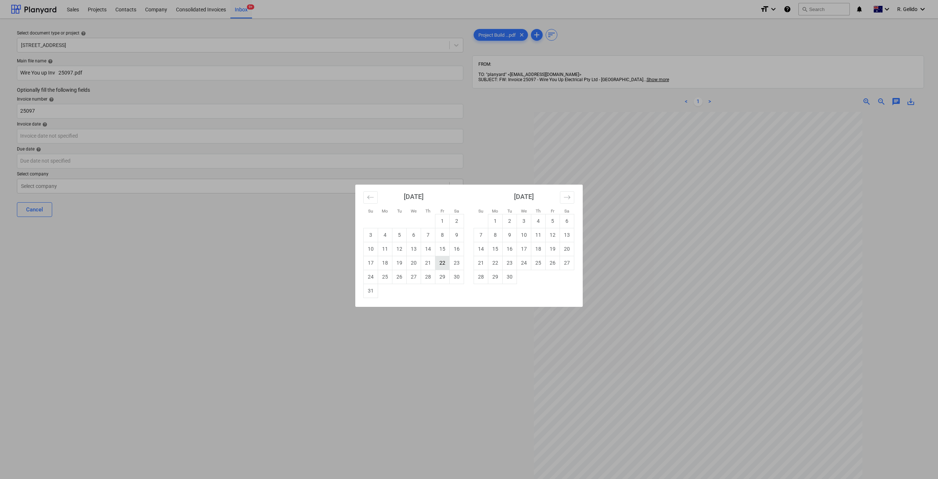
click at [440, 264] on td "22" at bounding box center [442, 263] width 14 height 14
type input "[DATE]"
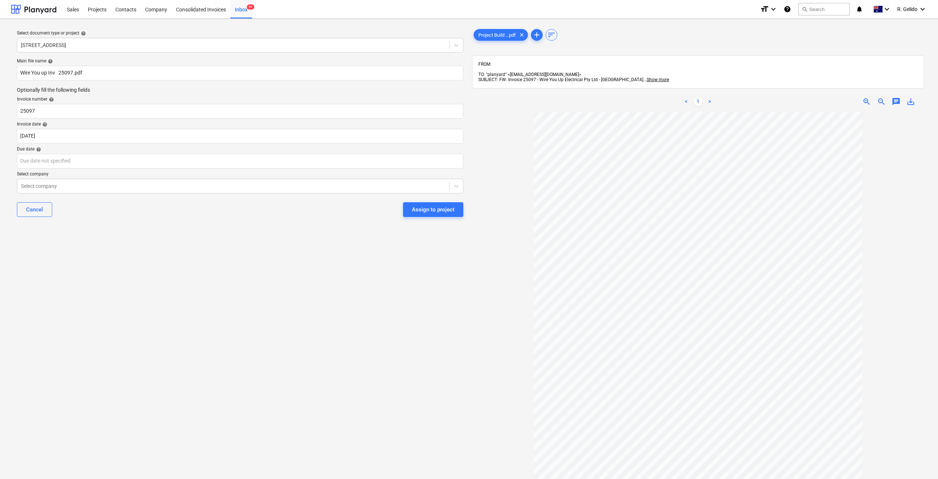
click at [289, 270] on div "Select document type or project help [STREET_ADDRESS] file name help Wire You u…" at bounding box center [240, 299] width 458 height 549
click at [56, 165] on body "Sales Projects Contacts Company Consolidated Invoices Inbox 9+ format_size keyb…" at bounding box center [469, 239] width 938 height 479
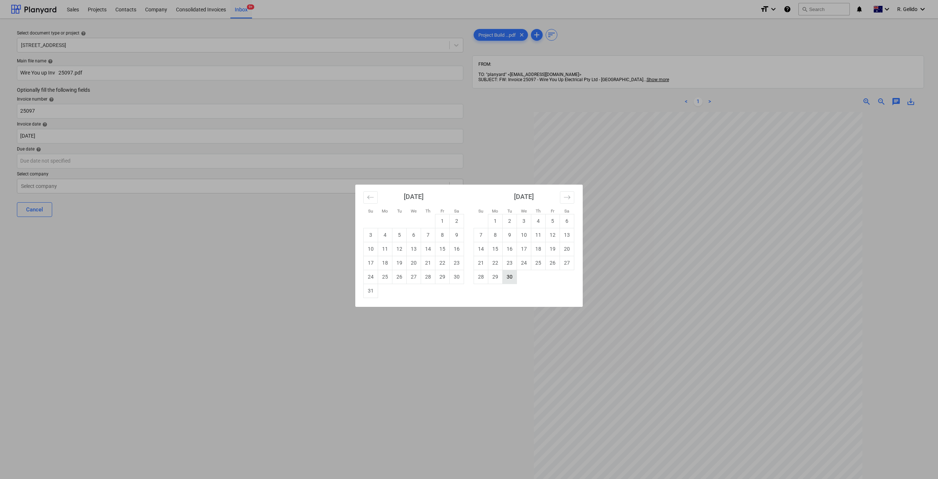
click at [509, 274] on td "30" at bounding box center [509, 277] width 14 height 14
type input "[DATE]"
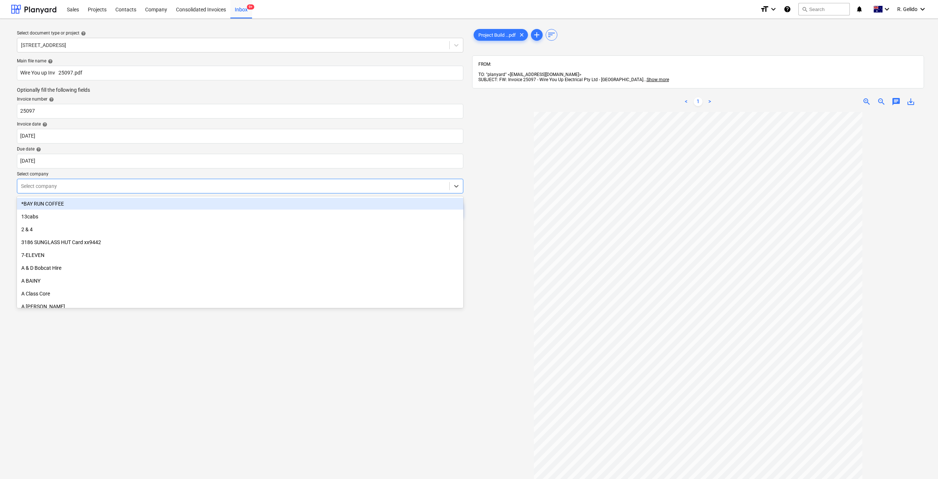
click at [57, 184] on div at bounding box center [233, 186] width 425 height 7
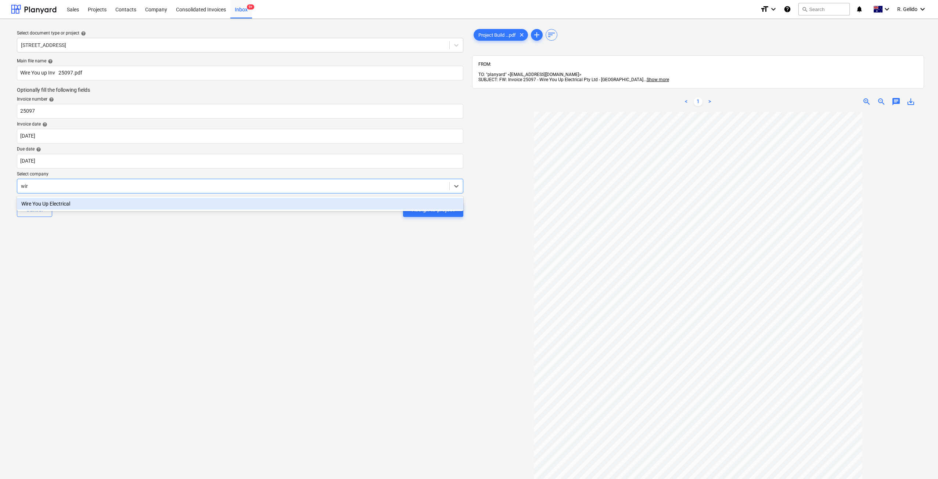
type input "wire"
click at [66, 207] on div "Wire You Up Electrical" at bounding box center [240, 204] width 446 height 12
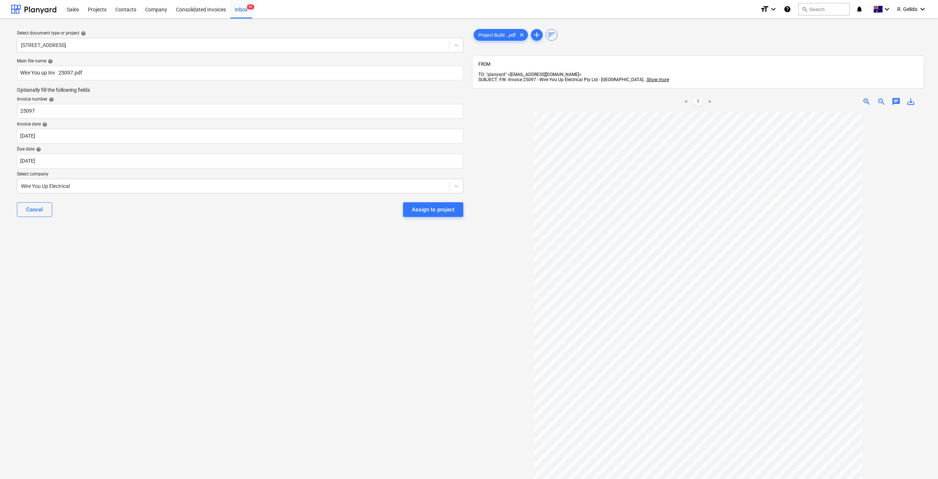
click at [261, 279] on div "Select document type or project help [STREET_ADDRESS] file name help Wire You u…" at bounding box center [240, 299] width 458 height 549
click at [444, 212] on div "Assign to project" at bounding box center [433, 210] width 43 height 10
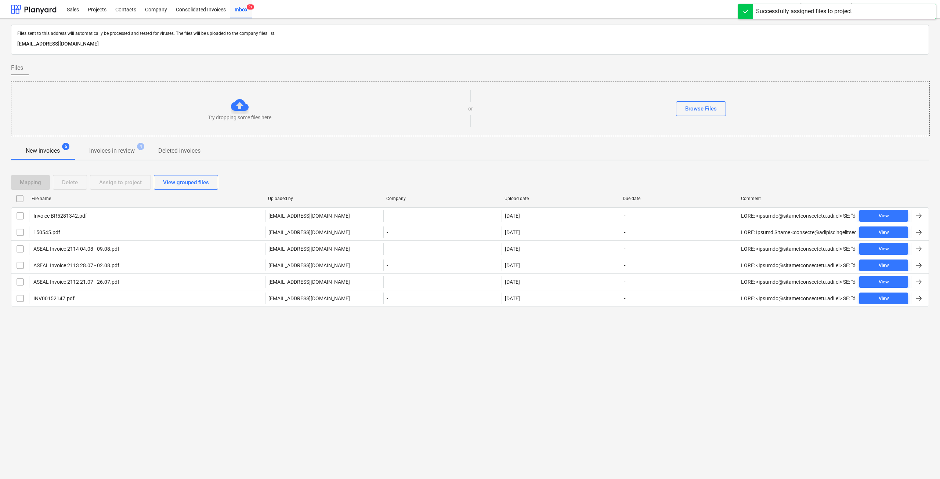
click at [136, 331] on div "Files sent to this address will automatically be processed and tested for virus…" at bounding box center [470, 249] width 940 height 461
click at [429, 376] on div "Files sent to this address will automatically be processed and tested for virus…" at bounding box center [470, 249] width 940 height 461
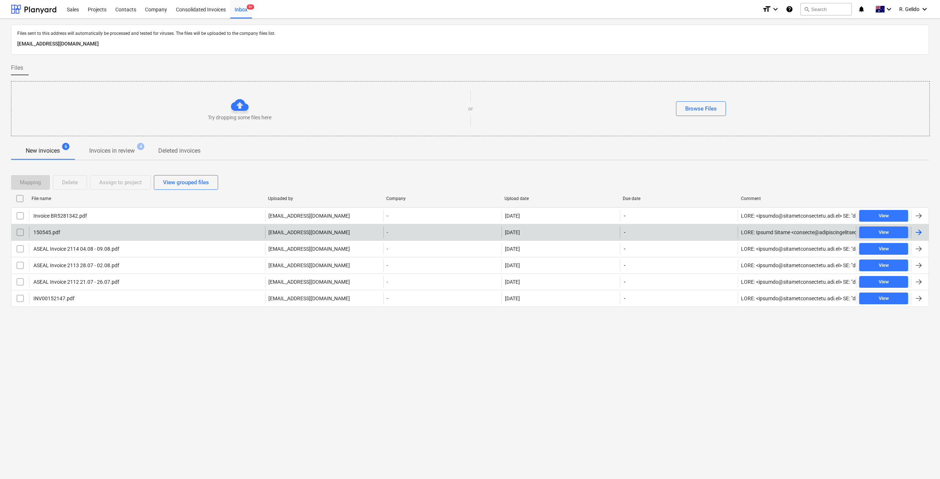
click at [101, 235] on div "150545.pdf" at bounding box center [147, 233] width 236 height 12
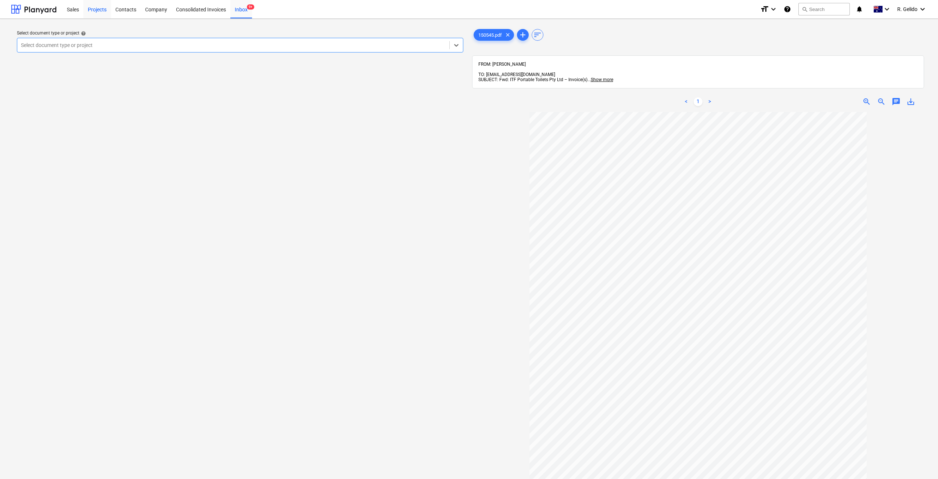
click at [107, 8] on div "Projects" at bounding box center [97, 9] width 28 height 19
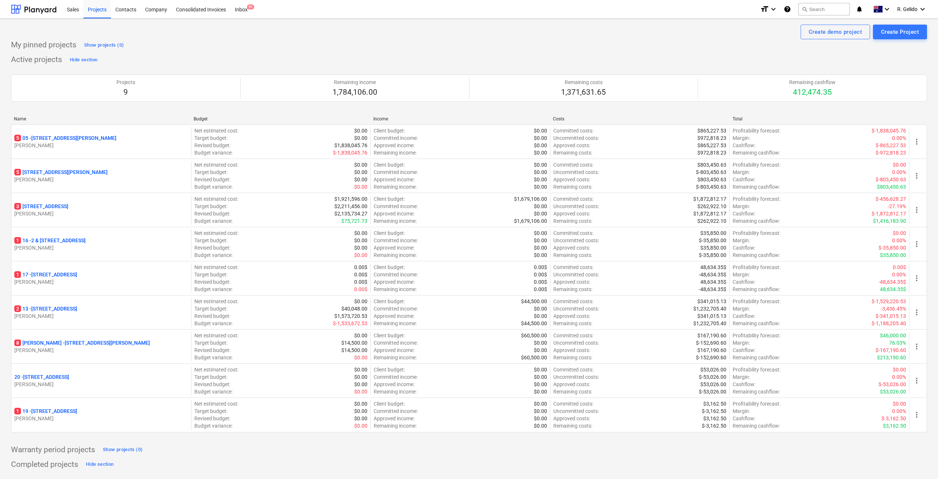
drag, startPoint x: 719, startPoint y: 468, endPoint x: 713, endPoint y: 465, distance: 6.4
click at [248, 11] on div "Inbox 9+" at bounding box center [241, 9] width 22 height 19
